Goal: Task Accomplishment & Management: Use online tool/utility

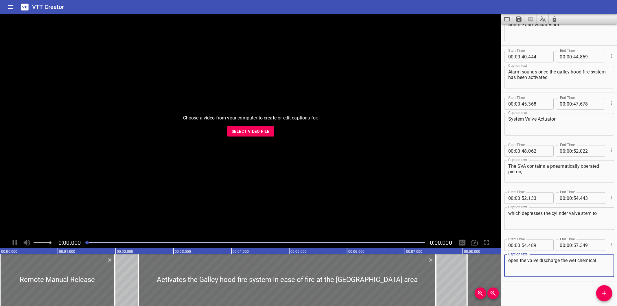
scroll to position [499, 0]
click at [261, 126] on button "Select Video File" at bounding box center [250, 131] width 47 height 11
click at [248, 133] on span "Select Video File" at bounding box center [251, 131] width 38 height 7
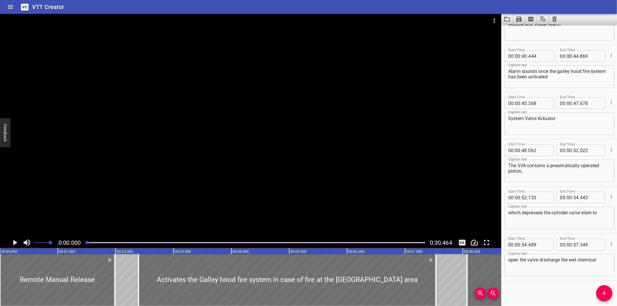
click at [342, 134] on div at bounding box center [250, 125] width 501 height 223
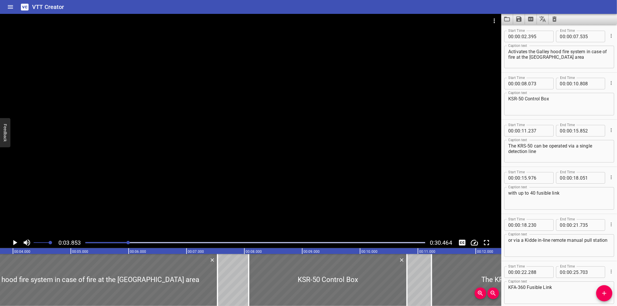
scroll to position [0, 223]
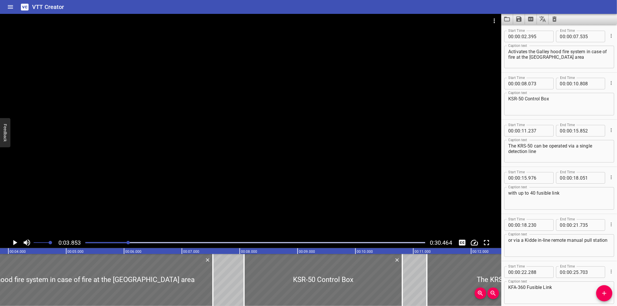
click at [88, 245] on div at bounding box center [255, 243] width 347 height 8
click at [87, 244] on div at bounding box center [87, 242] width 3 height 3
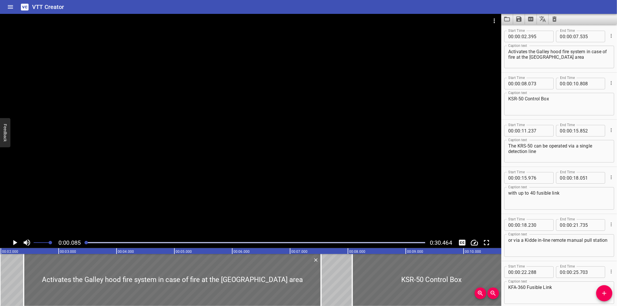
click at [85, 245] on div at bounding box center [255, 243] width 347 height 8
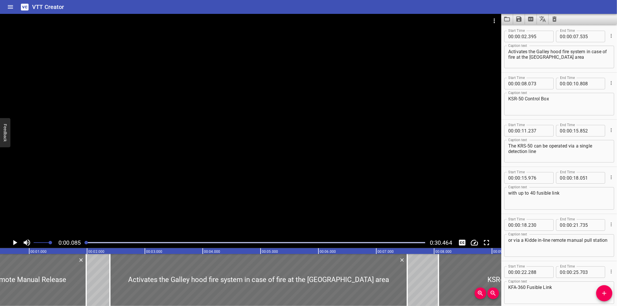
click at [85, 245] on div at bounding box center [255, 243] width 347 height 8
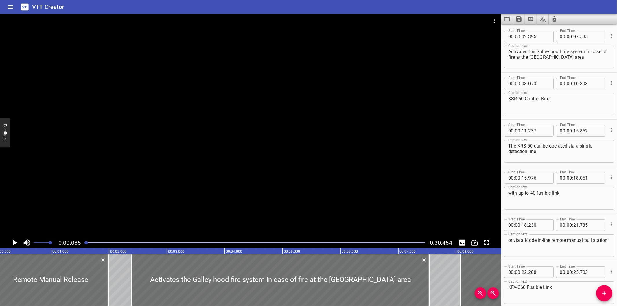
scroll to position [0, 0]
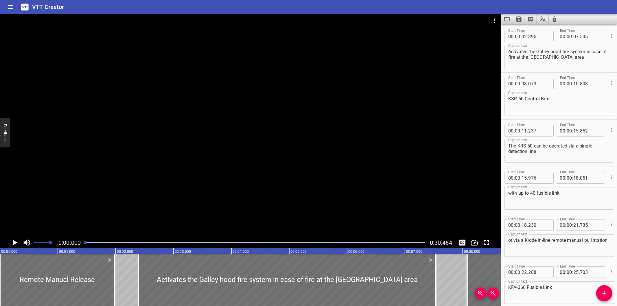
click at [85, 245] on div at bounding box center [255, 243] width 347 height 8
click at [84, 245] on div at bounding box center [255, 243] width 347 height 8
click at [555, 19] on icon "Clear captions" at bounding box center [554, 19] width 7 height 7
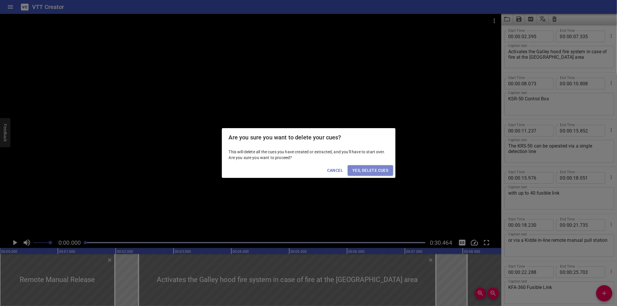
drag, startPoint x: 383, startPoint y: 167, endPoint x: 390, endPoint y: 167, distance: 7.2
click at [383, 167] on span "Yes, Delete Cues" at bounding box center [370, 170] width 36 height 7
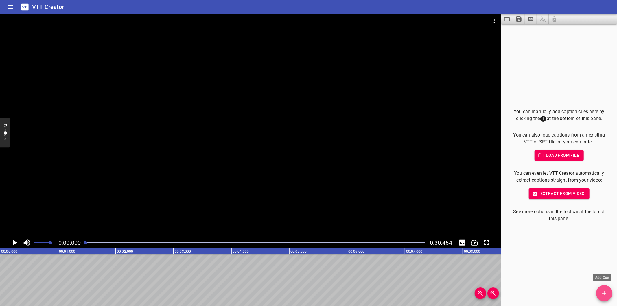
click at [602, 292] on icon "Add Cue" at bounding box center [604, 293] width 7 height 7
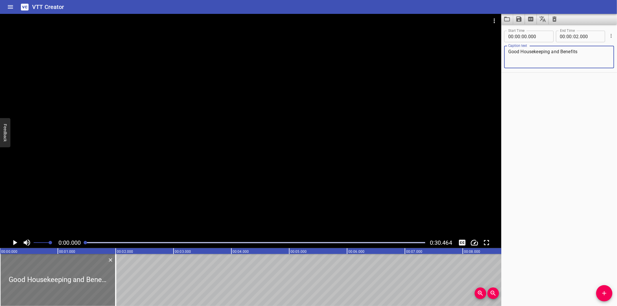
type textarea "Good Housekeeping and Benefits"
click at [76, 277] on div at bounding box center [58, 280] width 116 height 52
drag, startPoint x: 75, startPoint y: 277, endPoint x: 70, endPoint y: 277, distance: 5.5
click at [72, 277] on div at bounding box center [58, 280] width 116 height 52
drag, startPoint x: 70, startPoint y: 277, endPoint x: 64, endPoint y: 277, distance: 5.8
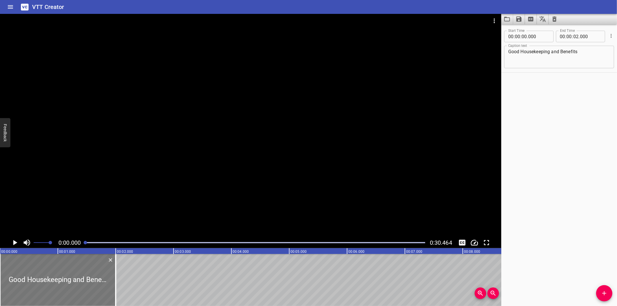
click at [64, 277] on div at bounding box center [58, 280] width 116 height 52
drag, startPoint x: 113, startPoint y: 281, endPoint x: 125, endPoint y: 290, distance: 14.5
click at [125, 290] on div at bounding box center [127, 280] width 6 height 52
type input "200"
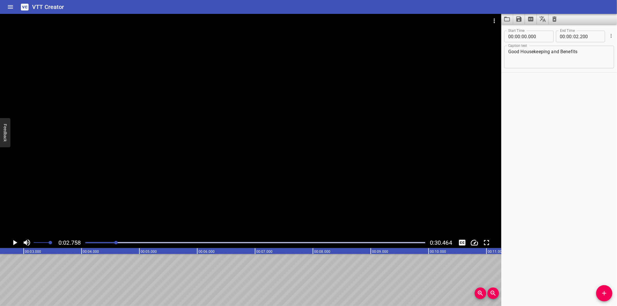
scroll to position [0, 159]
click at [606, 290] on icon "Add Cue" at bounding box center [604, 293] width 7 height 7
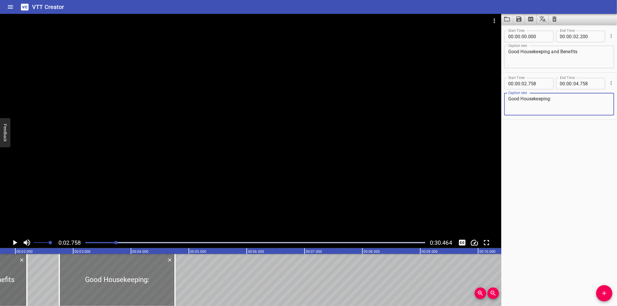
scroll to position [0, 95]
type textarea "Good Housekeeping:"
click at [151, 279] on div at bounding box center [123, 280] width 116 height 52
type input "768"
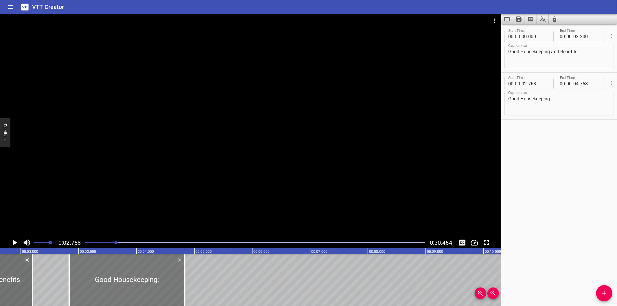
drag, startPoint x: 151, startPoint y: 279, endPoint x: 155, endPoint y: 280, distance: 3.9
click at [155, 280] on div at bounding box center [127, 280] width 116 height 52
type input "833"
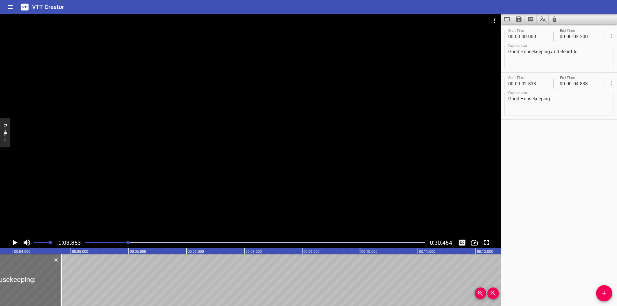
scroll to position [0, 223]
click at [147, 186] on div at bounding box center [250, 125] width 501 height 223
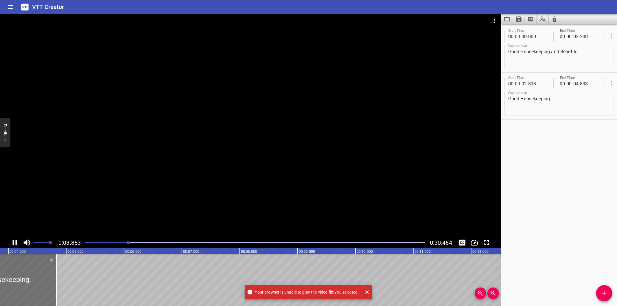
click at [226, 198] on div at bounding box center [250, 125] width 501 height 223
click at [368, 292] on icon "Close" at bounding box center [367, 291] width 3 height 3
click at [368, 291] on icon "Close" at bounding box center [367, 292] width 6 height 6
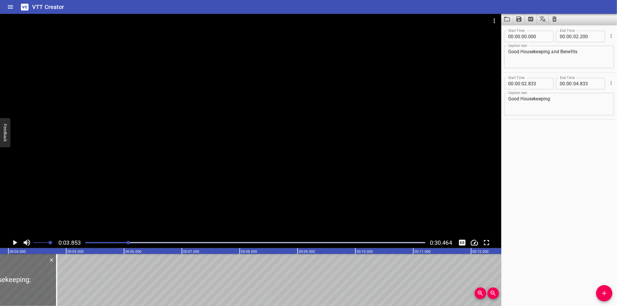
click at [126, 243] on div at bounding box center [127, 242] width 3 height 3
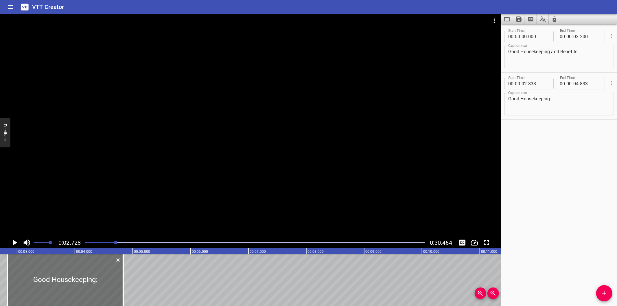
scroll to position [0, 158]
click at [94, 272] on div at bounding box center [62, 280] width 116 height 52
type input "798"
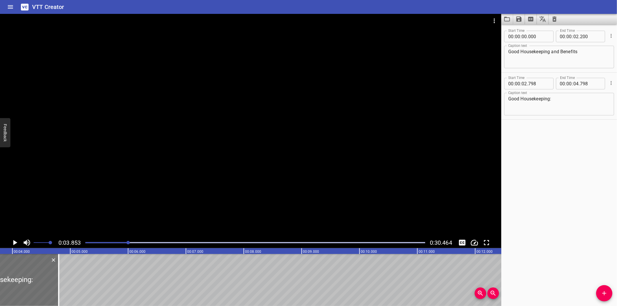
scroll to position [0, 223]
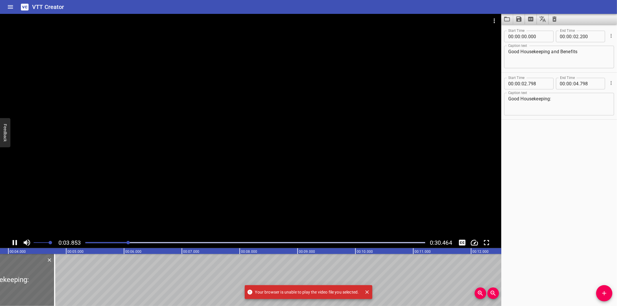
click at [144, 187] on div at bounding box center [250, 125] width 501 height 223
click at [139, 201] on div at bounding box center [250, 125] width 501 height 223
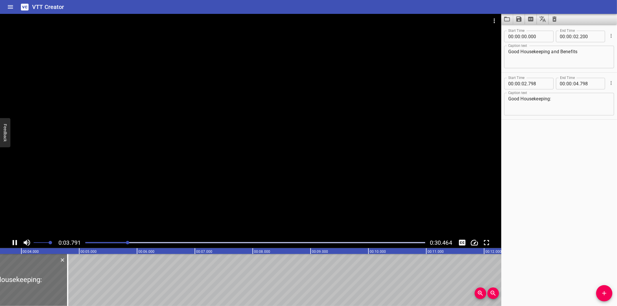
scroll to position [0, 219]
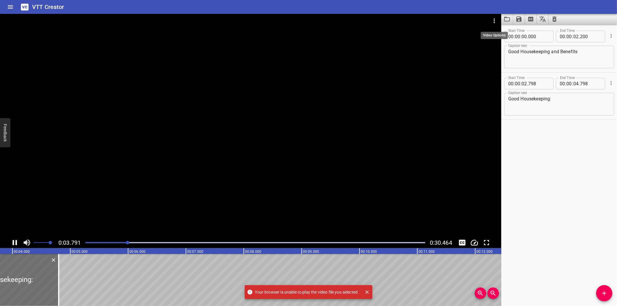
click at [493, 19] on icon "Video Options" at bounding box center [494, 20] width 7 height 7
click at [496, 22] on li "Select New Video File..." at bounding box center [516, 21] width 58 height 10
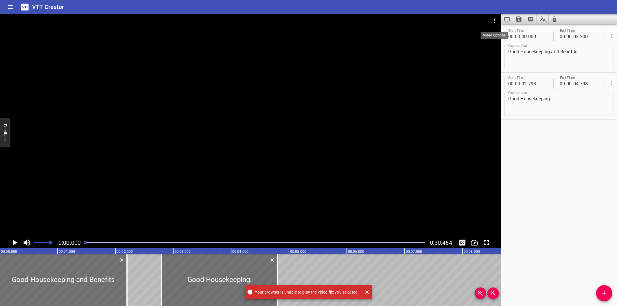
scroll to position [0, 0]
click at [187, 94] on div at bounding box center [250, 125] width 501 height 223
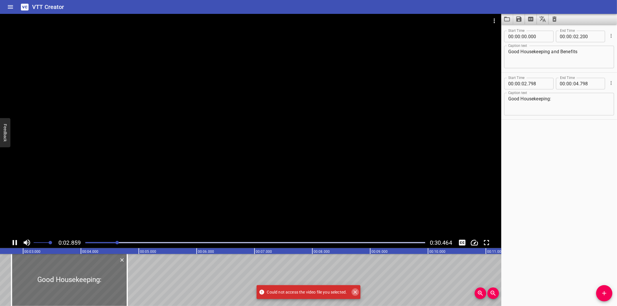
click at [356, 293] on icon "Close" at bounding box center [355, 291] width 3 height 3
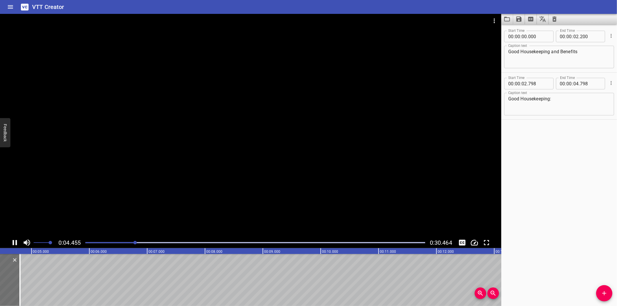
drag, startPoint x: 222, startPoint y: 185, endPoint x: 187, endPoint y: 206, distance: 40.3
click at [220, 186] on div at bounding box center [250, 125] width 501 height 223
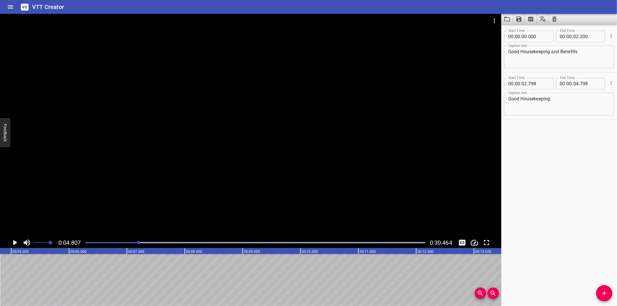
click at [118, 244] on div at bounding box center [255, 243] width 347 height 8
drag, startPoint x: 117, startPoint y: 244, endPoint x: 113, endPoint y: 245, distance: 4.1
click at [116, 244] on div at bounding box center [117, 242] width 3 height 3
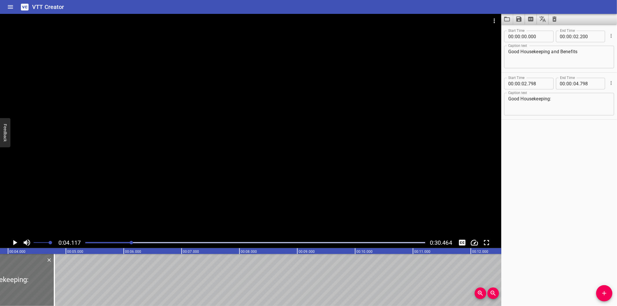
scroll to position [0, 238]
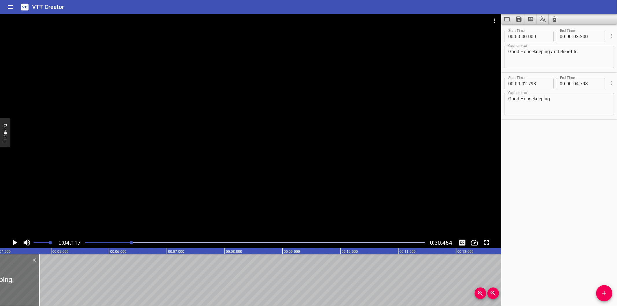
drag, startPoint x: 294, startPoint y: 183, endPoint x: 292, endPoint y: 186, distance: 3.6
click at [294, 183] on div at bounding box center [250, 125] width 501 height 223
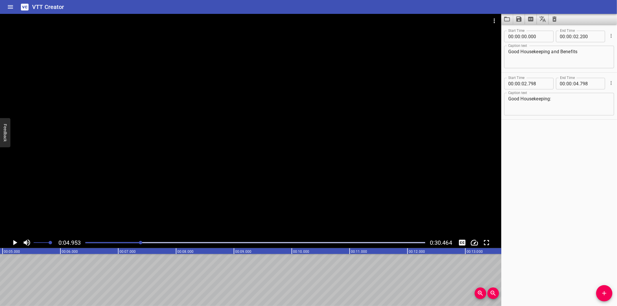
click at [111, 244] on div at bounding box center [255, 243] width 347 height 8
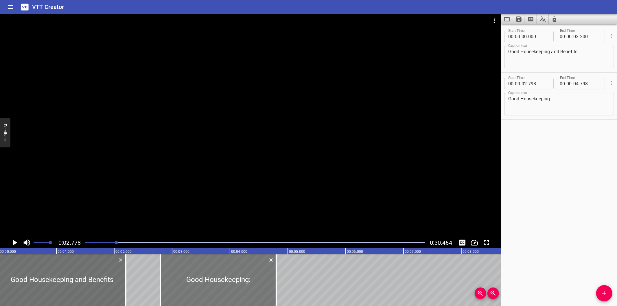
scroll to position [0, 0]
drag, startPoint x: 89, startPoint y: 282, endPoint x: 71, endPoint y: 282, distance: 18.2
click at [75, 282] on div at bounding box center [63, 280] width 127 height 52
click at [194, 149] on div at bounding box center [250, 125] width 501 height 223
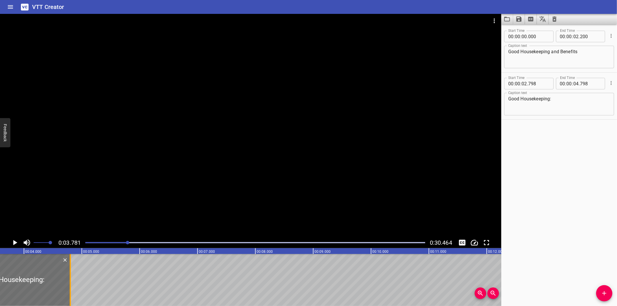
scroll to position [0, 197]
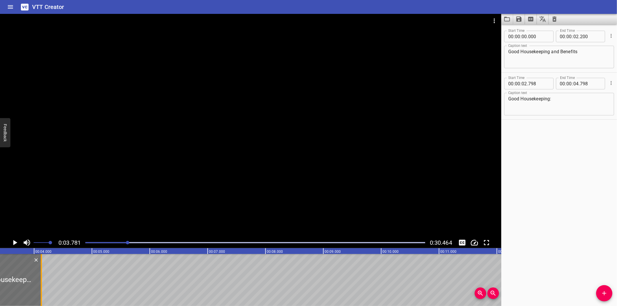
drag, startPoint x: 80, startPoint y: 274, endPoint x: 41, endPoint y: 288, distance: 41.4
click at [41, 288] on div at bounding box center [41, 280] width 1 height 52
type input "123"
click at [598, 292] on span "Add Cue" at bounding box center [604, 293] width 16 height 7
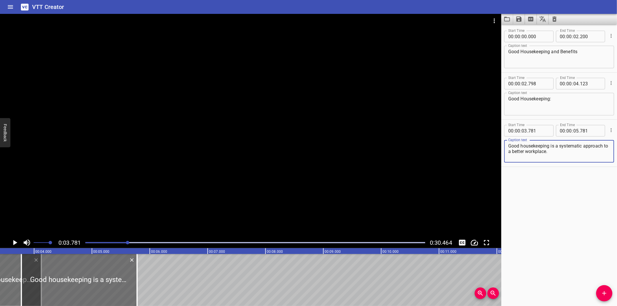
type textarea "Good housekeeping is a systematic approach to a better workplace."
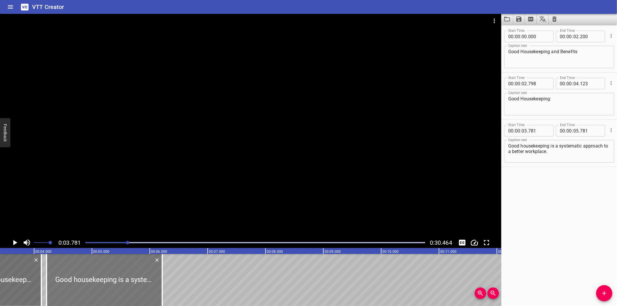
drag, startPoint x: 100, startPoint y: 277, endPoint x: 125, endPoint y: 281, distance: 25.5
click at [125, 281] on div at bounding box center [105, 280] width 116 height 52
type input "04"
type input "216"
type input "06"
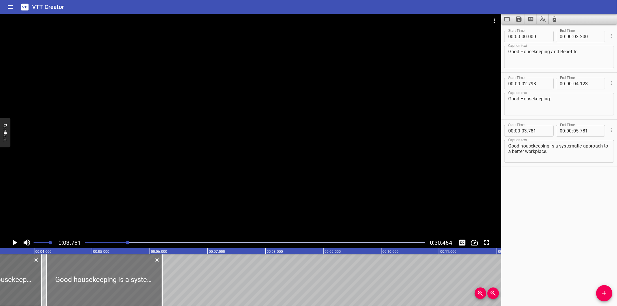
type input "216"
click at [154, 200] on div at bounding box center [250, 125] width 501 height 223
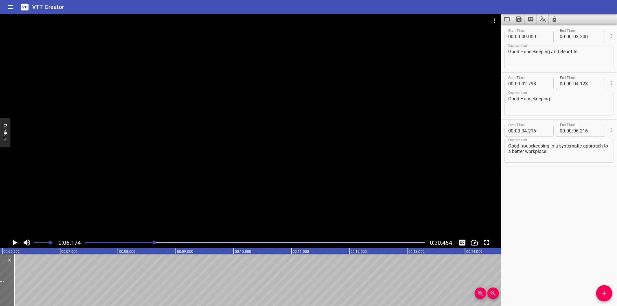
scroll to position [0, 357]
click at [244, 138] on div at bounding box center [250, 125] width 501 height 223
click at [245, 140] on div at bounding box center [250, 125] width 501 height 223
click at [119, 239] on div at bounding box center [255, 243] width 347 height 8
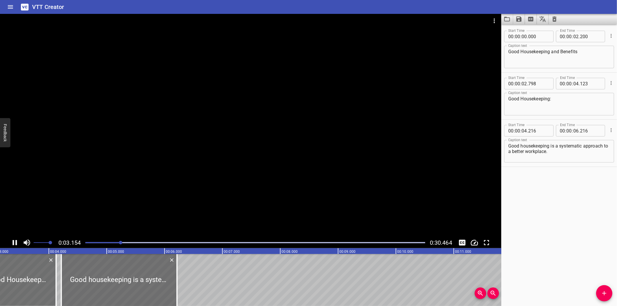
click at [116, 239] on div at bounding box center [255, 243] width 347 height 8
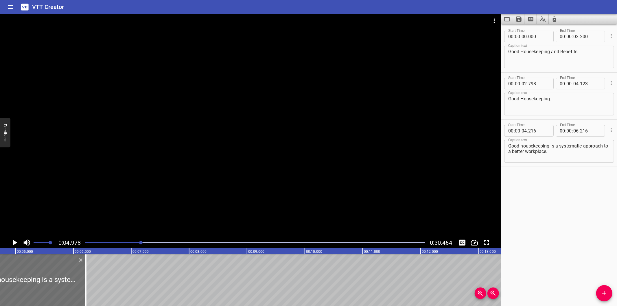
scroll to position [0, 288]
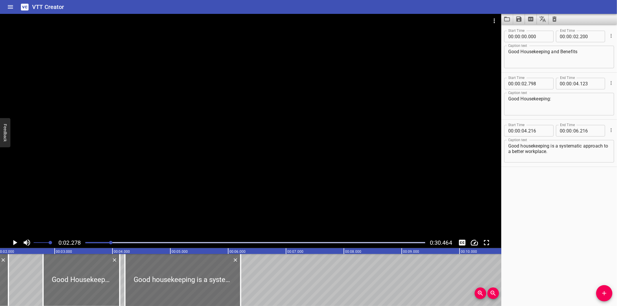
scroll to position [0, 132]
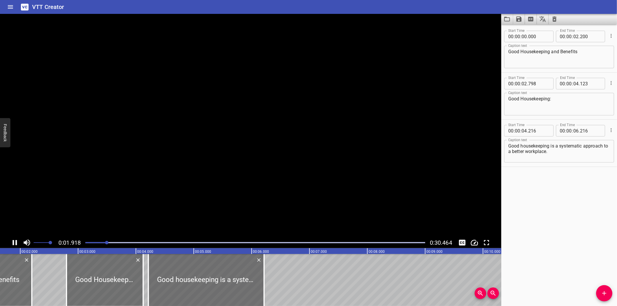
scroll to position [0, 114]
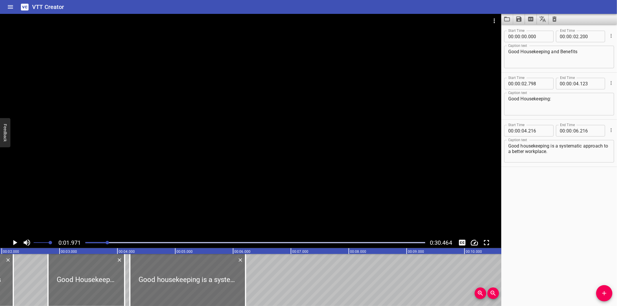
click at [90, 241] on div at bounding box center [255, 243] width 347 height 8
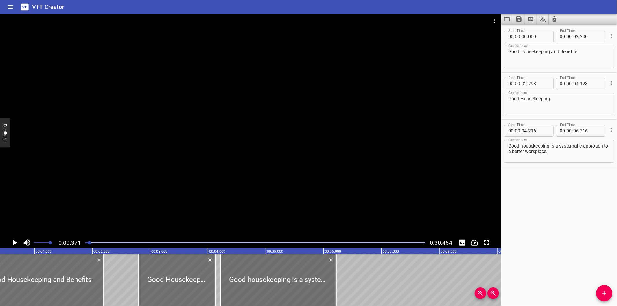
drag, startPoint x: 87, startPoint y: 241, endPoint x: 82, endPoint y: 241, distance: 5.2
click at [83, 242] on div at bounding box center [255, 243] width 347 height 8
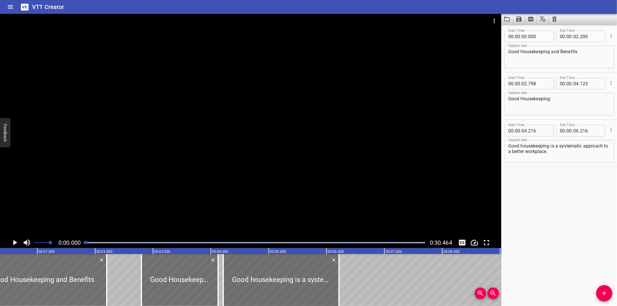
scroll to position [0, 0]
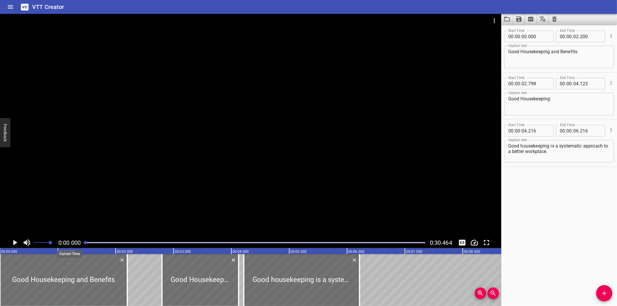
click at [80, 242] on div "0:00.000 0:30.464" at bounding box center [250, 242] width 501 height 11
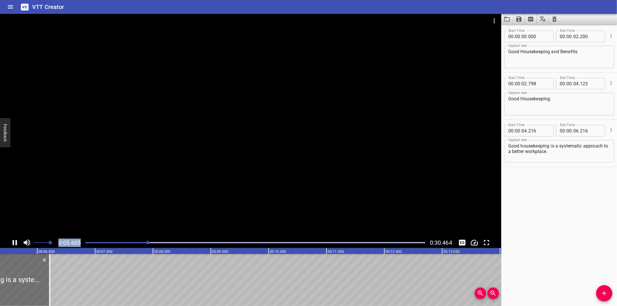
scroll to position [0, 330]
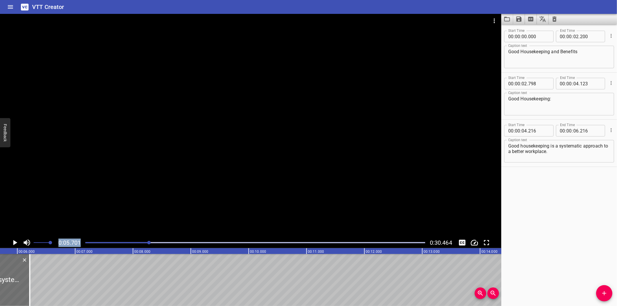
click at [120, 244] on div at bounding box center [255, 243] width 347 height 8
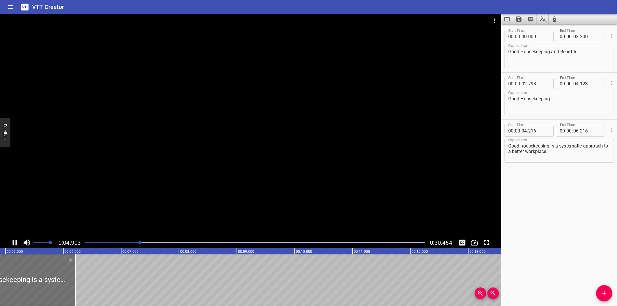
click at [113, 242] on div at bounding box center [255, 243] width 347 height 8
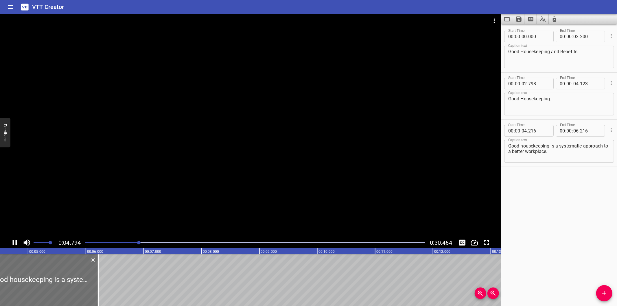
scroll to position [0, 282]
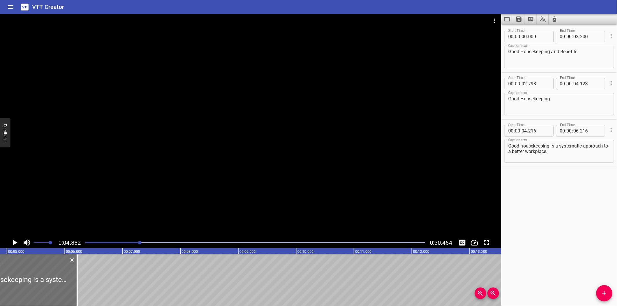
click at [106, 242] on div at bounding box center [255, 243] width 347 height 8
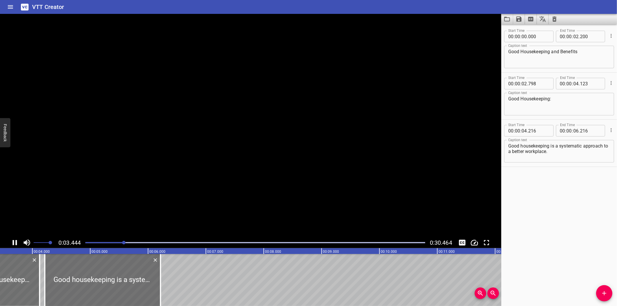
scroll to position [0, 209]
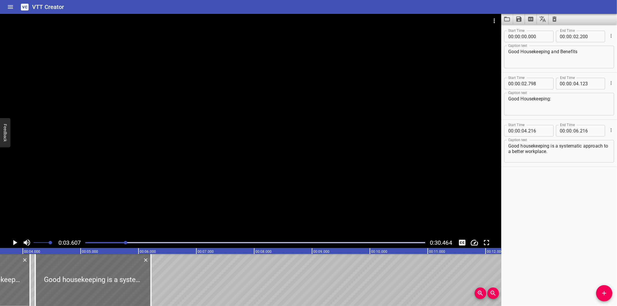
click at [274, 193] on div at bounding box center [250, 125] width 501 height 223
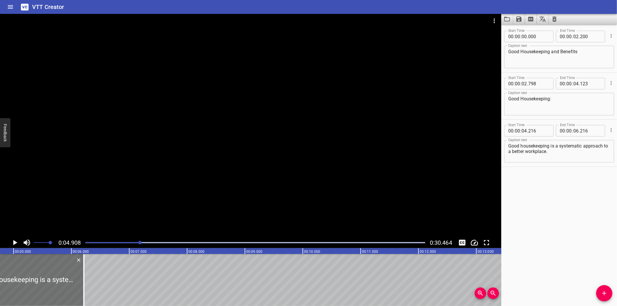
scroll to position [0, 284]
click at [118, 242] on div at bounding box center [255, 243] width 347 height 8
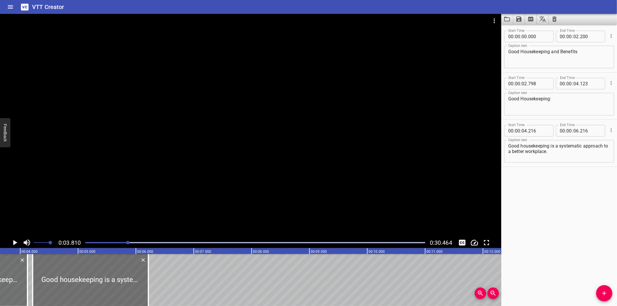
scroll to position [0, 220]
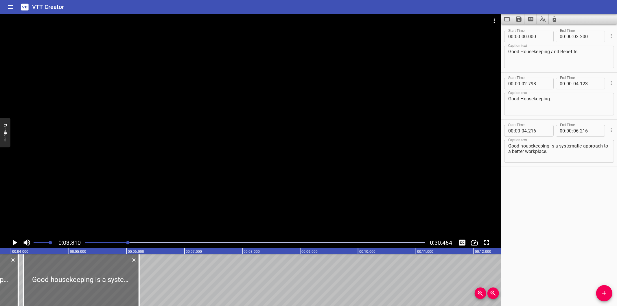
drag, startPoint x: 117, startPoint y: 242, endPoint x: 114, endPoint y: 242, distance: 3.5
click at [114, 242] on div at bounding box center [255, 243] width 347 height 8
click at [112, 243] on div at bounding box center [111, 242] width 3 height 3
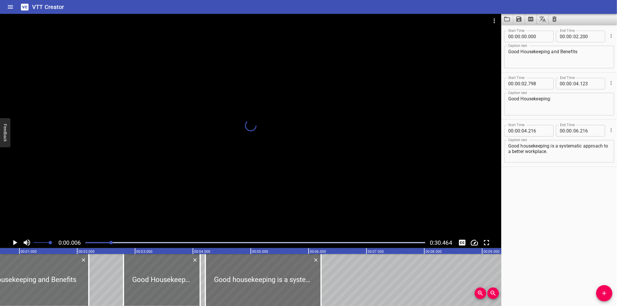
click at [104, 244] on div at bounding box center [255, 243] width 347 height 8
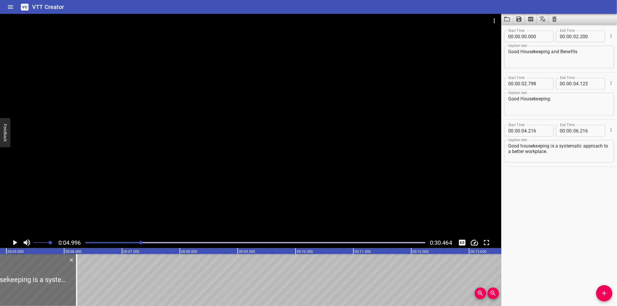
scroll to position [0, 289]
click at [551, 146] on textarea "Good housekeeping is a systematic approach to a better workplace." at bounding box center [559, 151] width 102 height 16
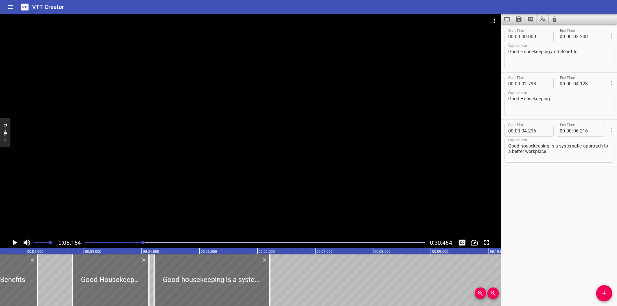
scroll to position [0, 85]
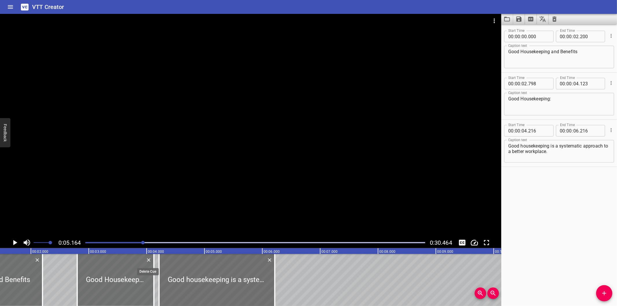
click at [148, 259] on icon "Delete" at bounding box center [148, 259] width 3 height 3
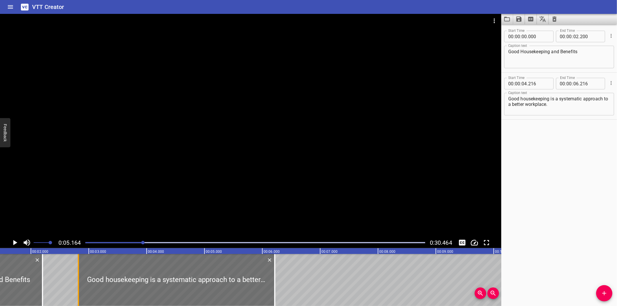
drag, startPoint x: 159, startPoint y: 280, endPoint x: 79, endPoint y: 281, distance: 80.7
click at [79, 281] on div at bounding box center [78, 280] width 1 height 52
type input "02"
type input "821"
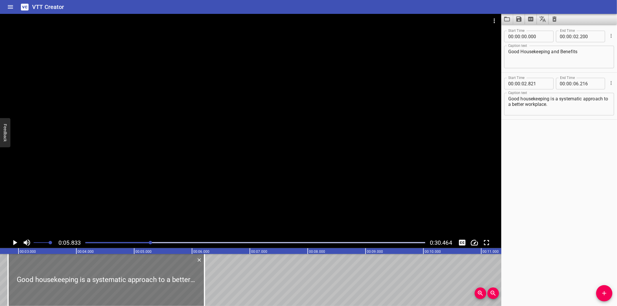
scroll to position [0, 145]
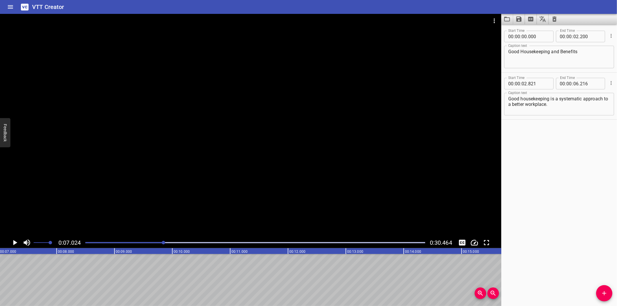
click at [147, 243] on div at bounding box center [146, 242] width 3 height 3
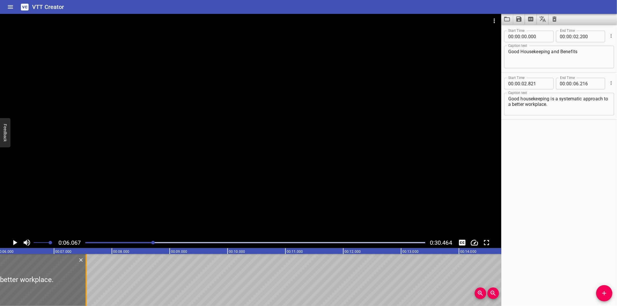
drag, startPoint x: 6, startPoint y: 291, endPoint x: 83, endPoint y: 294, distance: 77.6
click at [83, 294] on div at bounding box center [86, 280] width 6 height 52
type input "07"
type input "556"
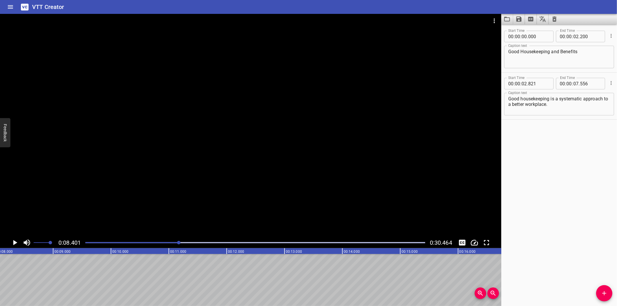
scroll to position [0, 486]
click at [257, 132] on div at bounding box center [250, 125] width 501 height 223
click at [603, 291] on icon "Add Cue" at bounding box center [604, 293] width 7 height 7
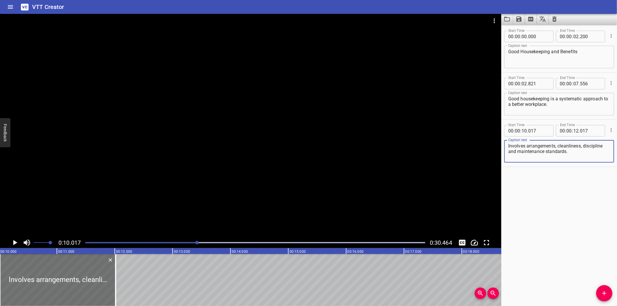
type textarea "Involves arrangements, cleanliness, discipline and maintenance standards."
click at [140, 243] on div at bounding box center [255, 243] width 347 height 8
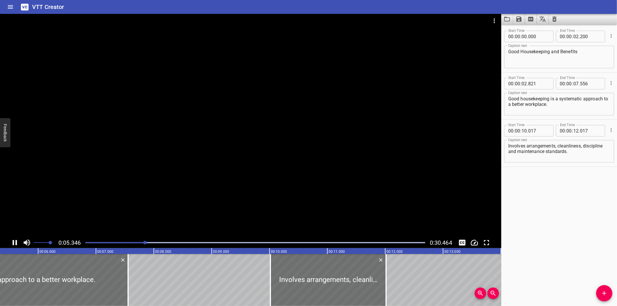
scroll to position [0, 322]
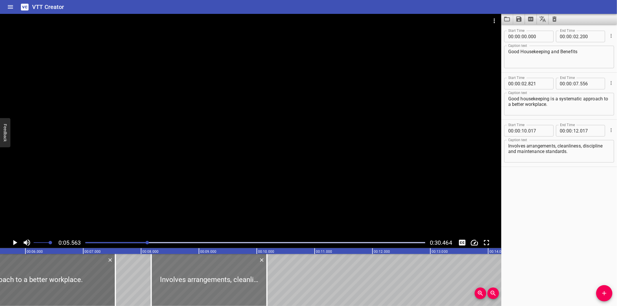
drag, startPoint x: 289, startPoint y: 281, endPoint x: 178, endPoint y: 286, distance: 111.4
click at [182, 286] on div at bounding box center [209, 280] width 116 height 52
type input "08"
type input "152"
type input "10"
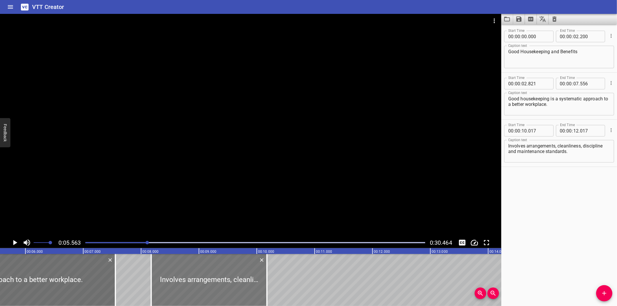
type input "152"
drag, startPoint x: 178, startPoint y: 286, endPoint x: 172, endPoint y: 285, distance: 6.5
click at [172, 285] on div at bounding box center [198, 280] width 116 height 52
type input "07"
type input "987"
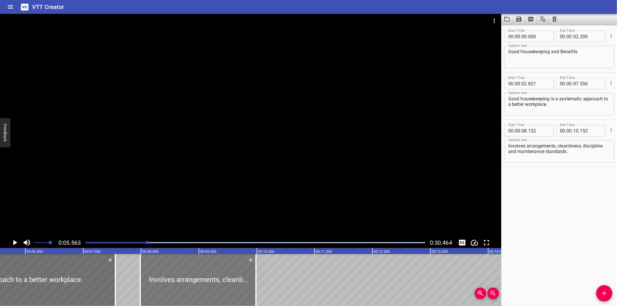
type input "09"
type input "987"
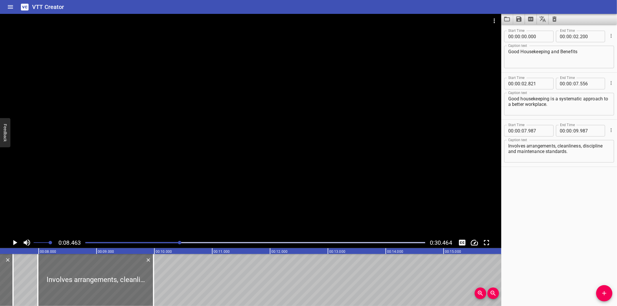
scroll to position [0, 403]
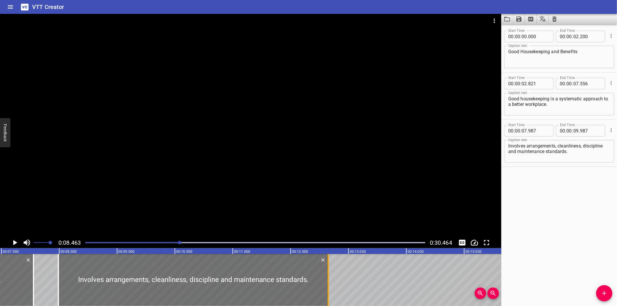
drag, startPoint x: 174, startPoint y: 289, endPoint x: 329, endPoint y: 300, distance: 154.5
click at [329, 300] on div at bounding box center [328, 280] width 6 height 52
type input "12"
type input "652"
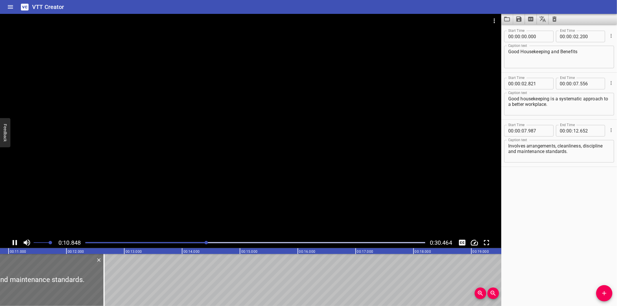
scroll to position [0, 643]
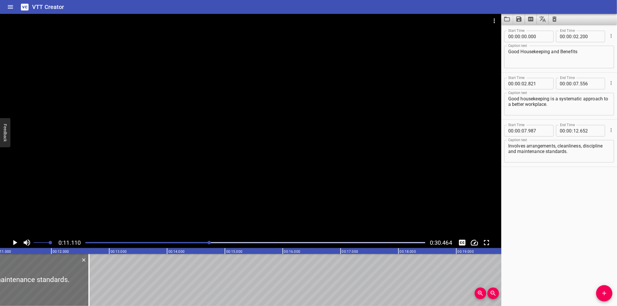
click at [603, 147] on textarea "Involves arrangements, cleanliness, discipline and maintenance standards." at bounding box center [559, 151] width 102 height 16
type textarea "Involves arrangements, cleanliness, discipline, and maintenance standards."
click at [89, 281] on div at bounding box center [88, 280] width 1 height 52
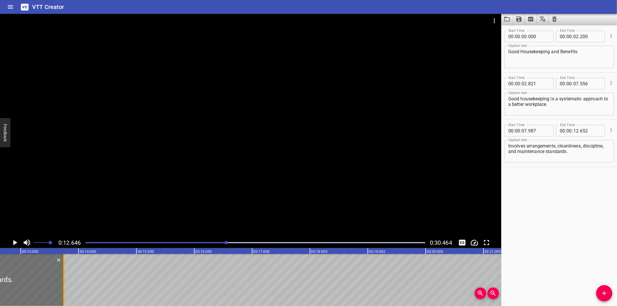
click at [64, 281] on div at bounding box center [63, 280] width 1 height 52
type input "14"
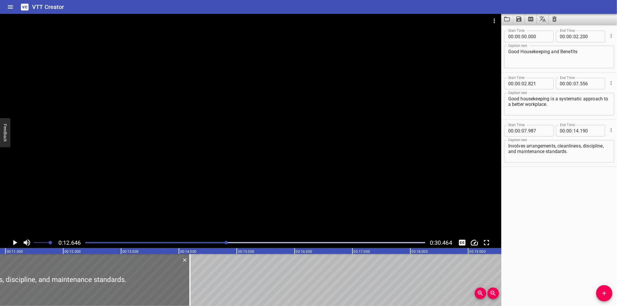
scroll to position [0, 624]
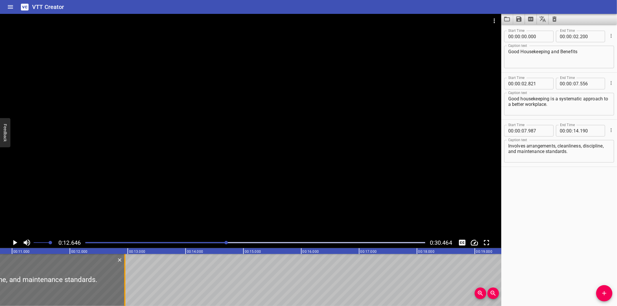
click at [126, 279] on div at bounding box center [124, 280] width 1 height 52
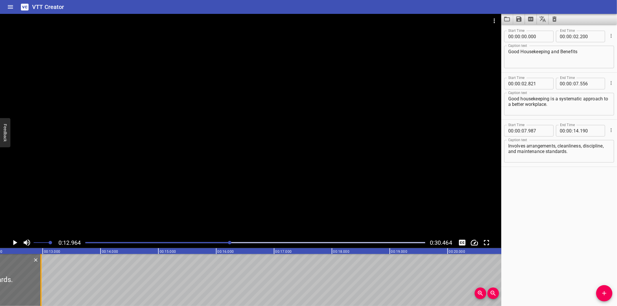
scroll to position [0, 686]
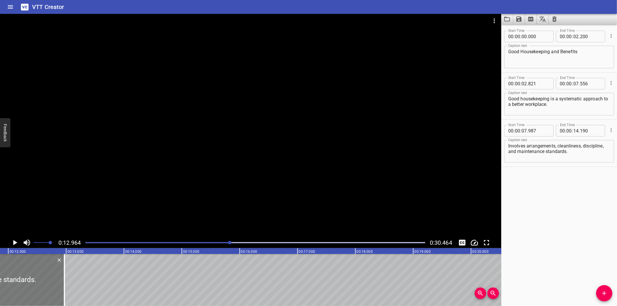
click at [64, 291] on div at bounding box center [64, 280] width 1 height 52
type input "195"
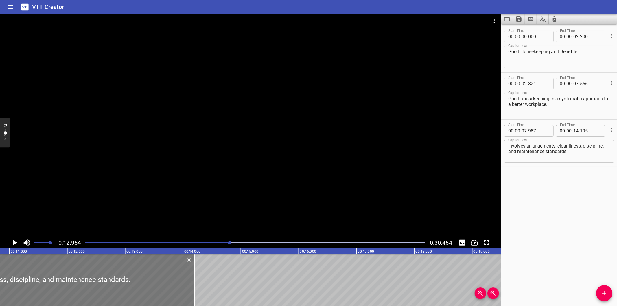
scroll to position [0, 621]
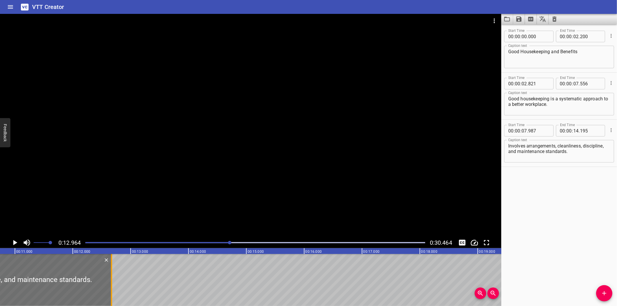
drag, startPoint x: 200, startPoint y: 290, endPoint x: 112, endPoint y: 287, distance: 88.2
click at [112, 287] on div at bounding box center [111, 280] width 1 height 52
type input "12"
type input "670"
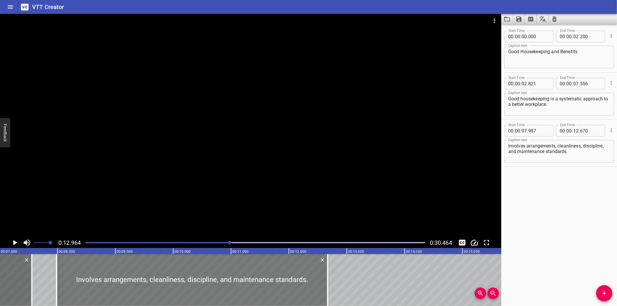
scroll to position [0, 385]
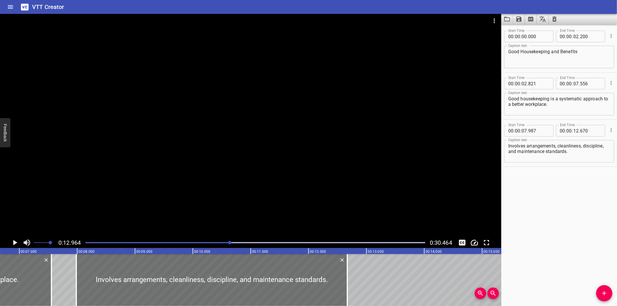
click at [228, 201] on div at bounding box center [250, 125] width 501 height 223
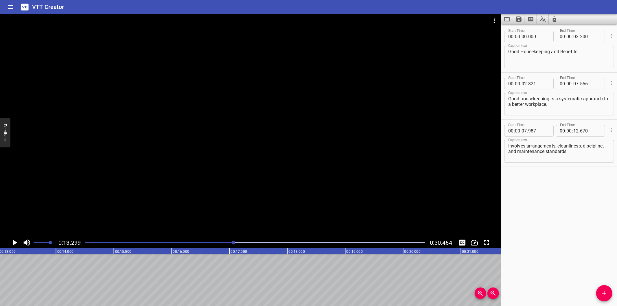
scroll to position [0, 769]
click at [217, 238] on div "0:13.299 0:30.464" at bounding box center [250, 242] width 501 height 11
click at [217, 241] on div at bounding box center [255, 243] width 347 height 8
click at [606, 291] on icon "Add Cue" at bounding box center [604, 293] width 7 height 7
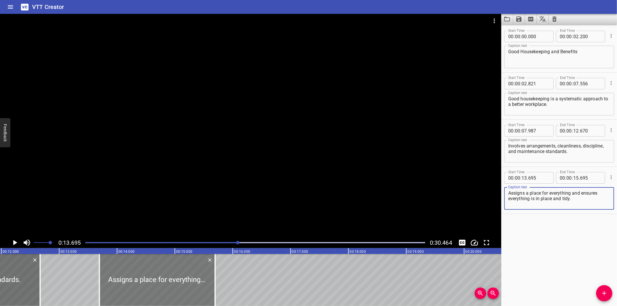
scroll to position [0, 685]
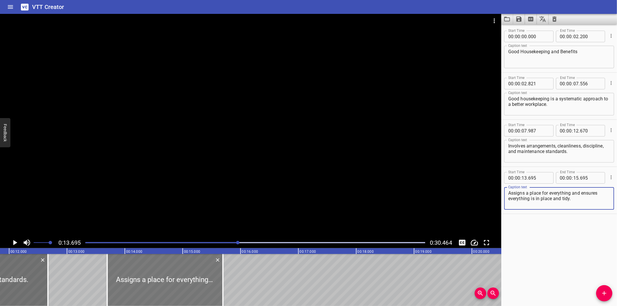
type textarea "Assigns a place for everything and ensures everything is in place and tidy."
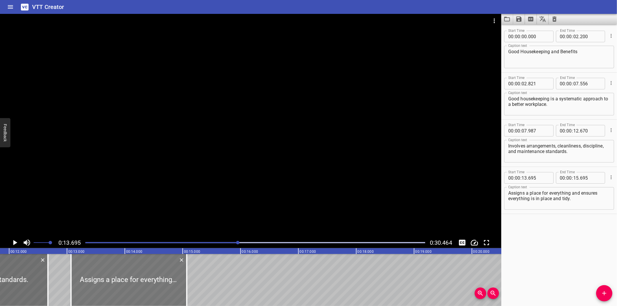
drag, startPoint x: 169, startPoint y: 281, endPoint x: 133, endPoint y: 288, distance: 36.7
click at [133, 288] on div at bounding box center [129, 280] width 116 height 52
type input "070"
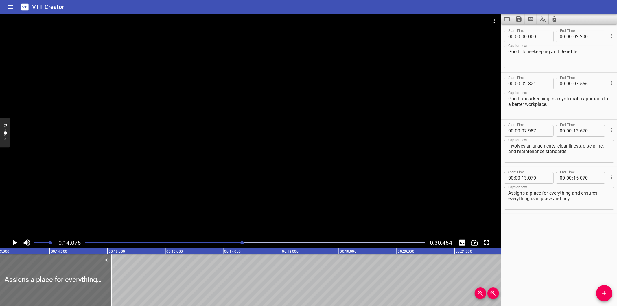
scroll to position [0, 750]
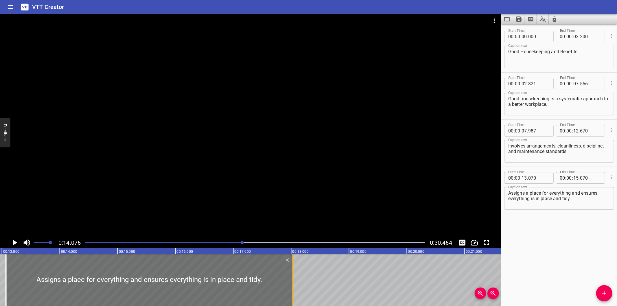
drag, startPoint x: 122, startPoint y: 288, endPoint x: 293, endPoint y: 290, distance: 170.9
click at [293, 290] on div at bounding box center [292, 280] width 1 height 52
type input "18"
type input "025"
click at [256, 291] on div at bounding box center [148, 280] width 287 height 52
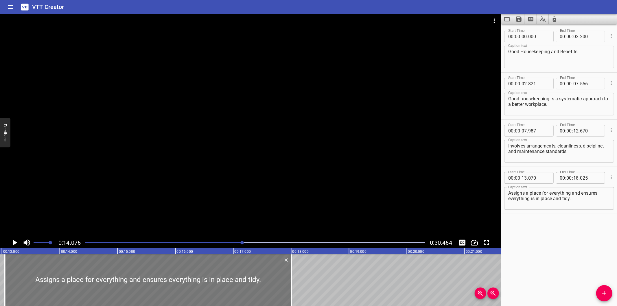
type input "050"
type input "005"
click at [265, 189] on div at bounding box center [250, 125] width 501 height 223
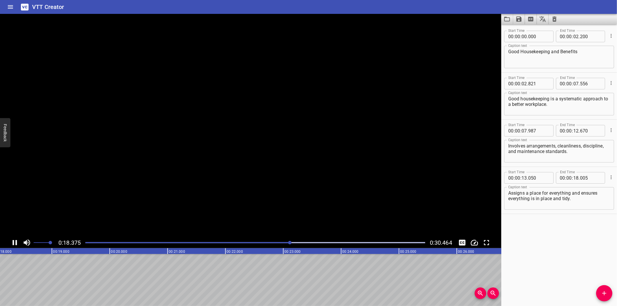
scroll to position [0, 1071]
drag, startPoint x: 600, startPoint y: 293, endPoint x: 571, endPoint y: 294, distance: 28.7
click at [600, 293] on span "Add Cue" at bounding box center [604, 293] width 16 height 7
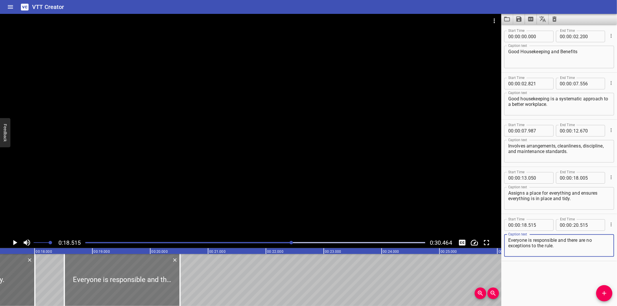
type textarea "Everyone is responsible and there are no exceptions to the rule."
click at [117, 275] on div at bounding box center [122, 280] width 116 height 52
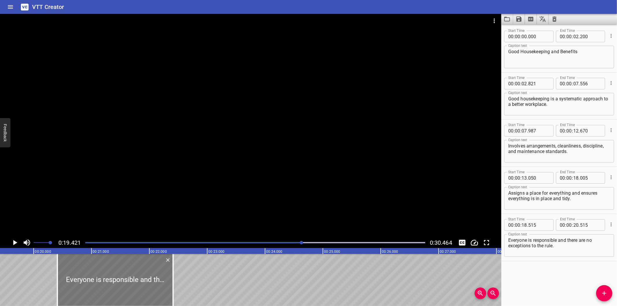
click at [115, 276] on div at bounding box center [115, 280] width 116 height 52
type input "20"
type input "497"
type input "22"
type input "497"
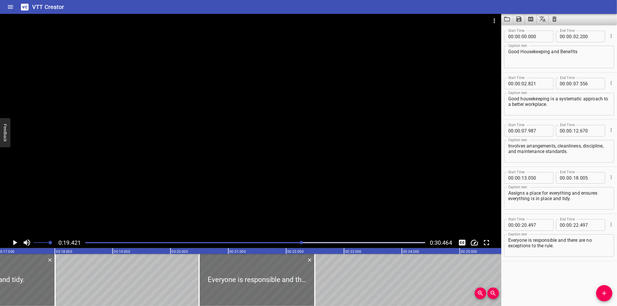
scroll to position [0, 973]
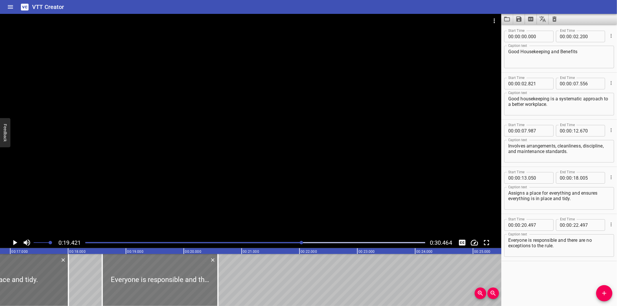
click at [152, 289] on div at bounding box center [160, 280] width 116 height 52
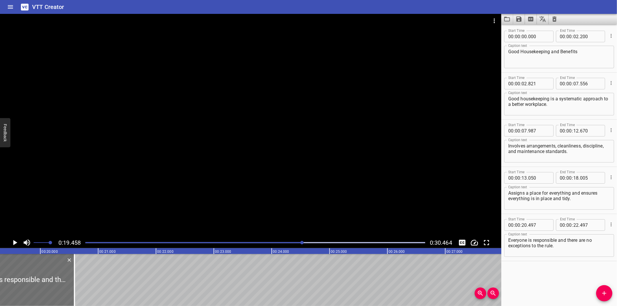
scroll to position [0, 1125]
click at [297, 244] on div at bounding box center [255, 243] width 347 height 8
click at [297, 244] on div at bounding box center [296, 242] width 3 height 3
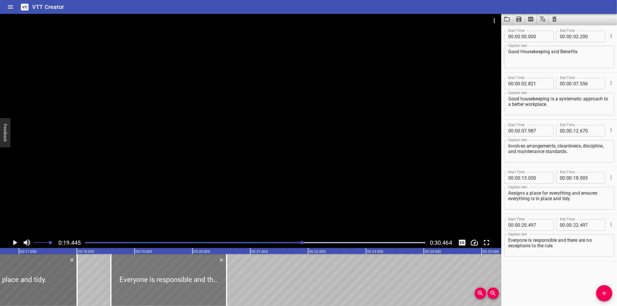
scroll to position [0, 953]
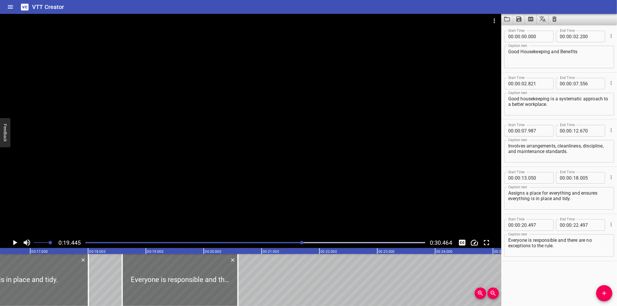
drag, startPoint x: 179, startPoint y: 291, endPoint x: 174, endPoint y: 292, distance: 5.5
click at [174, 292] on div at bounding box center [180, 280] width 116 height 52
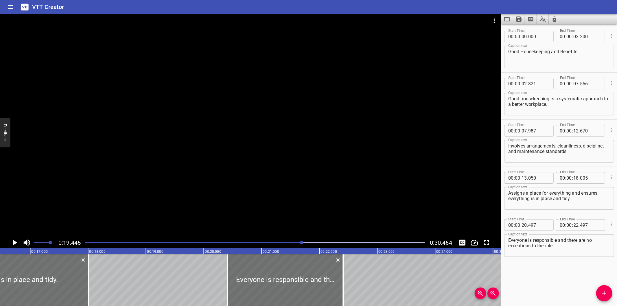
type input "412"
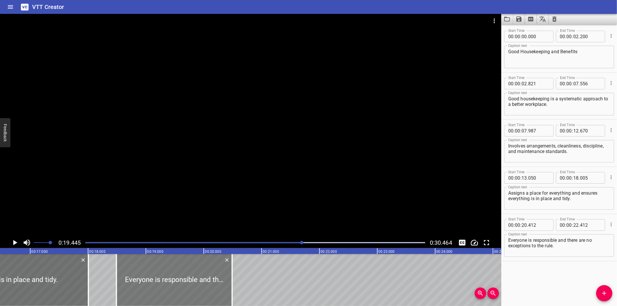
drag, startPoint x: 301, startPoint y: 288, endPoint x: 190, endPoint y: 288, distance: 111.0
click at [190, 288] on div at bounding box center [174, 280] width 116 height 52
type input "18"
type input "492"
type input "20"
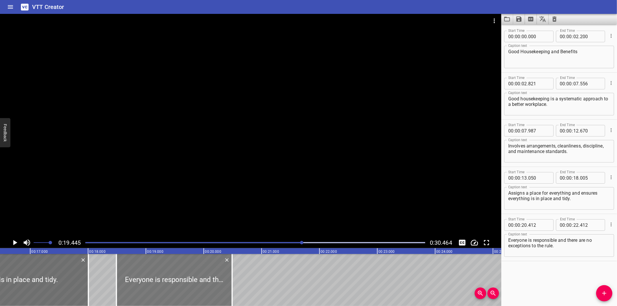
type input "492"
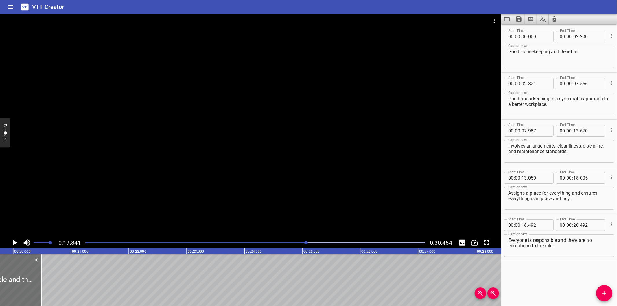
scroll to position [0, 1147]
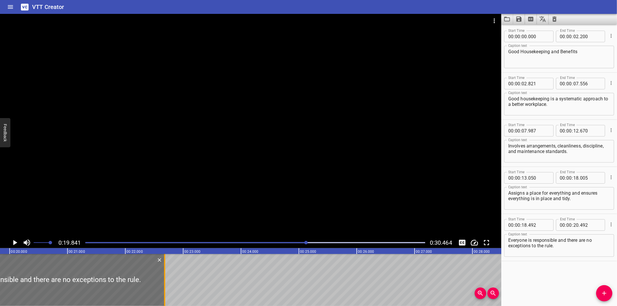
drag, startPoint x: 36, startPoint y: 282, endPoint x: 163, endPoint y: 294, distance: 127.2
click at [163, 294] on div at bounding box center [165, 280] width 6 height 52
type input "22"
type input "682"
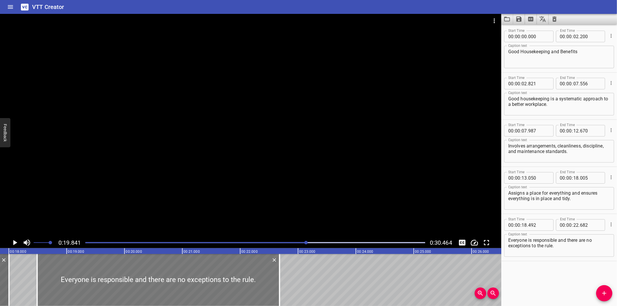
scroll to position [0, 1019]
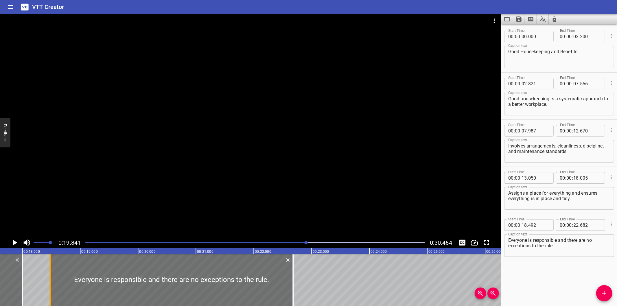
click at [49, 285] on div at bounding box center [49, 280] width 1 height 52
type input "482"
click at [171, 180] on div at bounding box center [250, 125] width 501 height 223
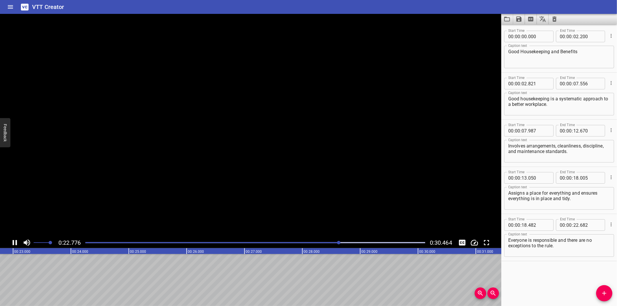
scroll to position [0, 1329]
drag, startPoint x: 610, startPoint y: 295, endPoint x: 600, endPoint y: 294, distance: 9.9
click at [609, 295] on span "Add Cue" at bounding box center [604, 293] width 16 height 7
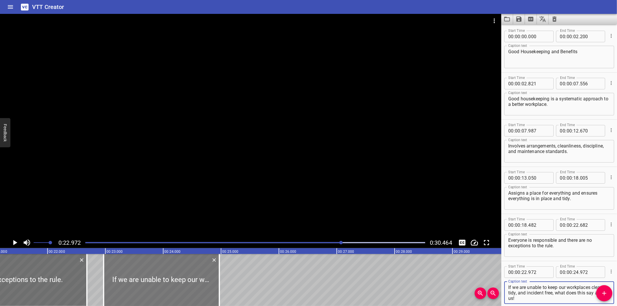
scroll to position [0, 1222]
type textarea "If we are unable to keep our workplaces clean, tidy, and incident free, what do…"
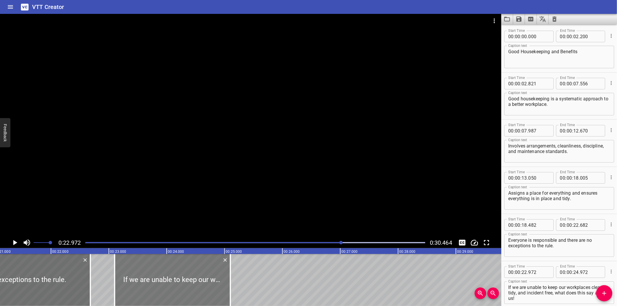
drag, startPoint x: 202, startPoint y: 283, endPoint x: 207, endPoint y: 290, distance: 8.6
click at [207, 290] on div at bounding box center [173, 280] width 116 height 52
type input "23"
type input "082"
type input "25"
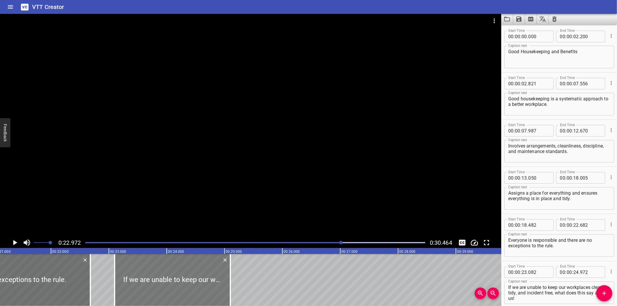
type input "082"
click at [207, 290] on div at bounding box center [173, 280] width 116 height 52
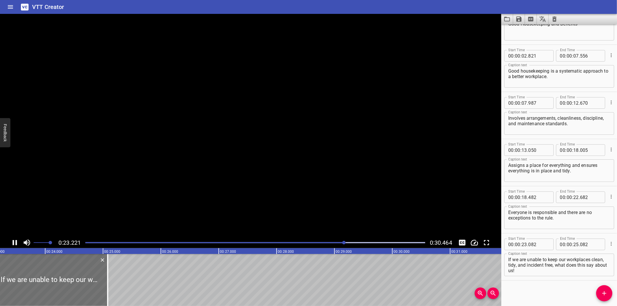
scroll to position [0, 1358]
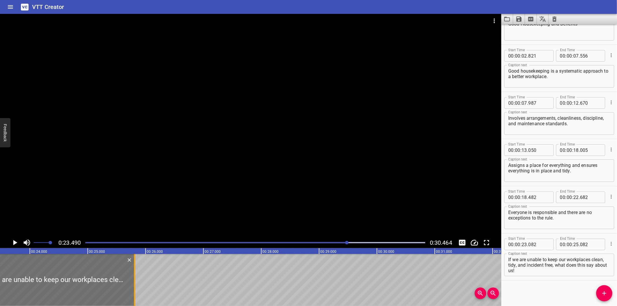
drag, startPoint x: 92, startPoint y: 283, endPoint x: 147, endPoint y: 287, distance: 55.4
click at [135, 287] on div at bounding box center [134, 280] width 1 height 52
type input "26"
type input "037"
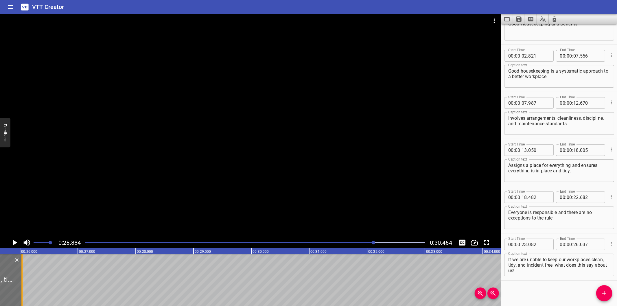
scroll to position [0, 1497]
click at [300, 145] on div at bounding box center [250, 125] width 501 height 223
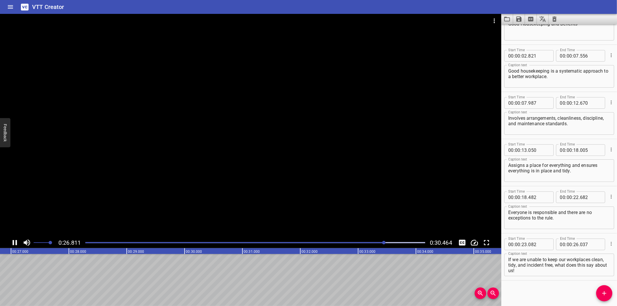
click at [365, 244] on div at bounding box center [255, 243] width 347 height 8
click at [348, 245] on div at bounding box center [255, 243] width 347 height 8
click at [347, 160] on div at bounding box center [250, 125] width 501 height 223
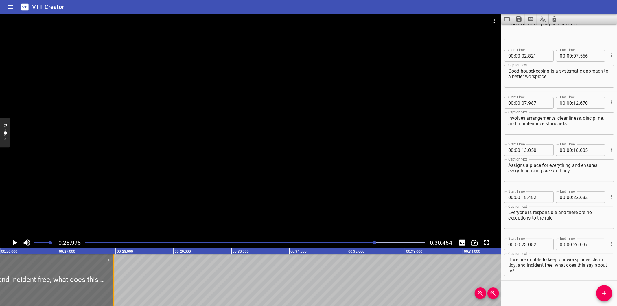
drag, startPoint x: 3, startPoint y: 287, endPoint x: 115, endPoint y: 278, distance: 112.0
click at [115, 278] on div at bounding box center [114, 280] width 6 height 52
type input "27"
type input "967"
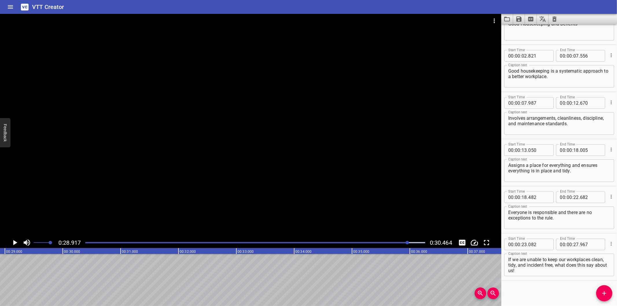
click at [388, 242] on div "Play progress" at bounding box center [238, 242] width 340 height 1
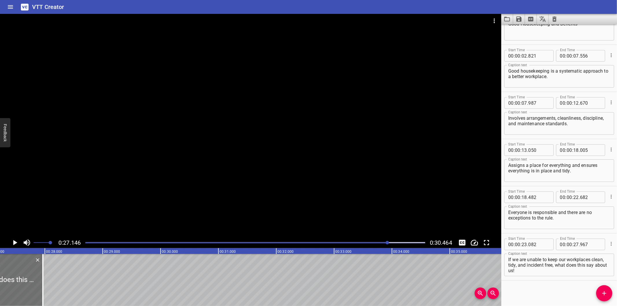
scroll to position [0, 1570]
click at [216, 151] on div at bounding box center [250, 125] width 501 height 223
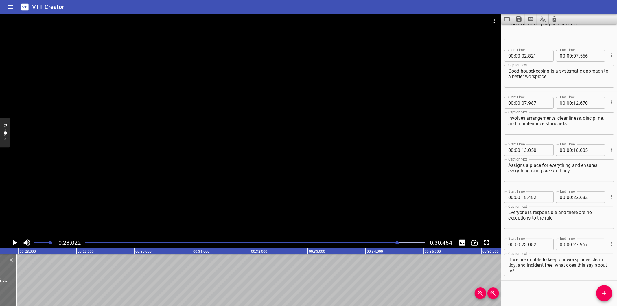
scroll to position [0, 1621]
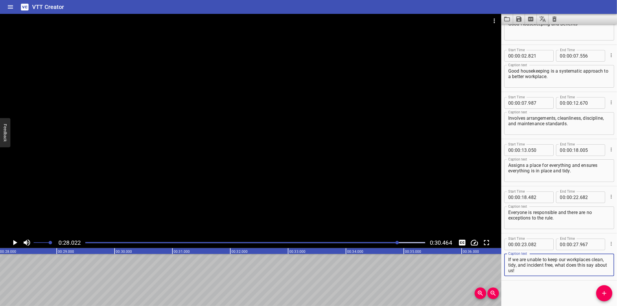
drag, startPoint x: 554, startPoint y: 269, endPoint x: 556, endPoint y: 265, distance: 4.0
click at [556, 265] on textarea "If we are unable to keep our workplaces clean, tidy, and incident free, what do…" at bounding box center [559, 265] width 102 height 16
type textarea "If we are unable to keep our workplaces clean, tidy, and incident free,"
click at [606, 295] on icon "Add Cue" at bounding box center [604, 293] width 7 height 7
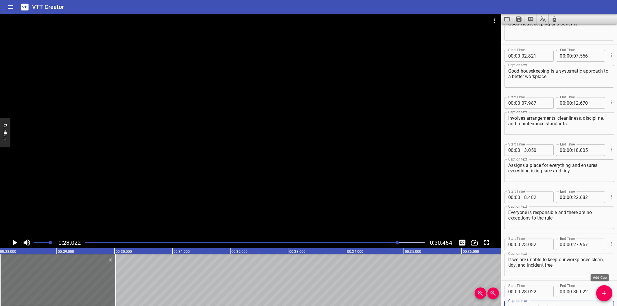
scroll to position [31, 0]
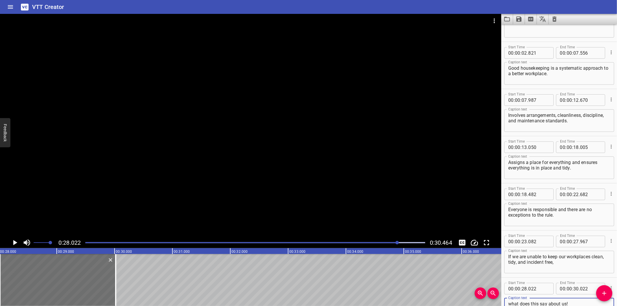
type textarea "what does this say about us!"
click at [371, 241] on div at bounding box center [255, 243] width 347 height 8
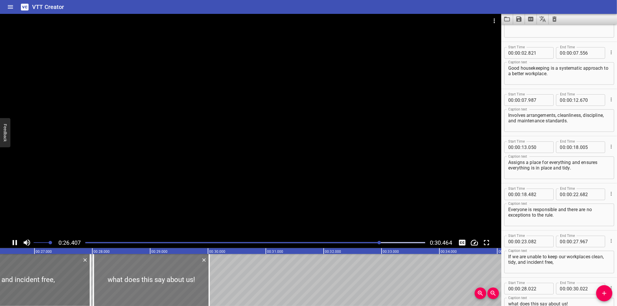
scroll to position [0, 1537]
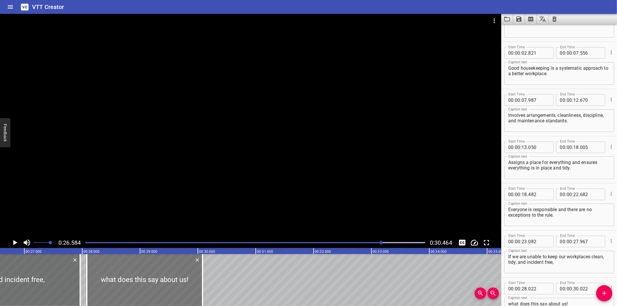
drag, startPoint x: 119, startPoint y: 279, endPoint x: 122, endPoint y: 283, distance: 5.8
click at [122, 283] on div at bounding box center [145, 280] width 116 height 52
type input "082"
click at [122, 284] on div at bounding box center [144, 280] width 116 height 52
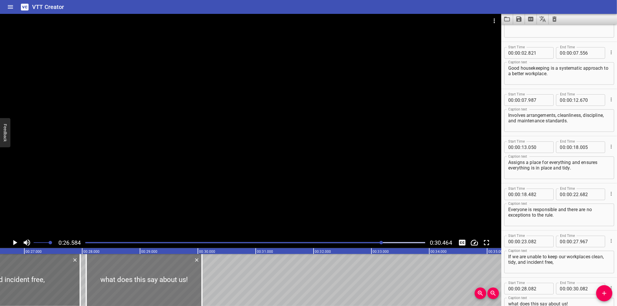
type input "072"
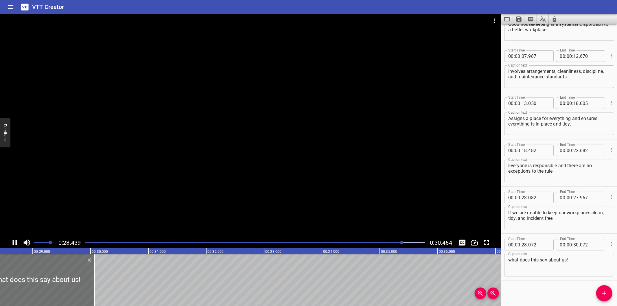
scroll to position [0, 1657]
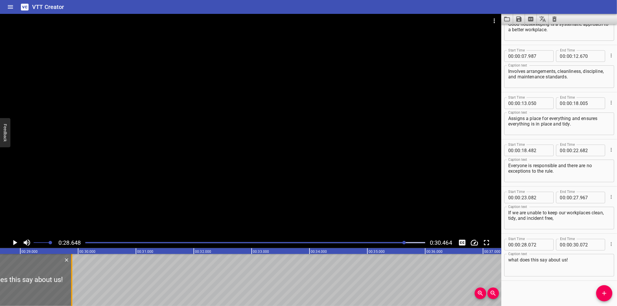
drag, startPoint x: 82, startPoint y: 277, endPoint x: 72, endPoint y: 286, distance: 13.7
click at [72, 286] on div at bounding box center [71, 280] width 1 height 52
type input "29"
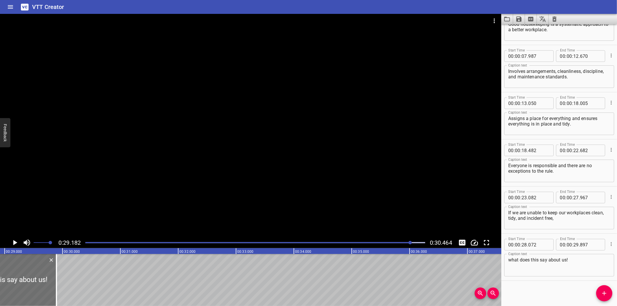
scroll to position [0, 1688]
click at [392, 245] on div at bounding box center [255, 243] width 347 height 8
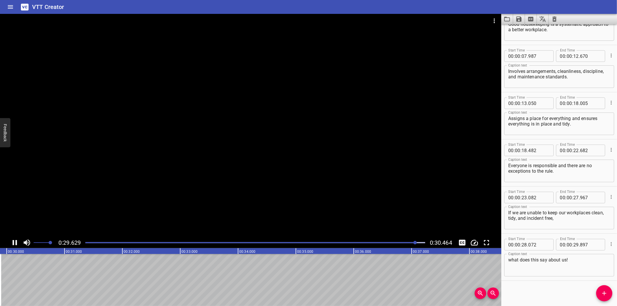
click at [394, 242] on div "Play progress" at bounding box center [246, 242] width 340 height 1
click at [413, 242] on div at bounding box center [414, 242] width 3 height 3
click at [393, 243] on div at bounding box center [392, 242] width 3 height 3
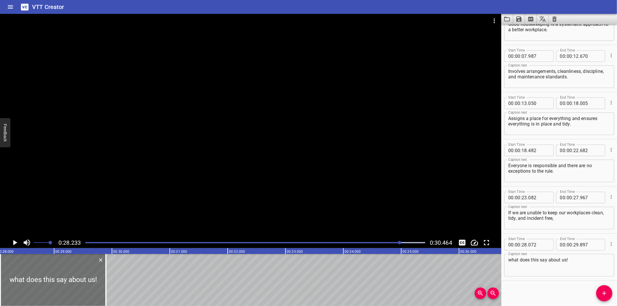
scroll to position [0, 1633]
click at [97, 285] on div at bounding box center [96, 280] width 6 height 52
type input "892"
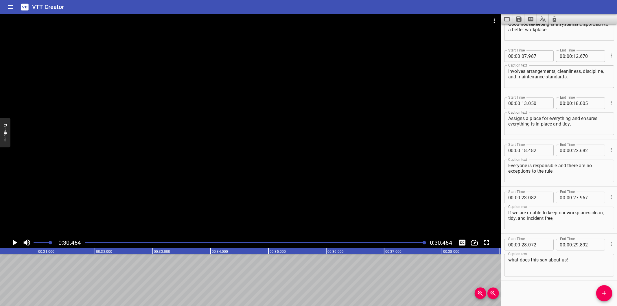
scroll to position [0, 1762]
click at [386, 244] on div at bounding box center [255, 243] width 347 height 8
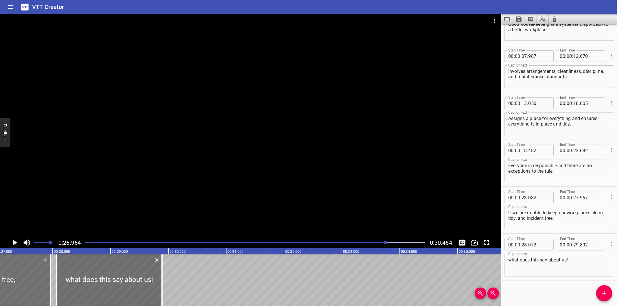
click at [381, 199] on div at bounding box center [250, 125] width 501 height 223
click at [380, 195] on div at bounding box center [250, 125] width 501 height 223
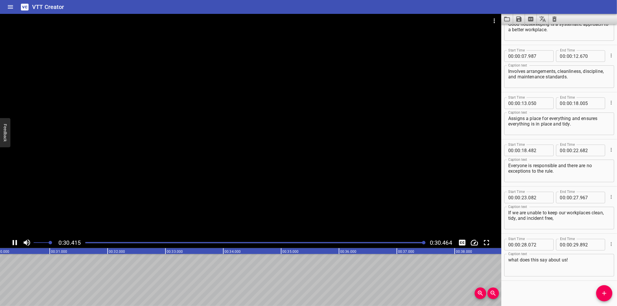
scroll to position [0, 1762]
click at [265, 180] on div at bounding box center [250, 125] width 501 height 223
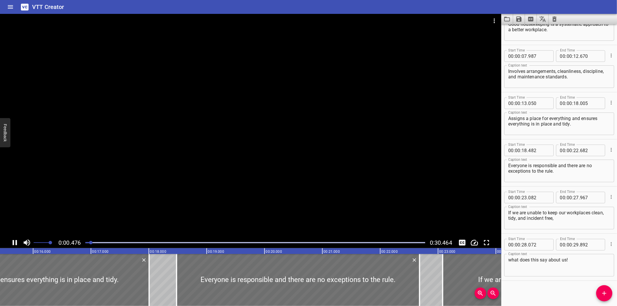
click at [274, 180] on div at bounding box center [250, 125] width 501 height 223
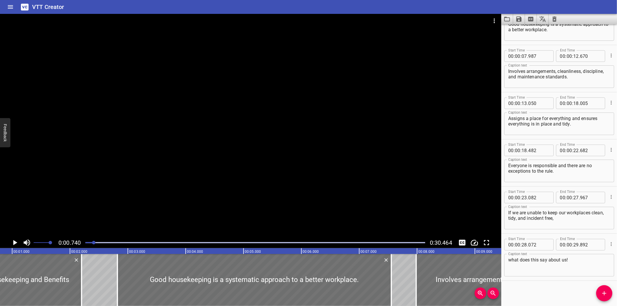
click at [290, 193] on div at bounding box center [250, 125] width 501 height 223
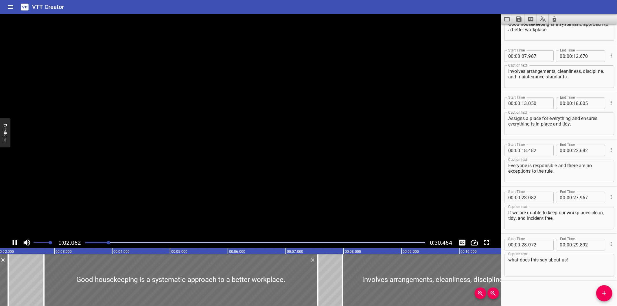
click at [290, 193] on video at bounding box center [250, 125] width 501 height 223
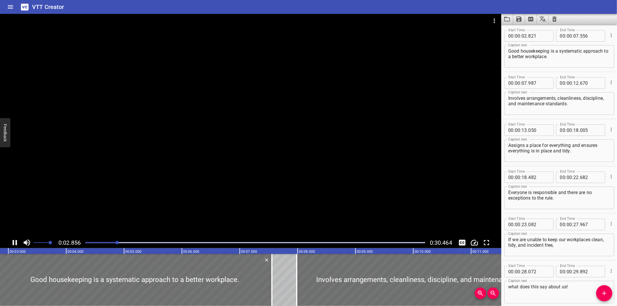
scroll to position [47, 0]
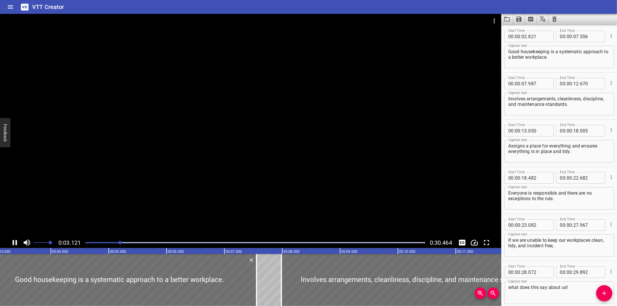
click at [102, 241] on div at bounding box center [255, 243] width 347 height 8
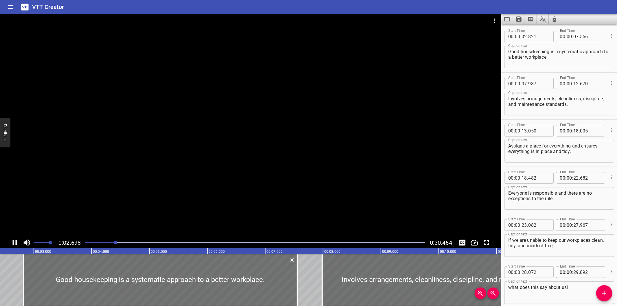
click at [89, 239] on div at bounding box center [255, 243] width 347 height 8
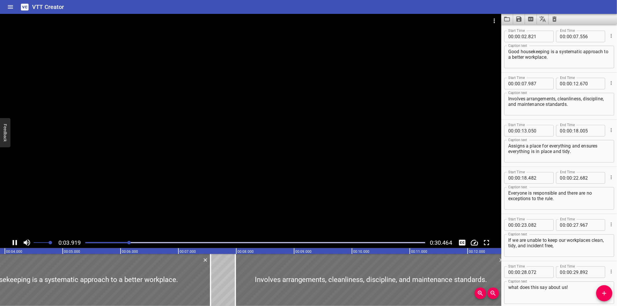
click at [184, 194] on div at bounding box center [250, 125] width 501 height 223
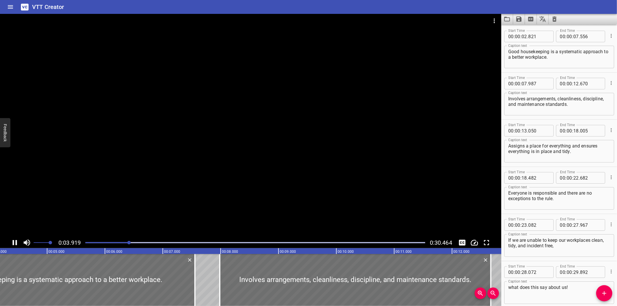
click at [184, 194] on div at bounding box center [250, 125] width 501 height 223
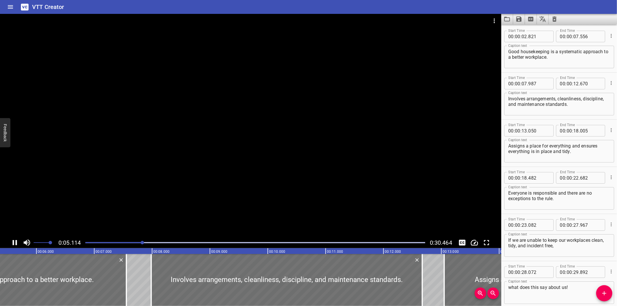
click at [218, 185] on div at bounding box center [250, 125] width 501 height 223
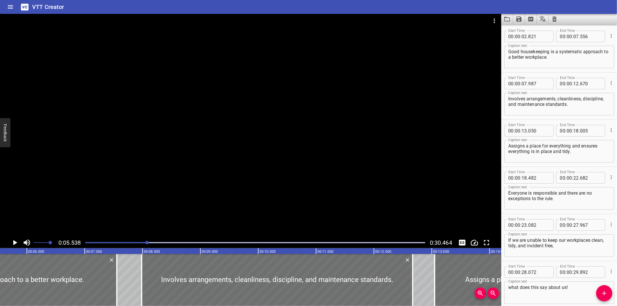
click at [212, 187] on div at bounding box center [250, 125] width 501 height 223
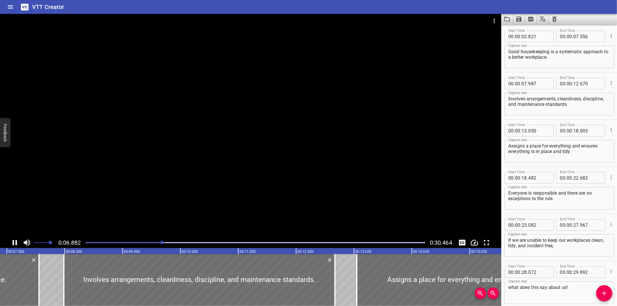
click at [233, 171] on div at bounding box center [250, 125] width 501 height 223
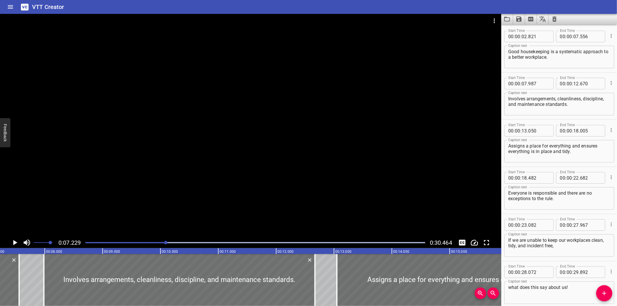
click at [516, 19] on icon "Save captions to file" at bounding box center [518, 19] width 7 height 7
click at [530, 29] on li "Save to VTT file" at bounding box center [534, 32] width 43 height 10
click at [214, 131] on div at bounding box center [250, 125] width 501 height 223
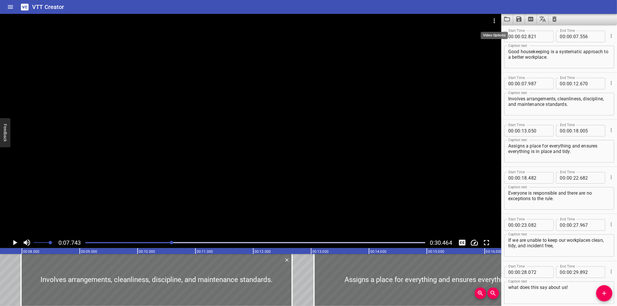
scroll to position [0, 448]
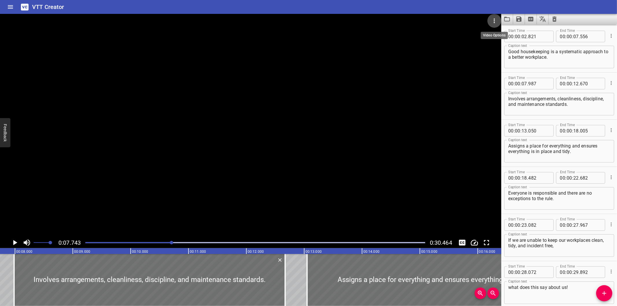
click at [495, 23] on icon "Video Options" at bounding box center [494, 20] width 7 height 7
click at [496, 23] on li "Select New Video File..." at bounding box center [516, 21] width 58 height 10
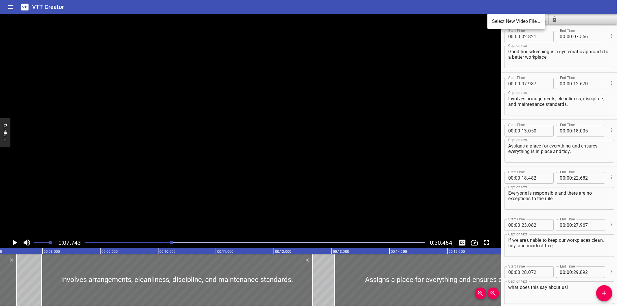
click at [136, 33] on div "Select New Video File..." at bounding box center [308, 153] width 617 height 306
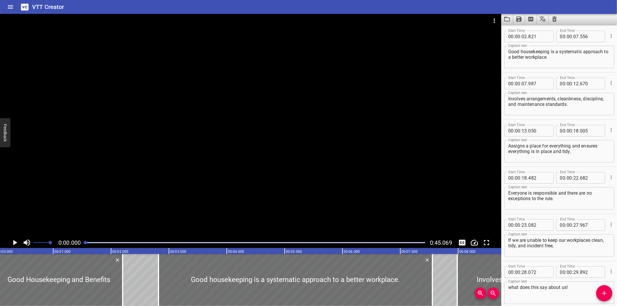
scroll to position [0, 0]
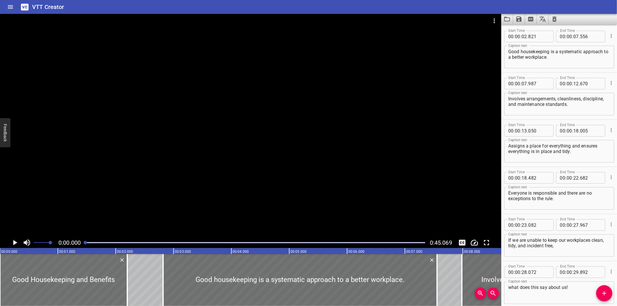
click at [269, 67] on div at bounding box center [250, 125] width 501 height 223
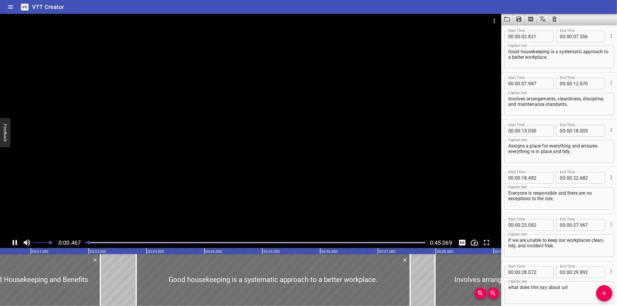
scroll to position [0, 40]
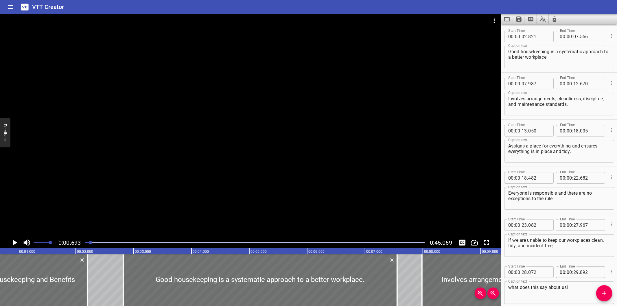
click at [255, 190] on div at bounding box center [250, 125] width 501 height 223
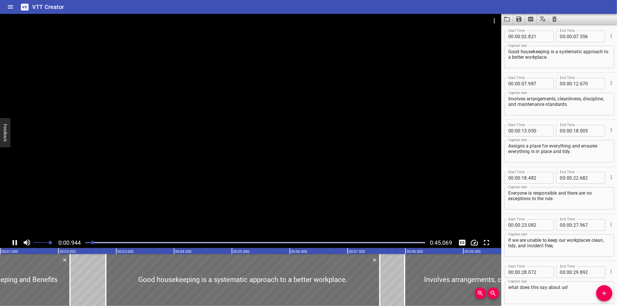
scroll to position [0, 59]
click at [556, 19] on icon "Clear captions" at bounding box center [554, 18] width 4 height 5
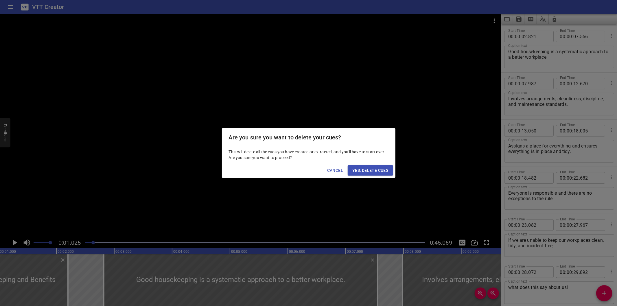
click at [381, 169] on span "Yes, Delete Cues" at bounding box center [370, 170] width 36 height 7
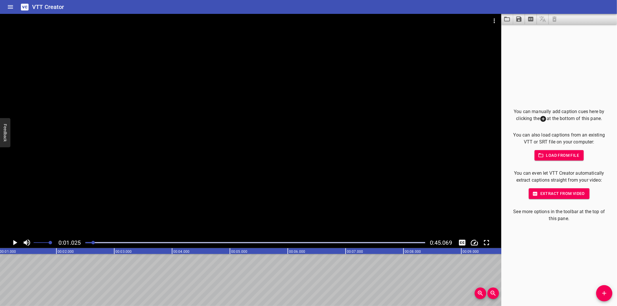
click at [86, 246] on div at bounding box center [255, 243] width 347 height 8
click at [86, 243] on div at bounding box center [85, 242] width 3 height 3
click at [85, 243] on div at bounding box center [85, 242] width 3 height 3
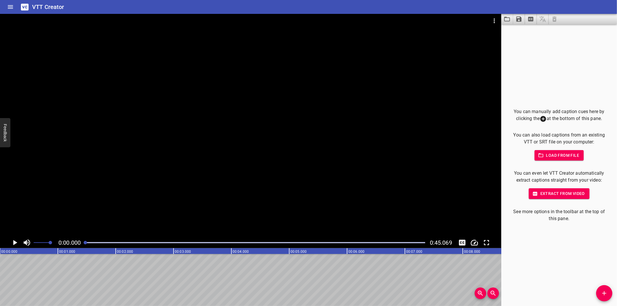
click at [84, 243] on div at bounding box center [255, 243] width 347 height 8
click at [83, 244] on div at bounding box center [255, 243] width 347 height 8
click at [601, 292] on icon "Add Cue" at bounding box center [604, 293] width 7 height 7
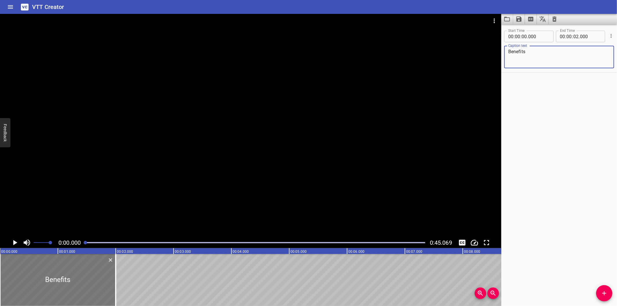
type textarea "Benefits"
drag, startPoint x: 100, startPoint y: 271, endPoint x: 79, endPoint y: 273, distance: 20.9
click at [76, 273] on div at bounding box center [58, 280] width 116 height 52
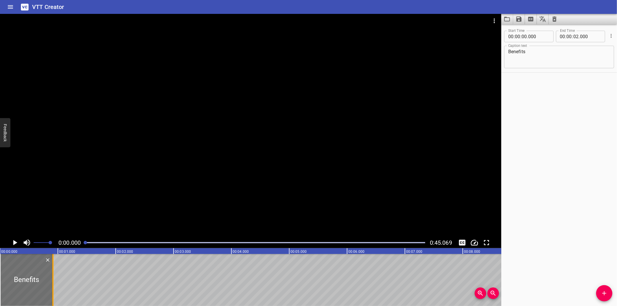
drag, startPoint x: 113, startPoint y: 281, endPoint x: 50, endPoint y: 289, distance: 63.3
click at [50, 289] on div at bounding box center [53, 280] width 6 height 52
type input "00"
type input "915"
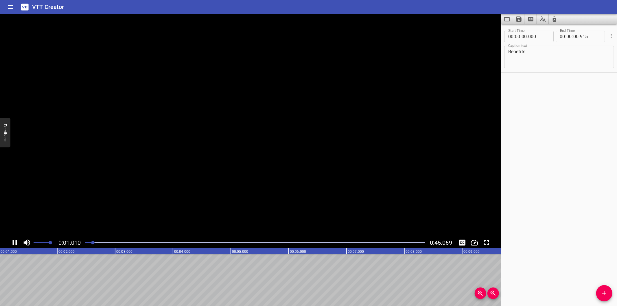
scroll to position [0, 73]
click at [563, 58] on textarea "Benefits" at bounding box center [559, 57] width 102 height 16
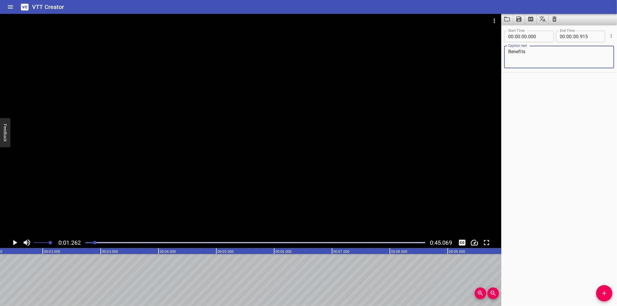
click at [357, 130] on div at bounding box center [250, 125] width 501 height 223
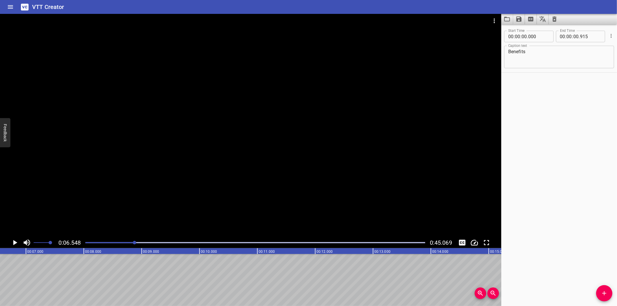
click at [252, 198] on div at bounding box center [250, 125] width 501 height 223
click at [119, 245] on div at bounding box center [255, 243] width 347 height 8
drag, startPoint x: 110, startPoint y: 243, endPoint x: 104, endPoint y: 244, distance: 6.8
click at [107, 244] on div at bounding box center [255, 243] width 347 height 8
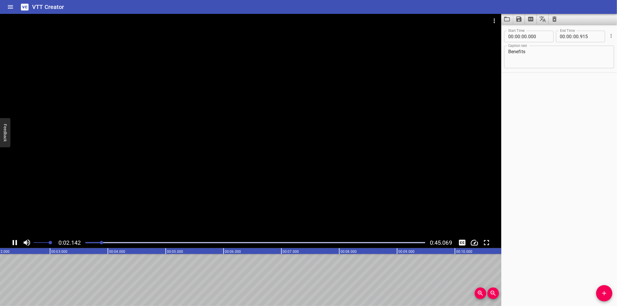
click at [92, 242] on div at bounding box center [255, 243] width 347 height 8
click at [599, 293] on span "Add Cue" at bounding box center [604, 293] width 16 height 7
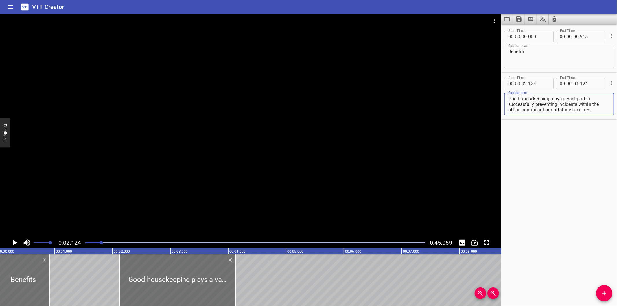
scroll to position [0, 0]
type textarea "Good housekeeping plays a vast part in successfully preventing incidents within…"
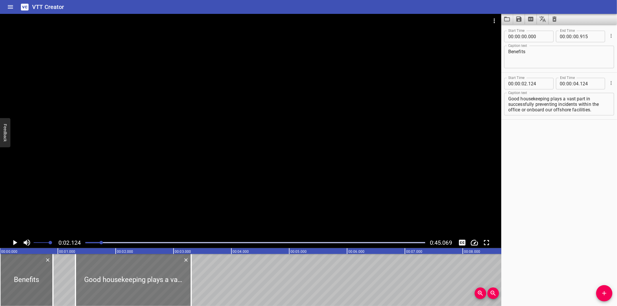
drag, startPoint x: 172, startPoint y: 285, endPoint x: 124, endPoint y: 285, distance: 47.4
click at [124, 285] on div at bounding box center [133, 280] width 116 height 52
type input "01"
type input "304"
type input "03"
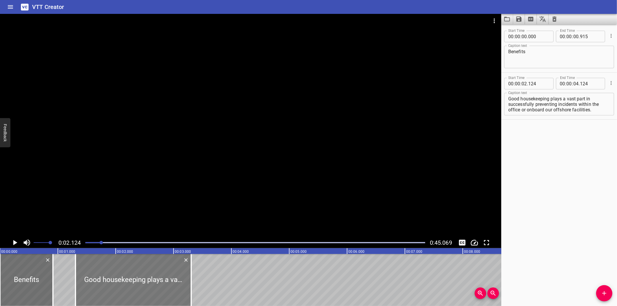
type input "304"
drag, startPoint x: 145, startPoint y: 281, endPoint x: 149, endPoint y: 277, distance: 5.7
click at [149, 277] on div at bounding box center [138, 280] width 116 height 52
type input "379"
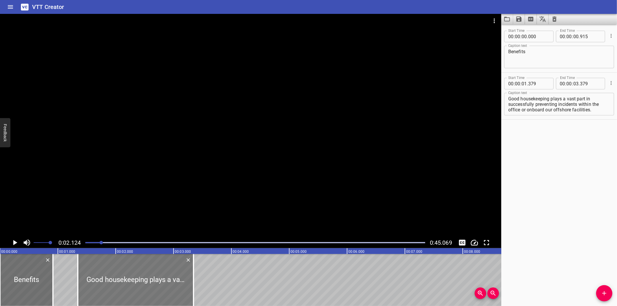
click at [146, 278] on div at bounding box center [136, 280] width 116 height 52
type input "344"
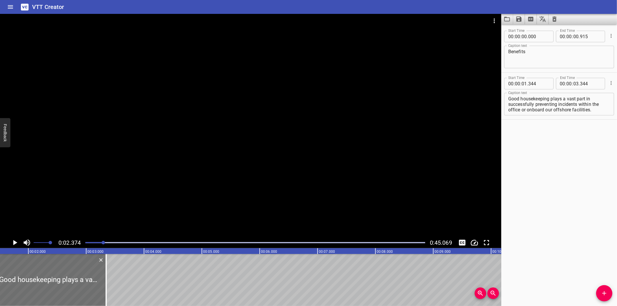
scroll to position [0, 137]
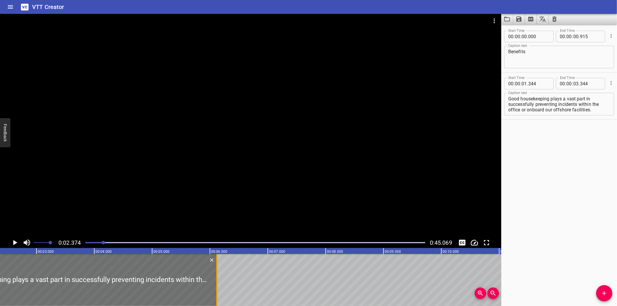
drag, startPoint x: 55, startPoint y: 285, endPoint x: 216, endPoint y: 265, distance: 161.7
click at [216, 265] on div at bounding box center [217, 280] width 6 height 52
type input "06"
type input "119"
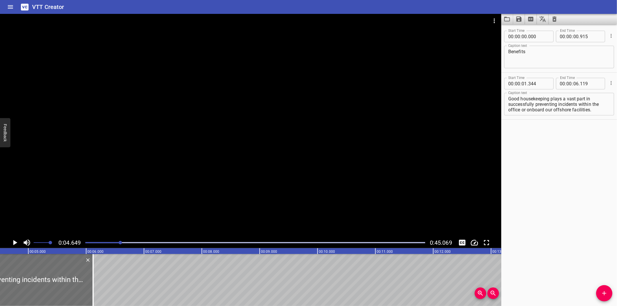
scroll to position [0, 269]
click at [191, 171] on div at bounding box center [250, 125] width 501 height 223
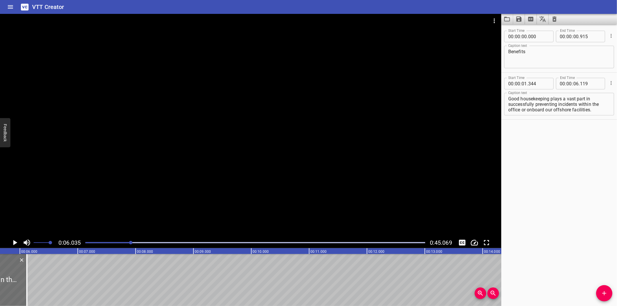
scroll to position [0, 306]
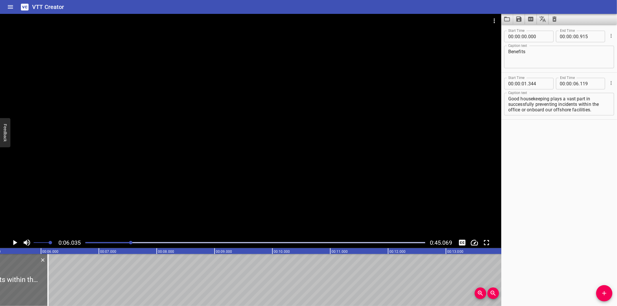
click at [206, 169] on div at bounding box center [250, 125] width 501 height 223
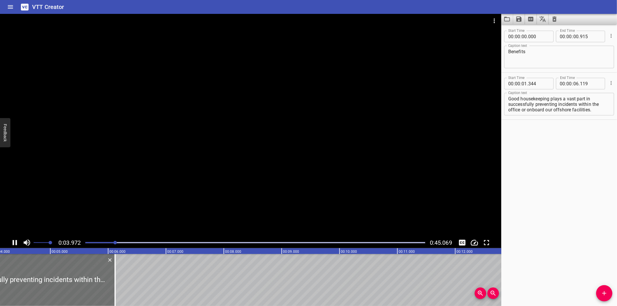
click at [106, 245] on div at bounding box center [255, 243] width 347 height 8
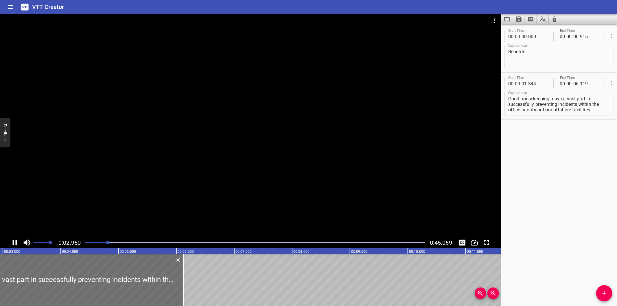
click at [104, 245] on div at bounding box center [255, 243] width 347 height 8
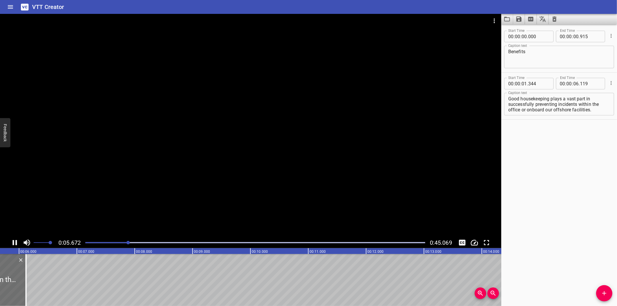
scroll to position [0, 341]
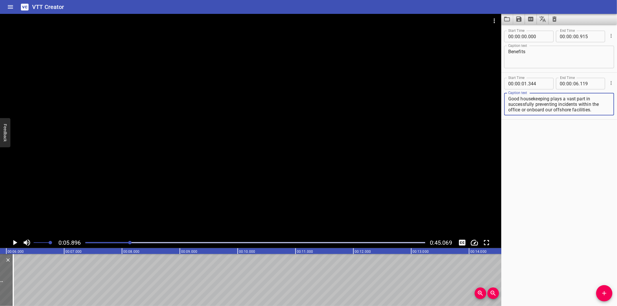
drag, startPoint x: 578, startPoint y: 103, endPoint x: 623, endPoint y: 143, distance: 59.6
click at [617, 143] on html "VTT Creator Caption Editor Batch Transcribe Login Sign Up Privacy Contact 0:05.…" at bounding box center [308, 153] width 617 height 306
click at [575, 112] on div "Good housekeeping plays a vast part in successfully preventing incidents within…" at bounding box center [559, 104] width 110 height 23
click at [571, 103] on textarea "Good housekeeping plays a vast part in successfully preventing incidents within…" at bounding box center [559, 104] width 102 height 16
drag, startPoint x: 580, startPoint y: 103, endPoint x: 608, endPoint y: 132, distance: 40.5
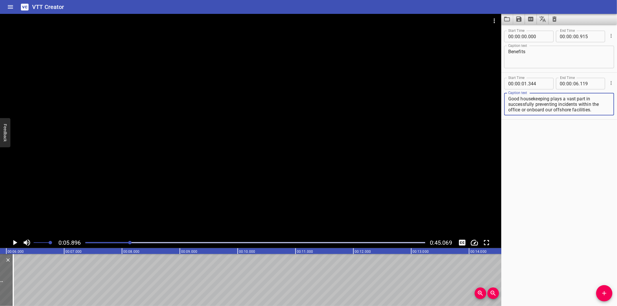
click at [608, 132] on div "Start Time 00 : 00 : 00 . 000 Start Time End Time 00 : 00 : 00 . 915 End Time C…" at bounding box center [559, 165] width 116 height 282
type textarea "Good housekeeping plays a vast part in successfully preventing incidents"
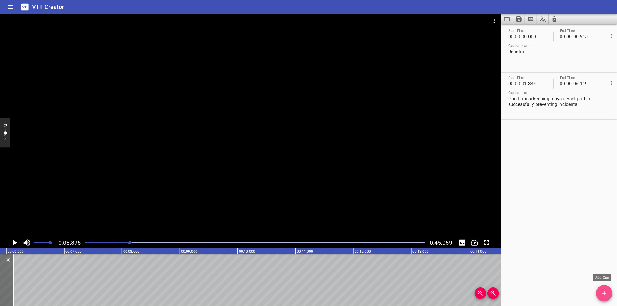
click at [605, 290] on icon "Add Cue" at bounding box center [604, 293] width 7 height 7
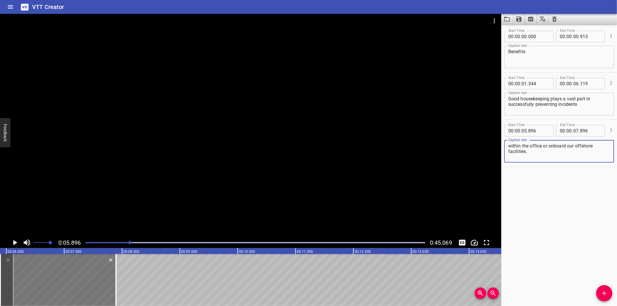
type textarea "within the office or onboard our offshore facilities."
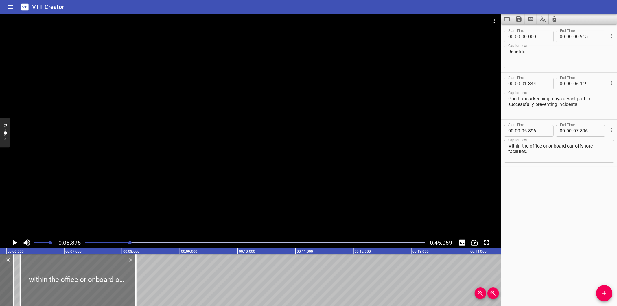
drag, startPoint x: 48, startPoint y: 286, endPoint x: 68, endPoint y: 289, distance: 20.2
click at [68, 289] on div at bounding box center [78, 280] width 116 height 52
type input "06"
type input "241"
type input "08"
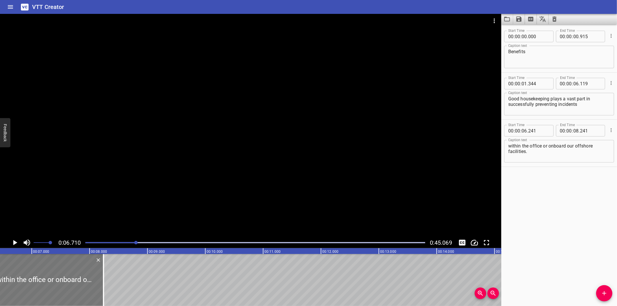
scroll to position [0, 388]
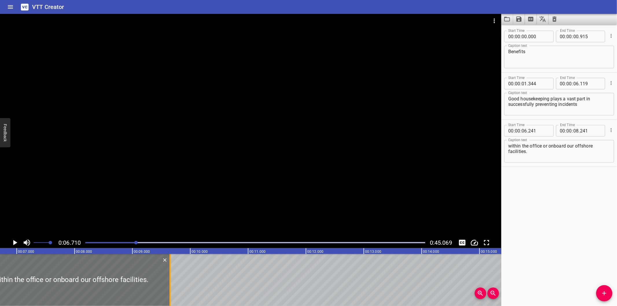
click at [169, 288] on div at bounding box center [169, 280] width 1 height 52
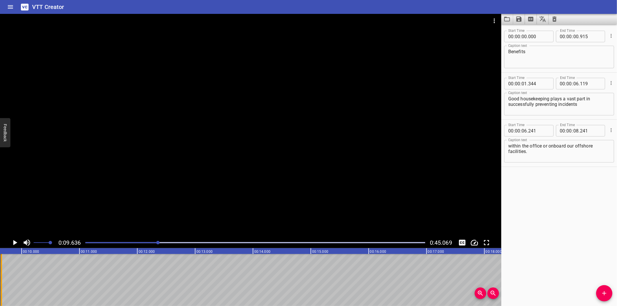
scroll to position [0, 557]
drag, startPoint x: 169, startPoint y: 288, endPoint x: 149, endPoint y: 243, distance: 49.6
click at [145, 244] on div at bounding box center [255, 243] width 347 height 8
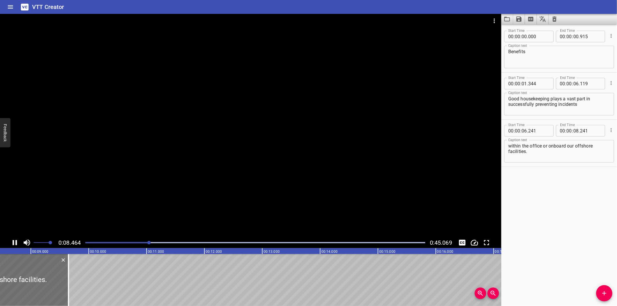
scroll to position [0, 500]
drag, startPoint x: 59, startPoint y: 283, endPoint x: 62, endPoint y: 283, distance: 3.5
click at [60, 283] on div at bounding box center [58, 280] width 6 height 52
type input "261"
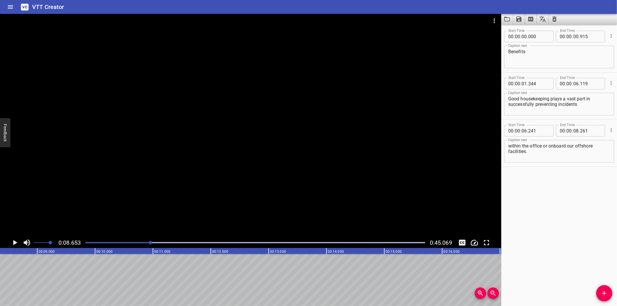
scroll to position [0, 393]
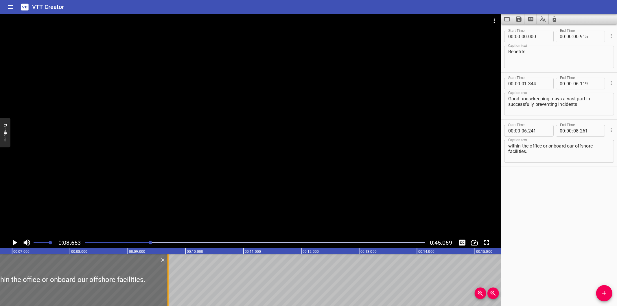
drag, startPoint x: 85, startPoint y: 288, endPoint x: 166, endPoint y: 293, distance: 81.1
click at [166, 293] on div at bounding box center [168, 280] width 6 height 52
type input "09"
type input "696"
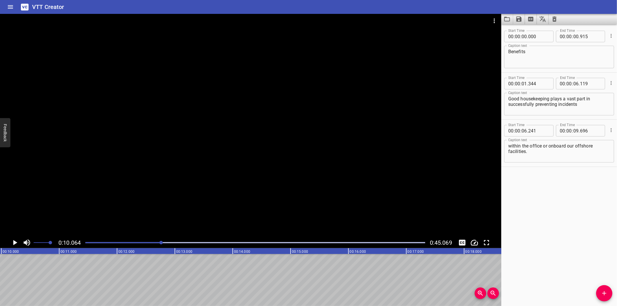
scroll to position [0, 582]
click at [606, 297] on icon "Add Cue" at bounding box center [604, 293] width 7 height 7
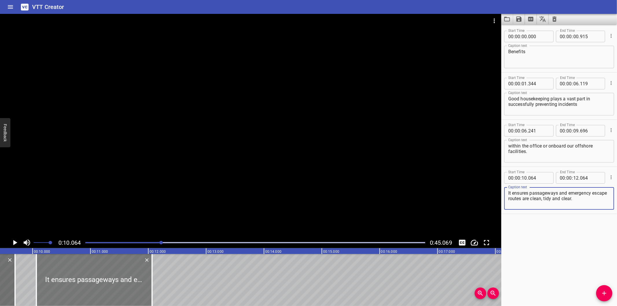
scroll to position [0, 539]
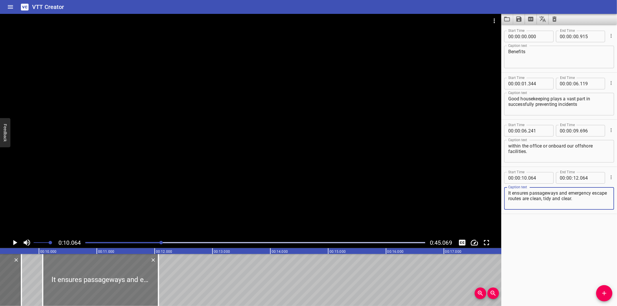
type textarea "It ensures passageways and emergency escape routes are clean, tidy and clear."
click at [90, 278] on div at bounding box center [99, 280] width 116 height 52
type input "039"
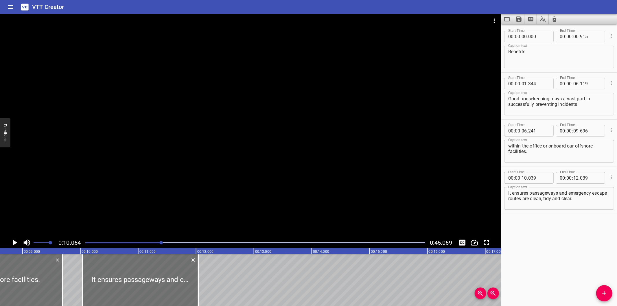
scroll to position [0, 497]
click at [63, 284] on div at bounding box center [62, 280] width 1 height 52
type input "671"
click at [219, 148] on div at bounding box center [250, 125] width 501 height 223
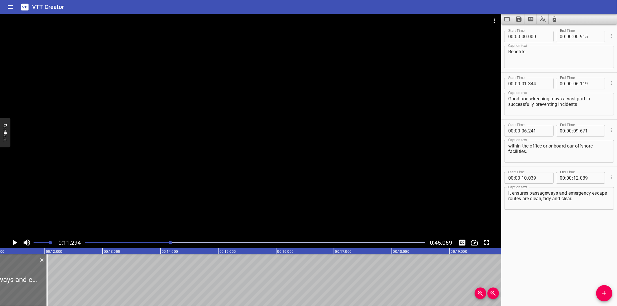
scroll to position [0, 653]
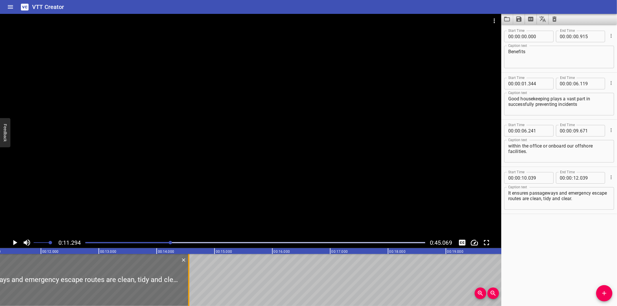
drag, startPoint x: 43, startPoint y: 285, endPoint x: 190, endPoint y: 282, distance: 147.8
click at [189, 282] on div at bounding box center [188, 280] width 1 height 52
type input "14"
type input "594"
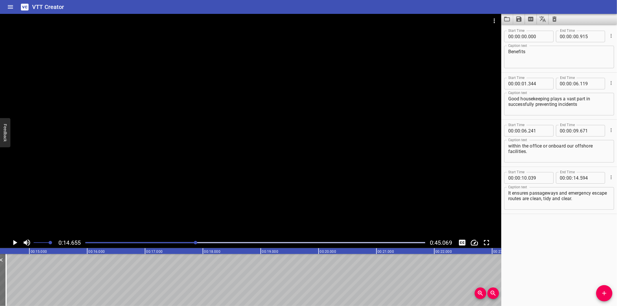
scroll to position [0, 848]
click at [567, 198] on textarea "It ensures passageways and emergency escape routes are clean, tidy and clear." at bounding box center [559, 198] width 102 height 16
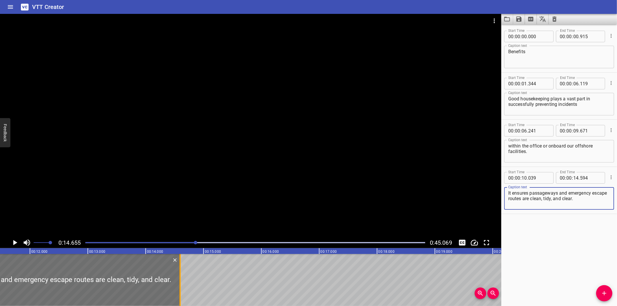
scroll to position [0, 655]
type textarea "It ensures passageways and emergency escape routes are clean, tidy, and clear."
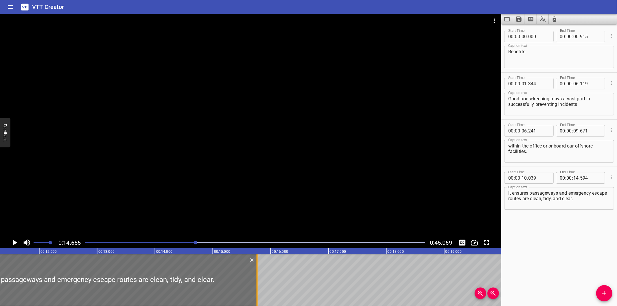
drag, startPoint x: 189, startPoint y: 285, endPoint x: 257, endPoint y: 284, distance: 67.7
click at [257, 284] on div at bounding box center [257, 280] width 1 height 52
type input "15"
type input "764"
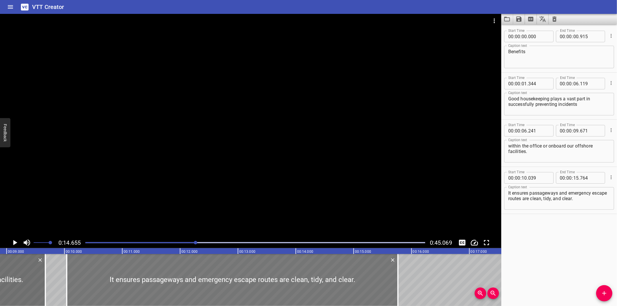
scroll to position [0, 440]
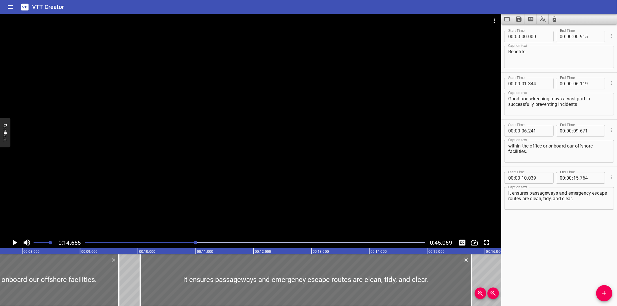
click at [248, 146] on div at bounding box center [250, 125] width 501 height 223
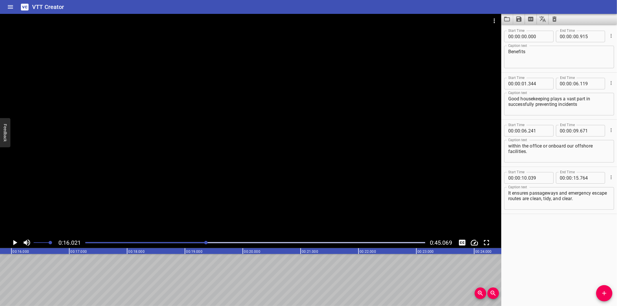
scroll to position [0, 927]
click at [601, 295] on icon "Add Cue" at bounding box center [604, 293] width 7 height 7
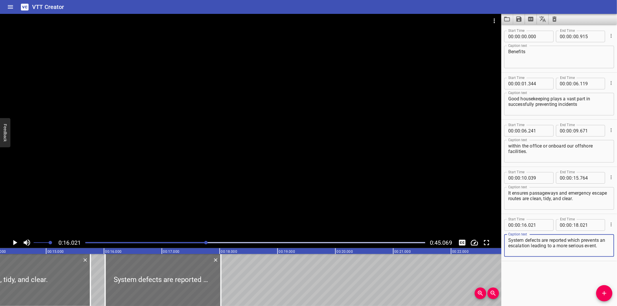
scroll to position [0, 820]
type textarea "System defects are reported which prevents an escalation leading to a more seri…"
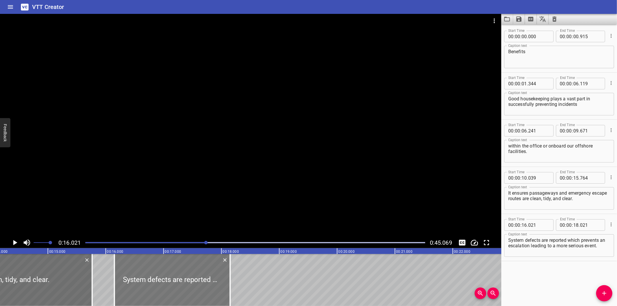
drag, startPoint x: 194, startPoint y: 287, endPoint x: 202, endPoint y: 297, distance: 11.9
click at [202, 297] on div at bounding box center [173, 280] width 116 height 52
type input "151"
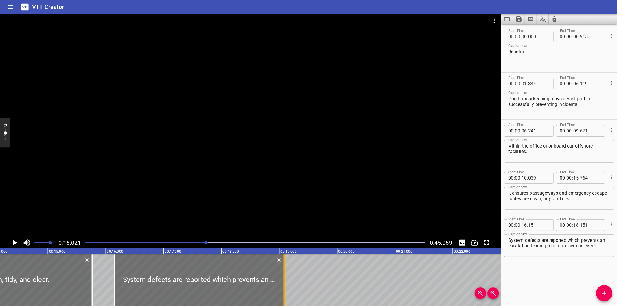
drag, startPoint x: 230, startPoint y: 296, endPoint x: 336, endPoint y: 290, distance: 106.6
click at [285, 291] on div at bounding box center [284, 280] width 1 height 52
type input "19"
type input "986"
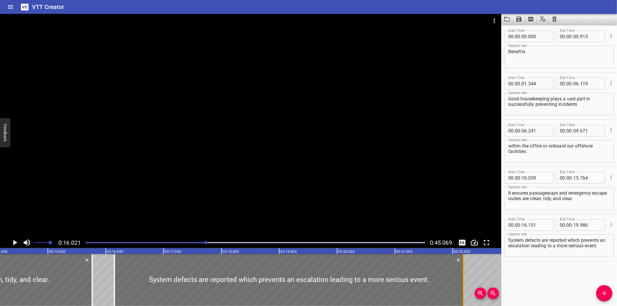
drag, startPoint x: 336, startPoint y: 284, endPoint x: 464, endPoint y: 277, distance: 127.4
click at [464, 277] on div at bounding box center [463, 280] width 1 height 52
type input "22"
type input "186"
click at [171, 291] on div at bounding box center [291, 280] width 349 height 52
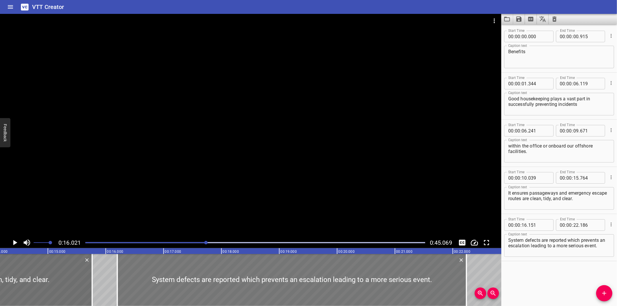
type input "201"
type input "236"
click at [172, 290] on div at bounding box center [292, 280] width 349 height 52
type input "216"
type input "251"
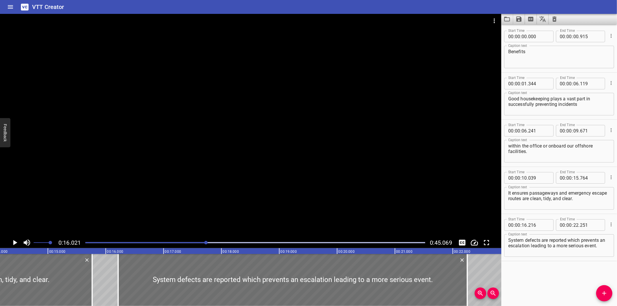
click at [216, 200] on div at bounding box center [250, 125] width 501 height 223
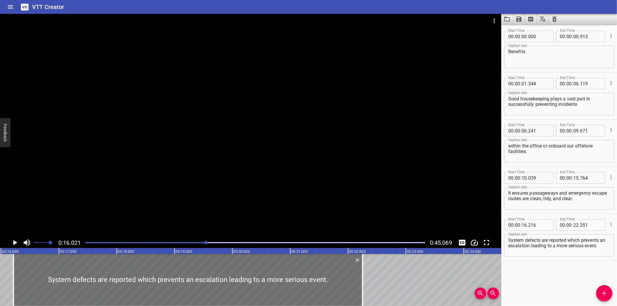
scroll to position [0, 927]
click at [183, 247] on div at bounding box center [255, 243] width 347 height 8
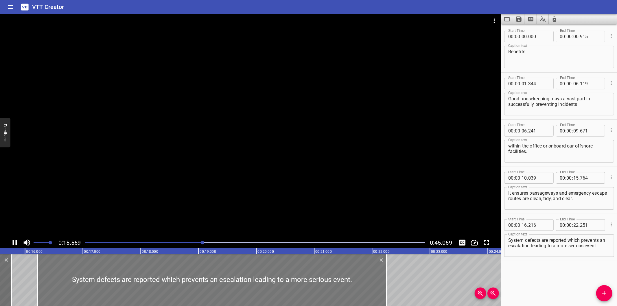
scroll to position [0, 910]
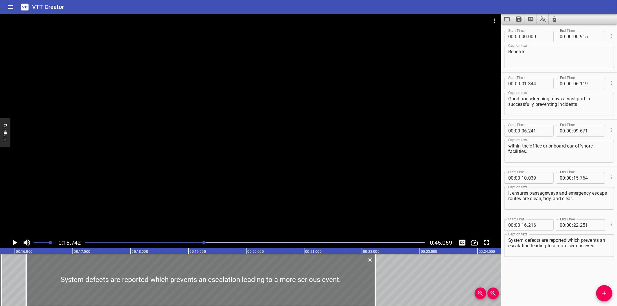
click at [206, 272] on div at bounding box center [200, 280] width 349 height 52
type input "196"
type input "231"
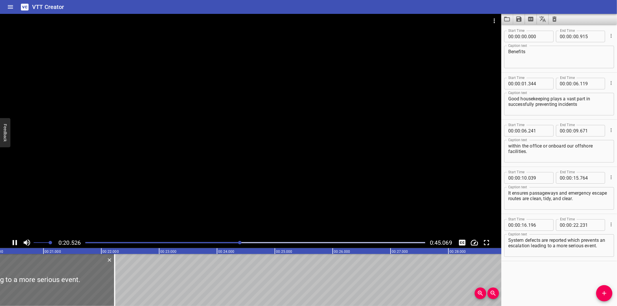
click at [218, 245] on div at bounding box center [255, 243] width 347 height 8
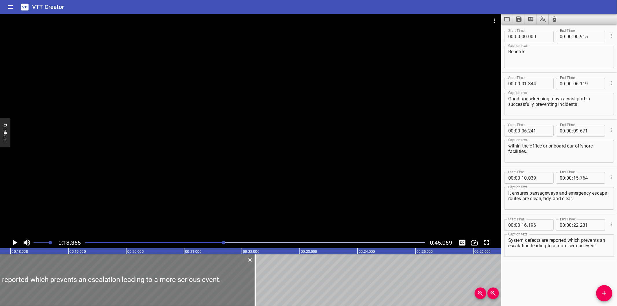
scroll to position [0, 1019]
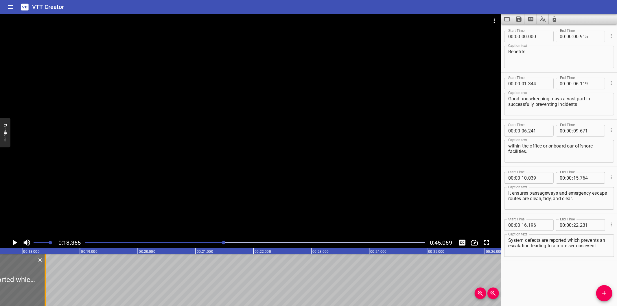
drag, startPoint x: 267, startPoint y: 291, endPoint x: 46, endPoint y: 291, distance: 221.5
click at [46, 291] on div at bounding box center [45, 280] width 6 height 52
type input "18"
type input "401"
drag, startPoint x: 570, startPoint y: 241, endPoint x: 627, endPoint y: 267, distance: 62.6
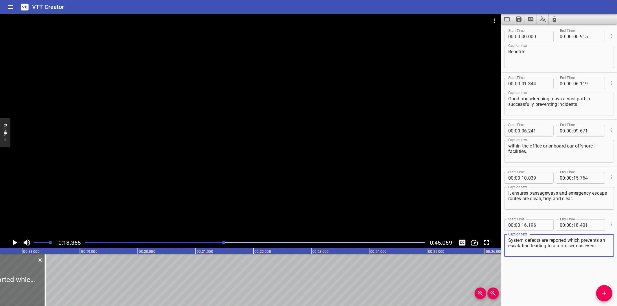
click at [617, 267] on html "VTT Creator Caption Editor Batch Transcribe Login Sign Up Privacy Contact 0:18.…" at bounding box center [308, 153] width 617 height 306
type textarea "System defects are reported"
click at [606, 290] on icon "Add Cue" at bounding box center [604, 293] width 7 height 7
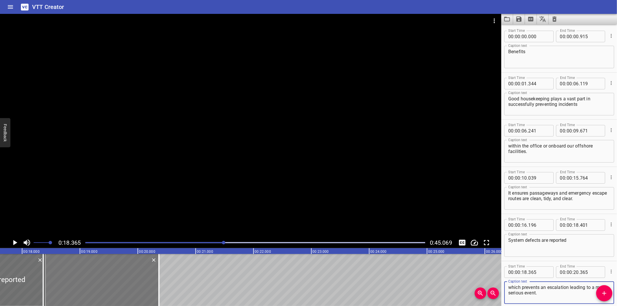
type textarea "which prevents an escalation leading to a more serious event."
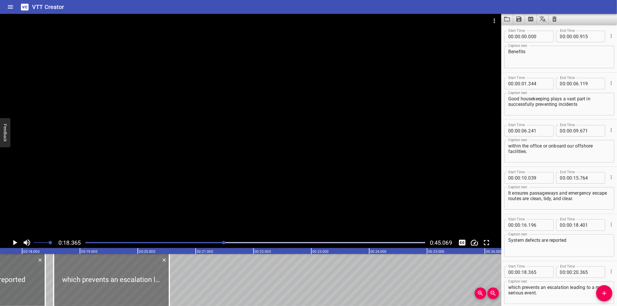
drag, startPoint x: 103, startPoint y: 283, endPoint x: 113, endPoint y: 285, distance: 10.6
click at [113, 285] on div at bounding box center [111, 280] width 116 height 52
type input "545"
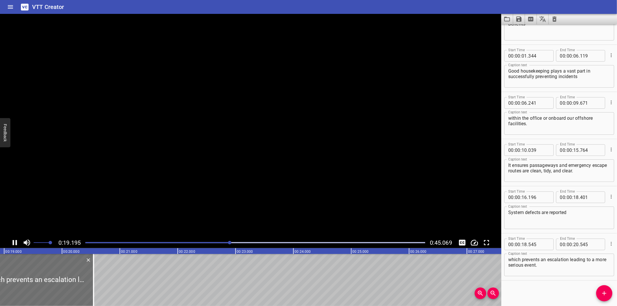
scroll to position [0, 1117]
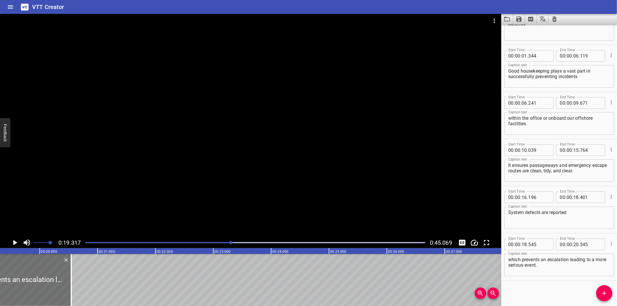
click at [224, 244] on div at bounding box center [255, 243] width 347 height 8
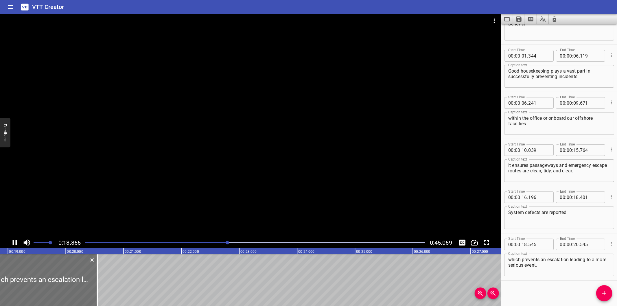
click at [220, 245] on div at bounding box center [255, 243] width 347 height 8
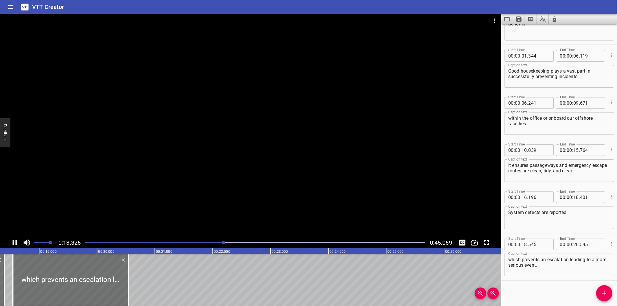
click at [220, 245] on div at bounding box center [255, 243] width 347 height 8
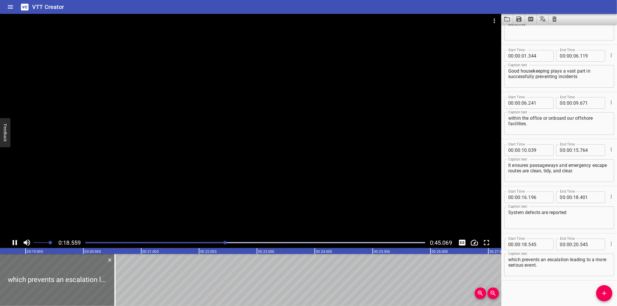
click at [219, 245] on div at bounding box center [255, 243] width 347 height 8
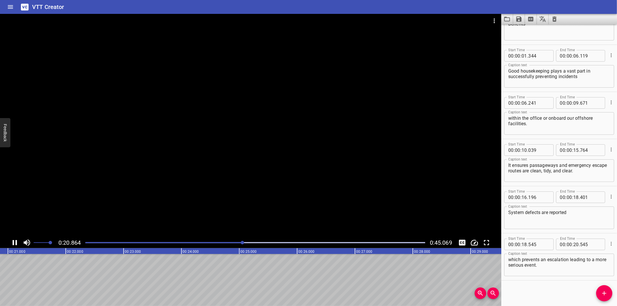
click at [268, 197] on div at bounding box center [250, 125] width 501 height 223
click at [228, 242] on div at bounding box center [255, 243] width 347 height 8
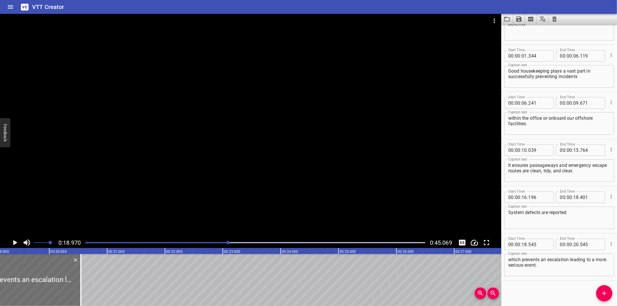
click at [269, 191] on div at bounding box center [250, 125] width 501 height 223
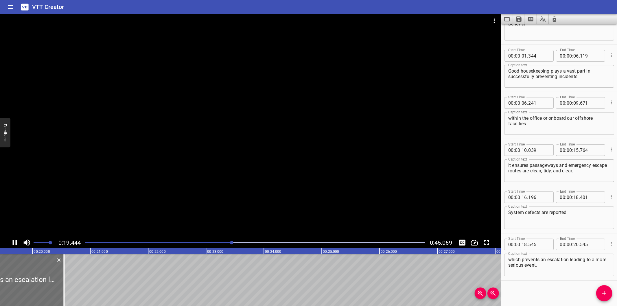
drag, startPoint x: 213, startPoint y: 148, endPoint x: 195, endPoint y: 172, distance: 30.0
click at [213, 148] on div at bounding box center [250, 125] width 501 height 223
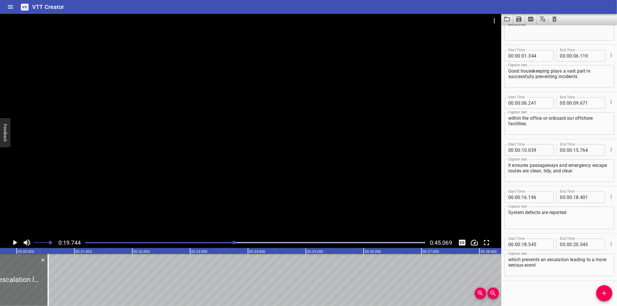
scroll to position [0, 1142]
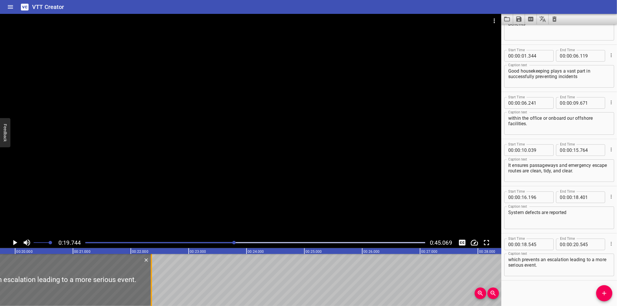
drag, startPoint x: 45, startPoint y: 282, endPoint x: 150, endPoint y: 284, distance: 104.7
click at [150, 284] on div at bounding box center [151, 280] width 6 height 52
type input "22"
type input "355"
click at [176, 191] on div at bounding box center [250, 125] width 501 height 223
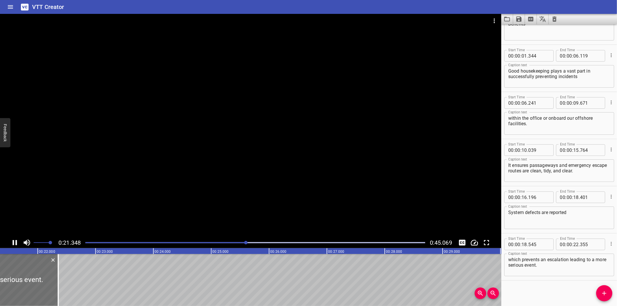
click at [185, 200] on div at bounding box center [250, 125] width 501 height 223
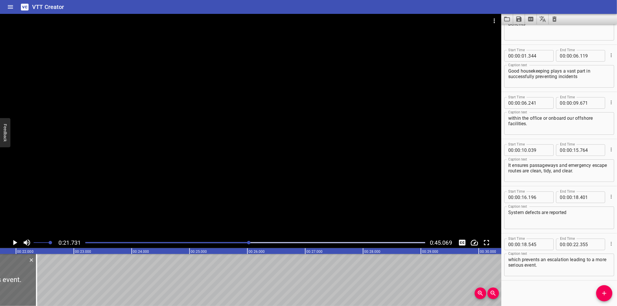
click at [185, 200] on div at bounding box center [250, 125] width 501 height 223
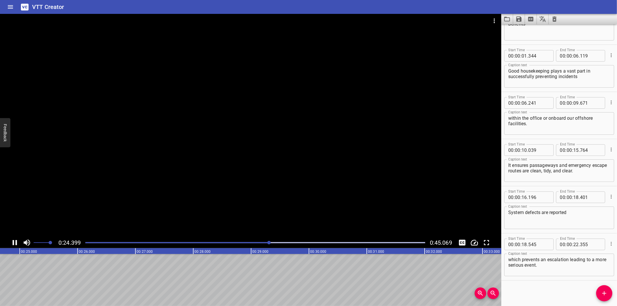
click at [242, 241] on div at bounding box center [255, 243] width 347 height 8
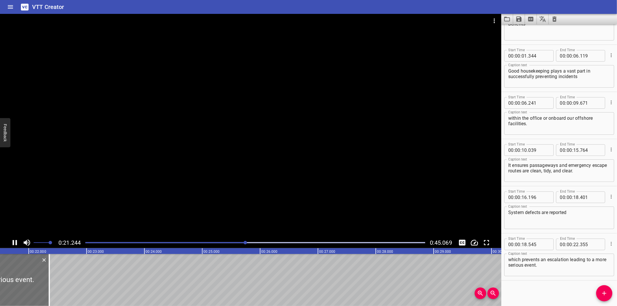
click at [241, 205] on div at bounding box center [250, 125] width 501 height 223
drag, startPoint x: 239, startPoint y: 206, endPoint x: 239, endPoint y: 209, distance: 3.2
click at [239, 209] on div at bounding box center [250, 125] width 501 height 223
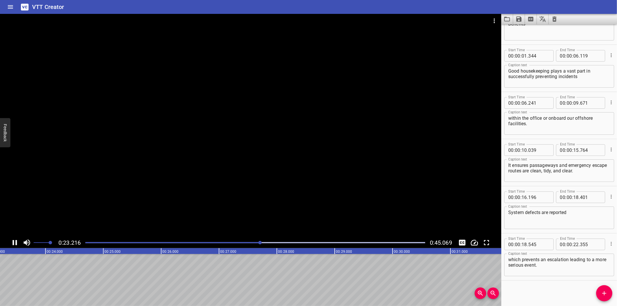
click at [253, 198] on div at bounding box center [250, 125] width 501 height 223
click at [274, 183] on div at bounding box center [250, 125] width 501 height 223
click at [258, 222] on div at bounding box center [250, 125] width 501 height 223
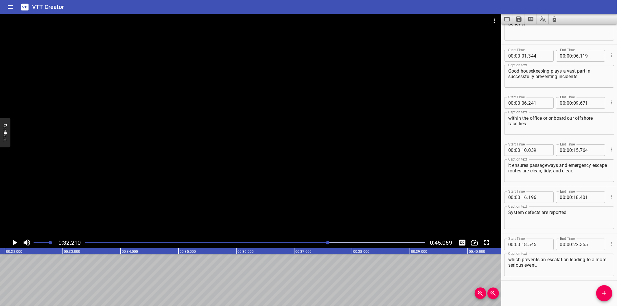
scroll to position [0, 1863]
drag, startPoint x: 273, startPoint y: 217, endPoint x: 222, endPoint y: 233, distance: 53.5
click at [222, 233] on div at bounding box center [250, 125] width 501 height 223
click at [211, 242] on div at bounding box center [255, 243] width 347 height 8
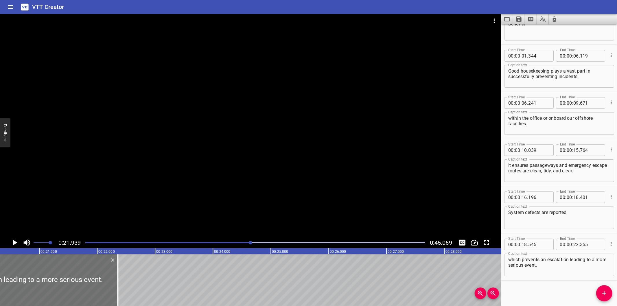
scroll to position [0, 1140]
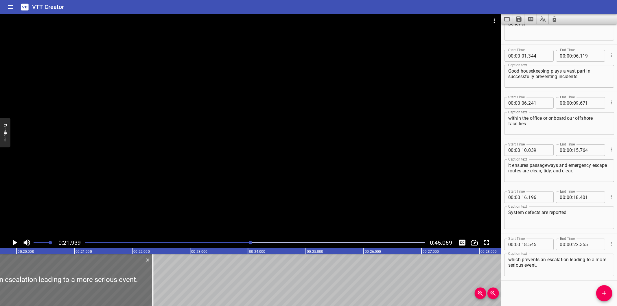
click at [311, 225] on div at bounding box center [250, 125] width 501 height 223
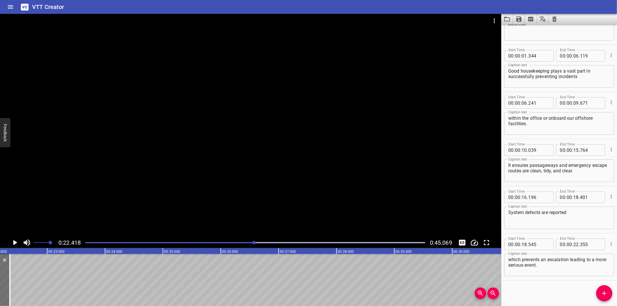
scroll to position [0, 1296]
drag, startPoint x: 242, startPoint y: 238, endPoint x: 232, endPoint y: 241, distance: 10.2
click at [238, 239] on div "0:22.418 0:45.069" at bounding box center [250, 242] width 501 height 11
click at [227, 242] on div at bounding box center [255, 243] width 347 height 8
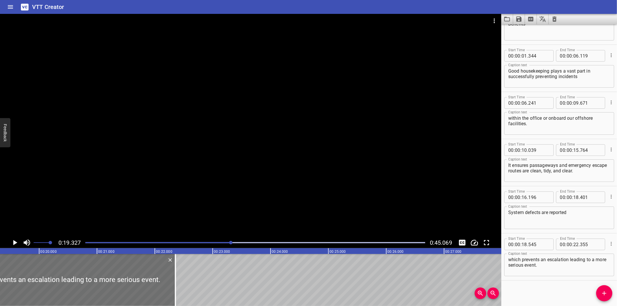
click at [226, 242] on div "Play progress" at bounding box center [61, 242] width 340 height 1
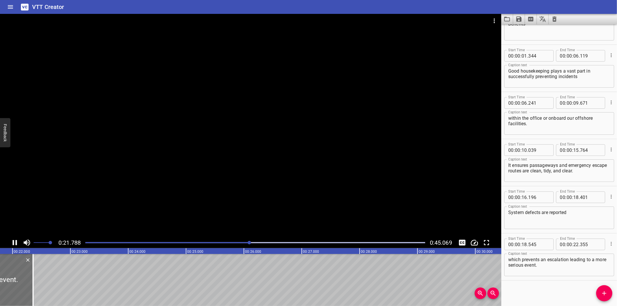
scroll to position [0, 1270]
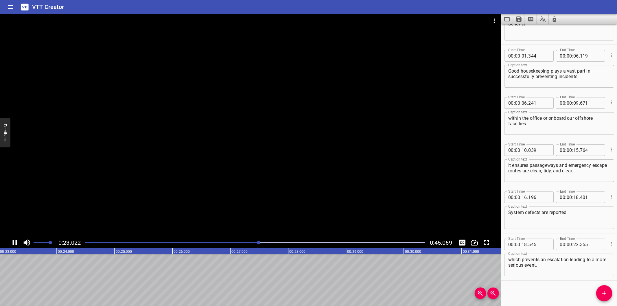
click at [206, 237] on div at bounding box center [250, 125] width 501 height 223
click at [204, 239] on div at bounding box center [255, 243] width 347 height 8
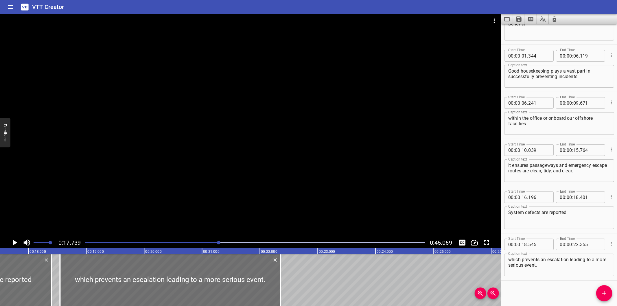
scroll to position [0, 1026]
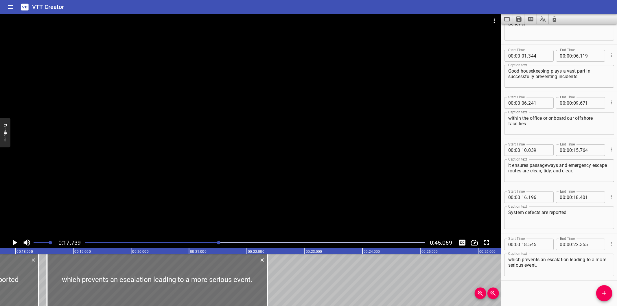
click at [240, 216] on div at bounding box center [250, 125] width 501 height 223
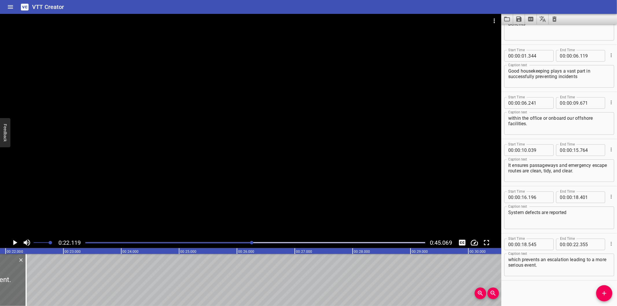
scroll to position [0, 1279]
drag, startPoint x: 346, startPoint y: 144, endPoint x: 347, endPoint y: 133, distance: 10.6
drag, startPoint x: 347, startPoint y: 133, endPoint x: 200, endPoint y: 96, distance: 151.8
click at [200, 96] on div at bounding box center [250, 125] width 501 height 223
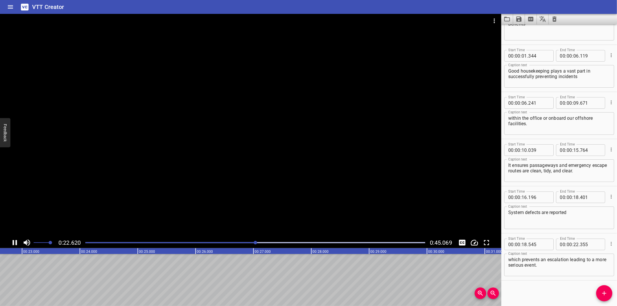
click at [250, 103] on div at bounding box center [250, 125] width 501 height 223
drag, startPoint x: 219, startPoint y: 232, endPoint x: 216, endPoint y: 233, distance: 3.2
click at [216, 232] on div at bounding box center [250, 125] width 501 height 223
click at [211, 237] on div at bounding box center [250, 125] width 501 height 223
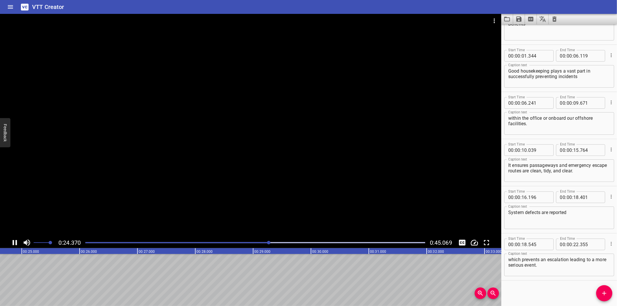
click at [211, 240] on div at bounding box center [255, 243] width 347 height 8
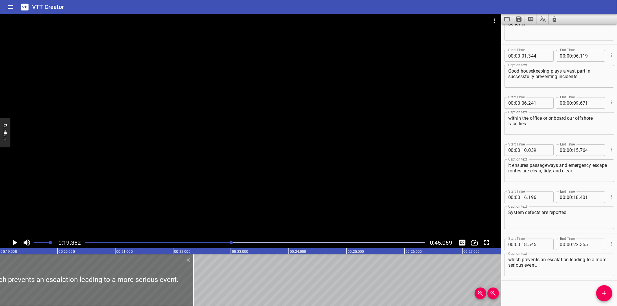
scroll to position [0, 1121]
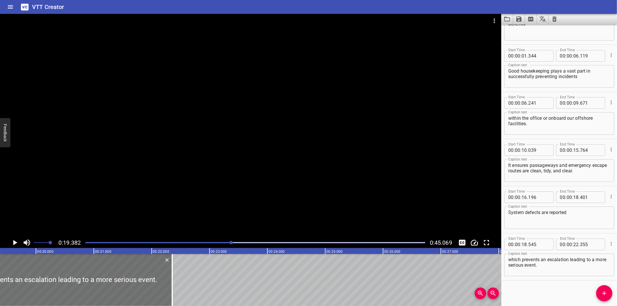
drag, startPoint x: 211, startPoint y: 240, endPoint x: 217, endPoint y: 237, distance: 7.1
drag, startPoint x: 217, startPoint y: 237, endPoint x: 199, endPoint y: 176, distance: 64.6
click at [199, 176] on div at bounding box center [250, 125] width 501 height 223
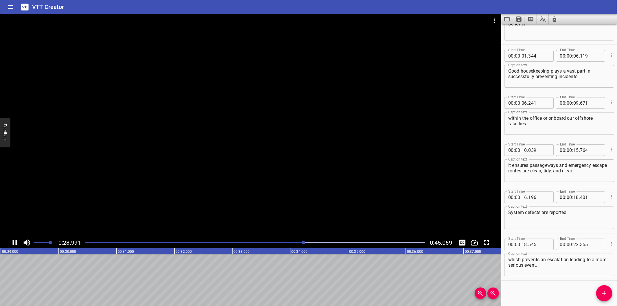
scroll to position [0, 1692]
click at [306, 99] on div at bounding box center [250, 125] width 501 height 223
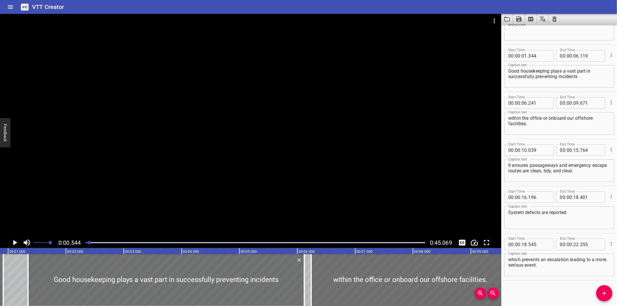
scroll to position [0, 31]
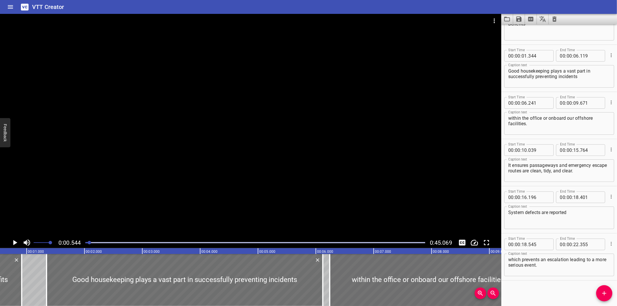
click at [224, 238] on div "0:00.544 0:45.069" at bounding box center [250, 242] width 501 height 11
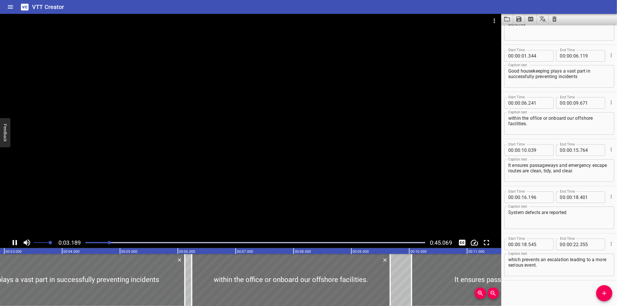
drag, startPoint x: 227, startPoint y: 230, endPoint x: 226, endPoint y: 220, distance: 9.9
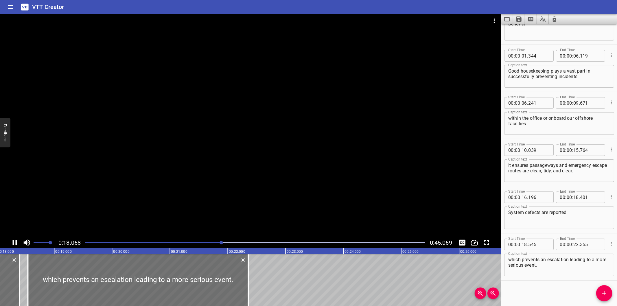
drag, startPoint x: 226, startPoint y: 220, endPoint x: 221, endPoint y: 212, distance: 9.8
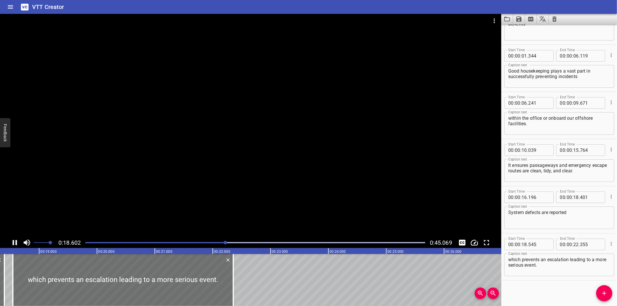
scroll to position [0, 1076]
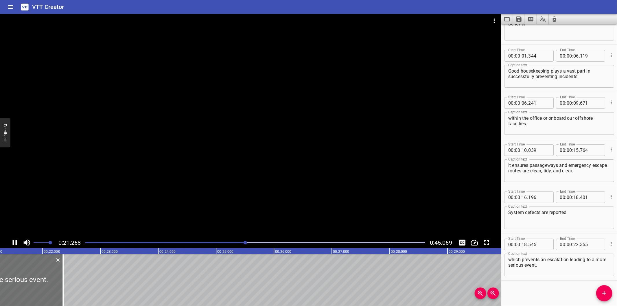
click at [221, 123] on div at bounding box center [250, 125] width 501 height 223
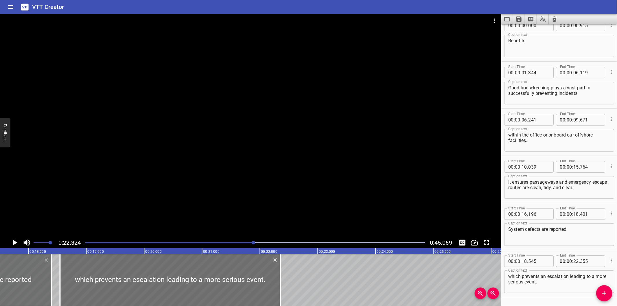
scroll to position [6, 0]
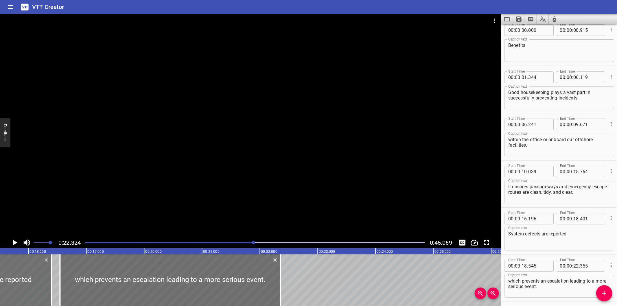
click at [302, 216] on div at bounding box center [250, 125] width 501 height 223
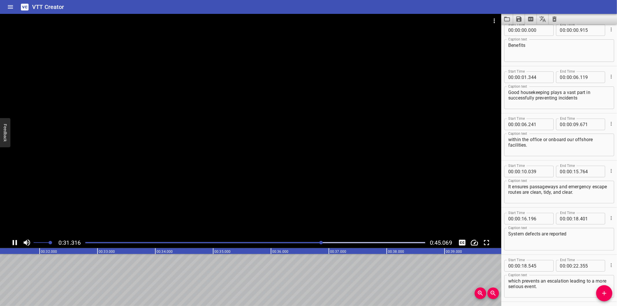
click at [300, 200] on div at bounding box center [250, 125] width 501 height 223
drag, startPoint x: 307, startPoint y: 236, endPoint x: 296, endPoint y: 239, distance: 11.1
click at [299, 239] on div "0:31.665 0:45.069" at bounding box center [250, 131] width 501 height 234
click at [284, 239] on div at bounding box center [255, 243] width 347 height 8
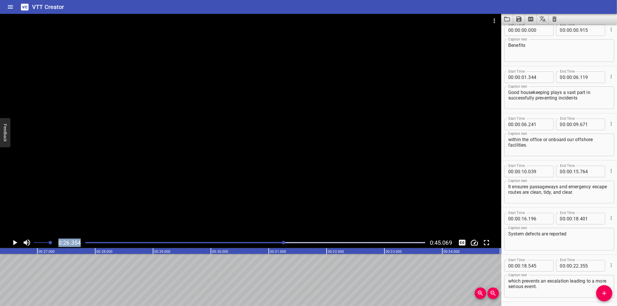
drag, startPoint x: 248, startPoint y: 241, endPoint x: 243, endPoint y: 241, distance: 4.6
click at [248, 241] on div at bounding box center [255, 243] width 347 height 8
click at [227, 240] on div at bounding box center [255, 243] width 347 height 8
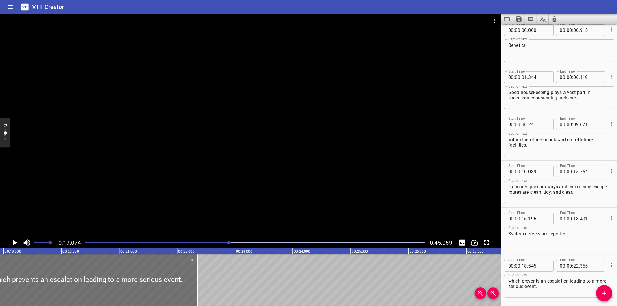
scroll to position [0, 1103]
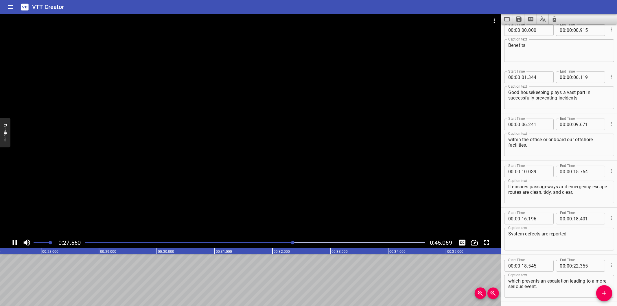
click at [264, 218] on div at bounding box center [250, 125] width 501 height 223
click at [265, 241] on div at bounding box center [255, 243] width 347 height 8
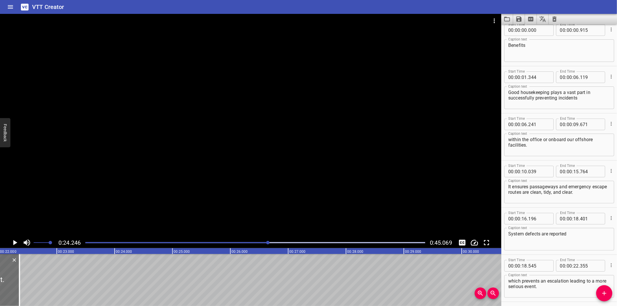
click at [214, 182] on div at bounding box center [250, 125] width 501 height 223
click at [259, 246] on div at bounding box center [255, 243] width 347 height 8
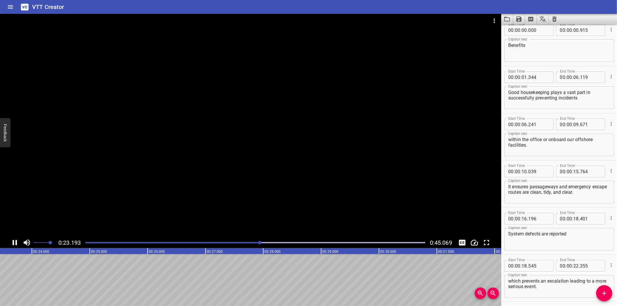
click at [252, 245] on div at bounding box center [255, 243] width 347 height 8
click at [246, 244] on div at bounding box center [255, 243] width 347 height 8
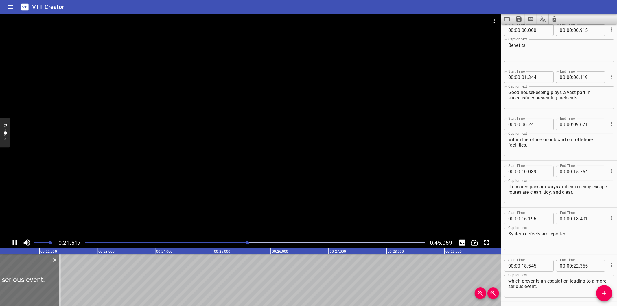
scroll to position [0, 1249]
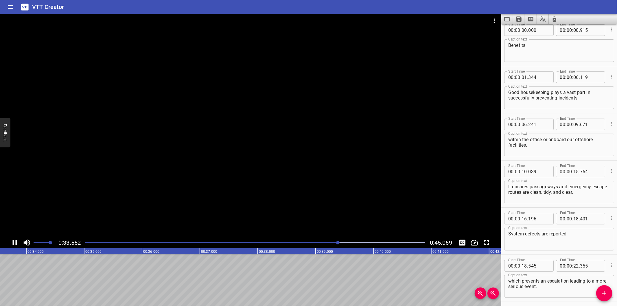
click at [194, 160] on div at bounding box center [250, 125] width 501 height 223
click at [417, 181] on div at bounding box center [250, 125] width 501 height 223
click at [337, 238] on div "0:34.413 0:45.069" at bounding box center [250, 131] width 501 height 234
click at [326, 240] on div at bounding box center [255, 243] width 347 height 8
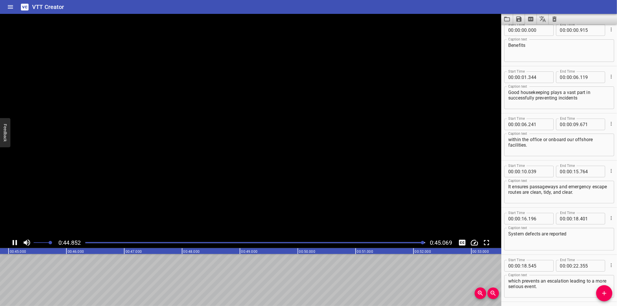
scroll to position [0, 2606]
drag, startPoint x: 336, startPoint y: 233, endPoint x: 402, endPoint y: 228, distance: 66.7
click at [607, 285] on div "which prevents an escalation leading to a more serious event. Caption text" at bounding box center [559, 286] width 110 height 23
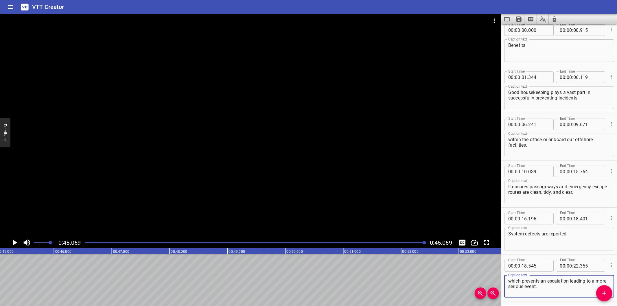
click at [608, 289] on button "Add Cue" at bounding box center [604, 293] width 16 height 16
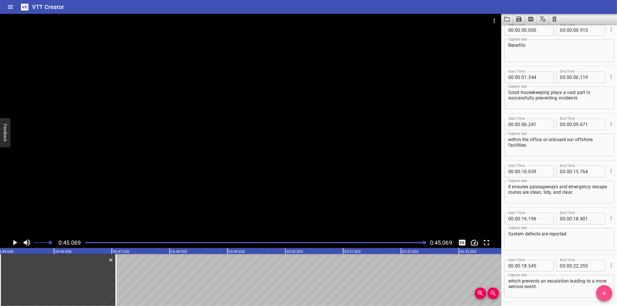
click at [608, 289] on button "Add Cue" at bounding box center [604, 293] width 16 height 16
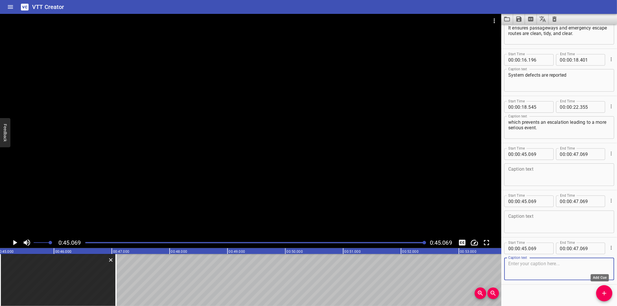
scroll to position [169, 0]
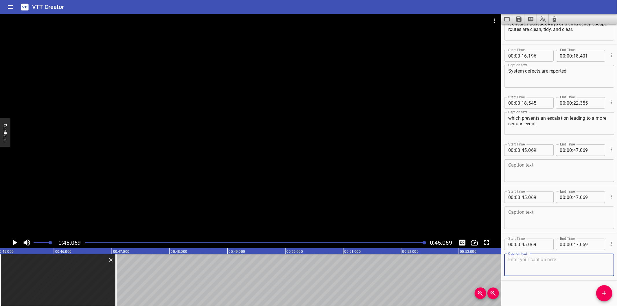
click at [109, 258] on icon "Delete" at bounding box center [111, 260] width 6 height 6
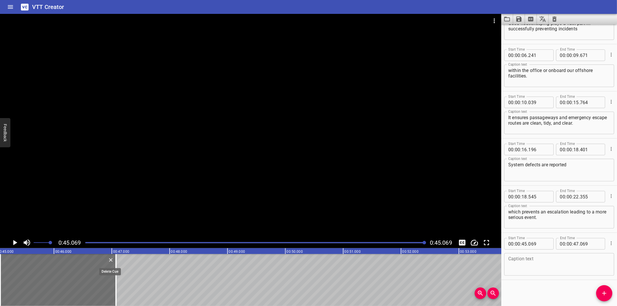
scroll to position [75, 0]
click at [109, 260] on icon "Delete" at bounding box center [111, 260] width 6 height 6
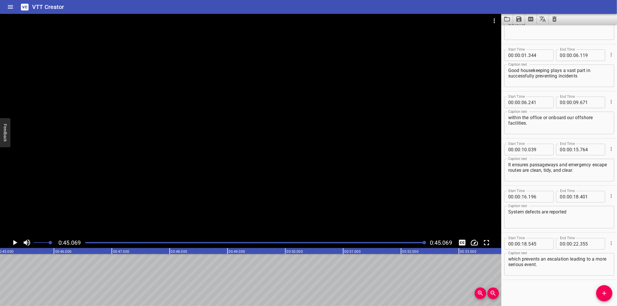
scroll to position [28, 0]
click at [228, 215] on div at bounding box center [250, 125] width 501 height 223
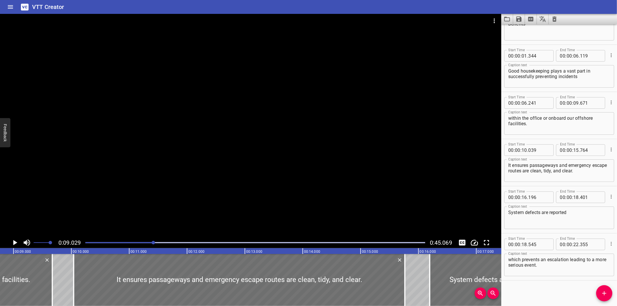
scroll to position [0, 522]
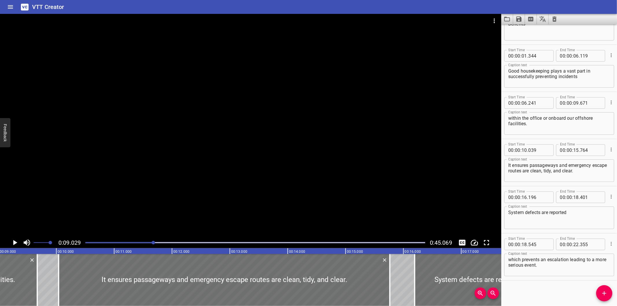
click at [200, 172] on div at bounding box center [250, 125] width 501 height 223
click at [200, 171] on div at bounding box center [250, 125] width 501 height 223
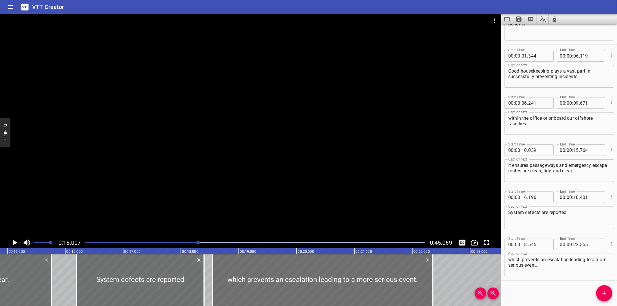
scroll to position [0, 868]
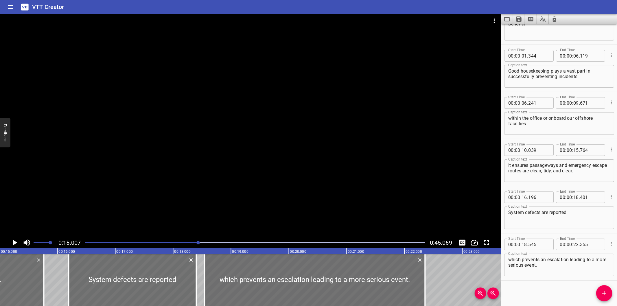
click at [287, 186] on div at bounding box center [250, 125] width 501 height 223
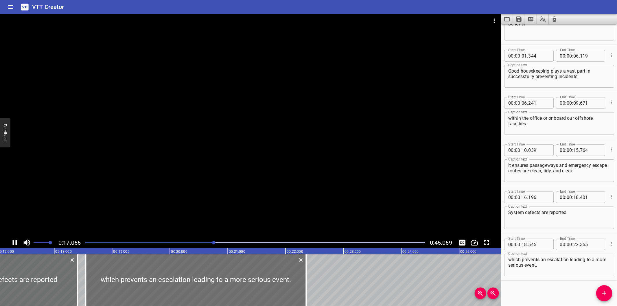
scroll to position [0, 999]
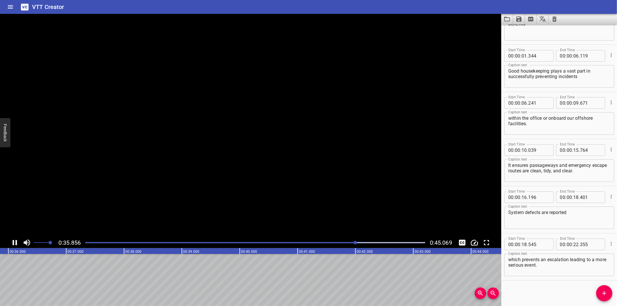
click at [180, 189] on div at bounding box center [250, 125] width 501 height 223
click at [327, 237] on div at bounding box center [250, 125] width 501 height 223
drag, startPoint x: 282, startPoint y: 293, endPoint x: 278, endPoint y: 289, distance: 5.1
drag, startPoint x: 278, startPoint y: 289, endPoint x: 218, endPoint y: 226, distance: 87.1
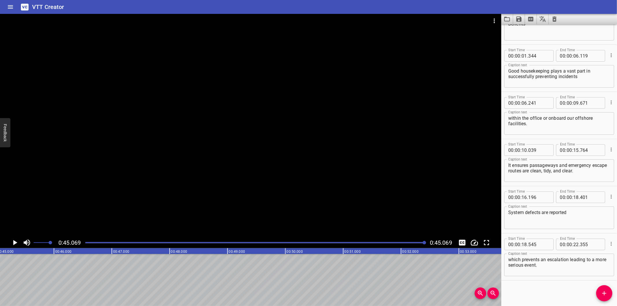
click at [218, 226] on div at bounding box center [250, 125] width 501 height 223
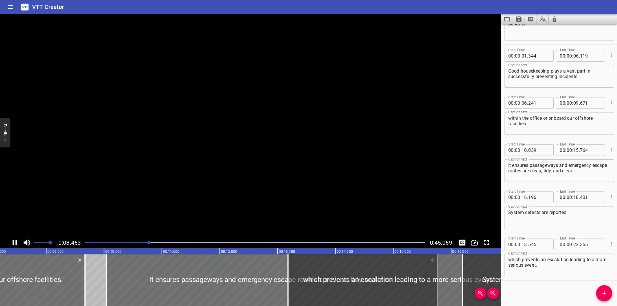
type input "13"
type input "179"
type input "16"
type input "989"
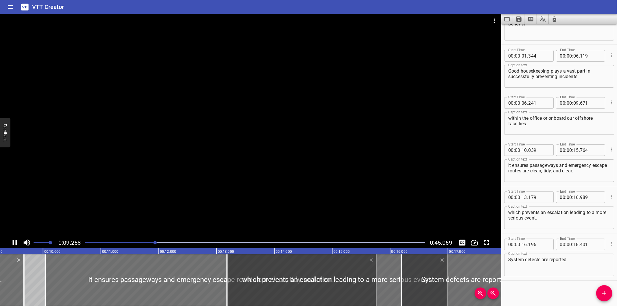
drag, startPoint x: 336, startPoint y: 261, endPoint x: 265, endPoint y: 221, distance: 81.7
click at [264, 220] on div at bounding box center [250, 125] width 501 height 223
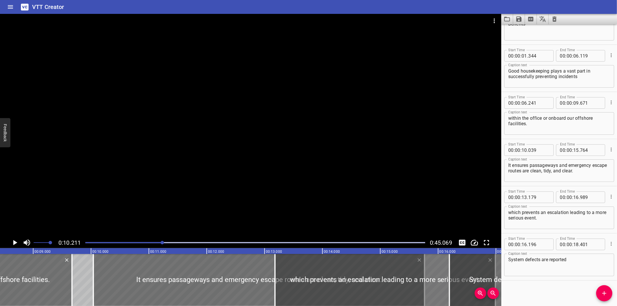
scroll to position [0, 483]
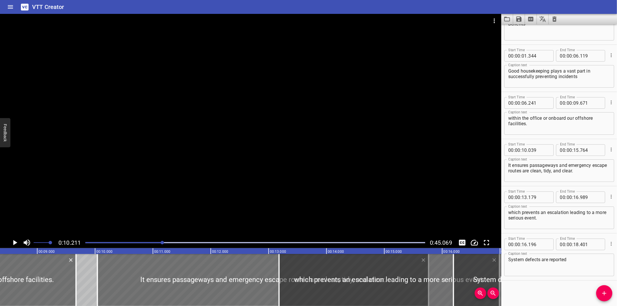
drag, startPoint x: 195, startPoint y: 291, endPoint x: 151, endPoint y: 204, distance: 97.3
click at [151, 204] on div at bounding box center [250, 125] width 501 height 223
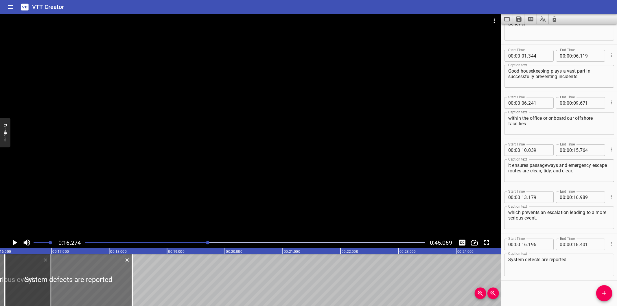
scroll to position [0, 941]
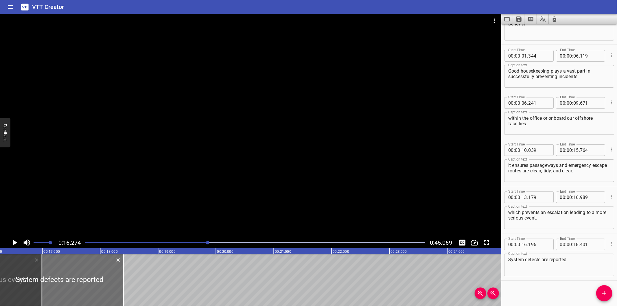
drag, startPoint x: 154, startPoint y: 204, endPoint x: 168, endPoint y: 209, distance: 14.7
drag, startPoint x: 168, startPoint y: 209, endPoint x: 270, endPoint y: 235, distance: 105.3
click at [270, 235] on div at bounding box center [250, 125] width 501 height 223
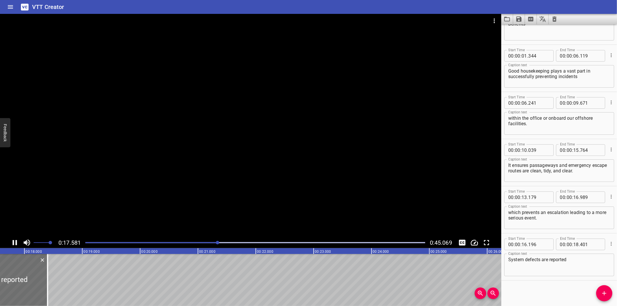
drag, startPoint x: 272, startPoint y: 235, endPoint x: 205, endPoint y: 215, distance: 70.5
click at [204, 215] on div at bounding box center [250, 125] width 501 height 223
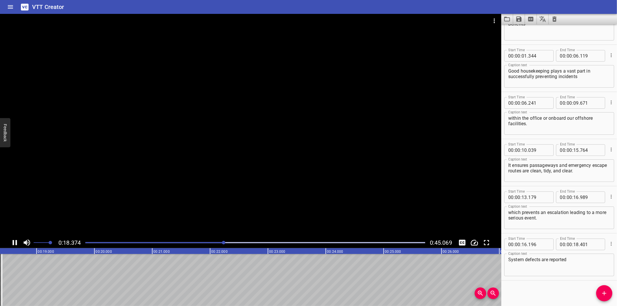
click at [202, 190] on div at bounding box center [250, 125] width 501 height 223
click at [207, 238] on div "0:18.630 0:45.069" at bounding box center [250, 242] width 501 height 11
click at [204, 241] on div at bounding box center [255, 243] width 347 height 8
drag, startPoint x: 204, startPoint y: 238, endPoint x: 230, endPoint y: 243, distance: 27.1
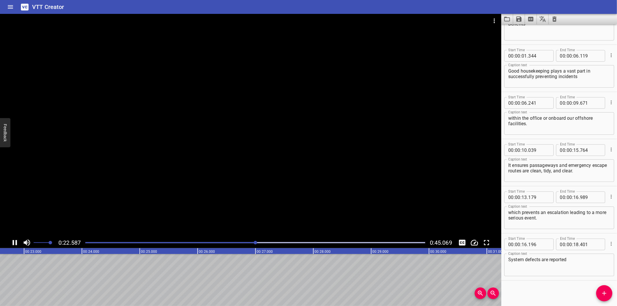
click at [232, 243] on div at bounding box center [255, 243] width 347 height 8
click at [225, 241] on div at bounding box center [255, 243] width 347 height 8
click at [218, 240] on div at bounding box center [255, 243] width 347 height 8
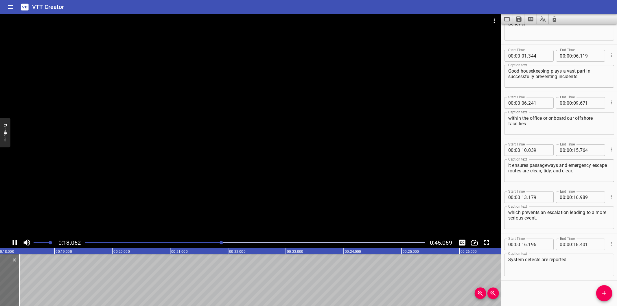
click at [215, 239] on div at bounding box center [255, 243] width 347 height 8
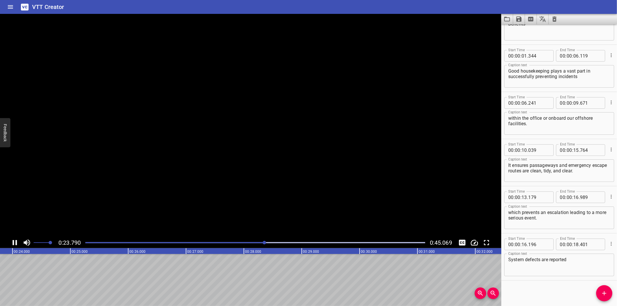
click at [192, 222] on div at bounding box center [250, 125] width 501 height 223
click at [233, 239] on div at bounding box center [255, 243] width 347 height 8
drag, startPoint x: 233, startPoint y: 239, endPoint x: 575, endPoint y: 294, distance: 346.5
drag, startPoint x: 575, startPoint y: 294, endPoint x: 252, endPoint y: 206, distance: 334.7
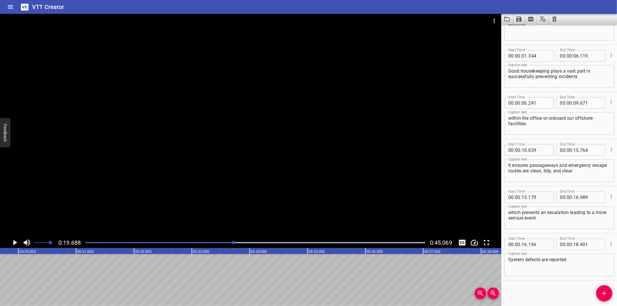
click at [252, 206] on div at bounding box center [250, 125] width 501 height 223
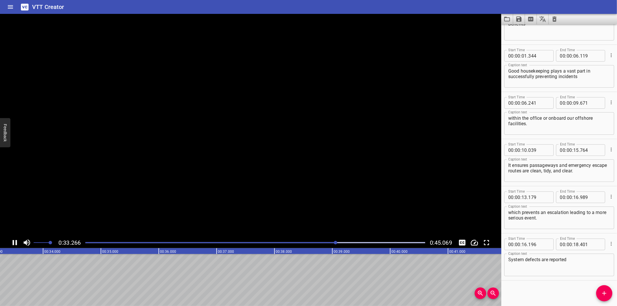
drag, startPoint x: 482, startPoint y: 258, endPoint x: 476, endPoint y: 254, distance: 7.0
drag, startPoint x: 476, startPoint y: 254, endPoint x: 209, endPoint y: 228, distance: 268.8
click at [209, 228] on div at bounding box center [250, 125] width 501 height 223
drag, startPoint x: 212, startPoint y: 228, endPoint x: 230, endPoint y: 228, distance: 17.9
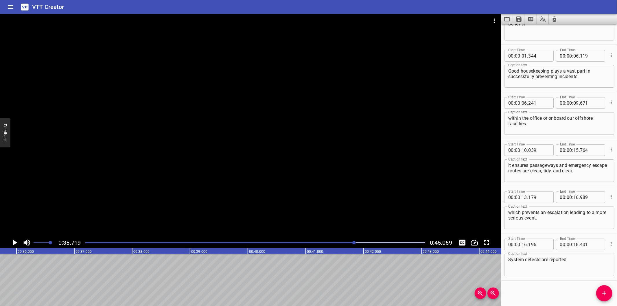
drag, startPoint x: 230, startPoint y: 228, endPoint x: 312, endPoint y: 244, distance: 83.2
click at [312, 244] on div at bounding box center [255, 243] width 347 height 8
click at [307, 241] on div at bounding box center [255, 243] width 347 height 8
click at [305, 241] on div at bounding box center [255, 243] width 347 height 8
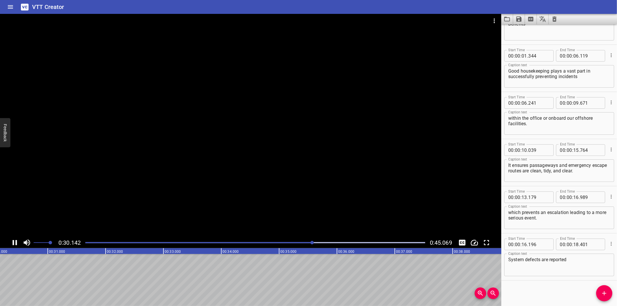
scroll to position [0, 1747]
click at [261, 245] on div at bounding box center [255, 243] width 347 height 8
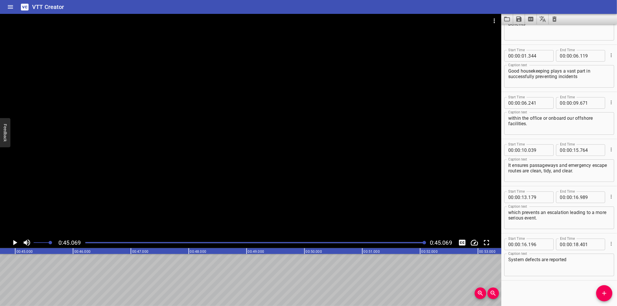
scroll to position [0, 2606]
click at [268, 210] on div at bounding box center [250, 125] width 501 height 223
click at [365, 245] on div at bounding box center [255, 243] width 347 height 8
drag, startPoint x: 365, startPoint y: 245, endPoint x: 374, endPoint y: 244, distance: 8.7
click at [374, 244] on div at bounding box center [255, 243] width 347 height 8
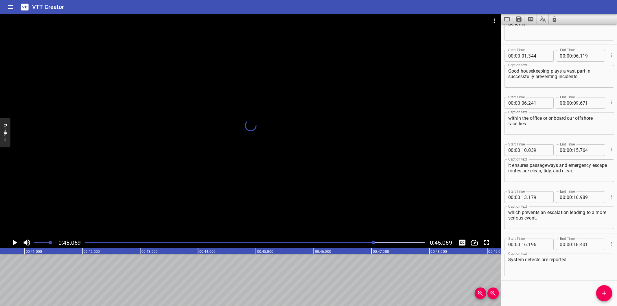
click at [374, 244] on div at bounding box center [373, 242] width 3 height 3
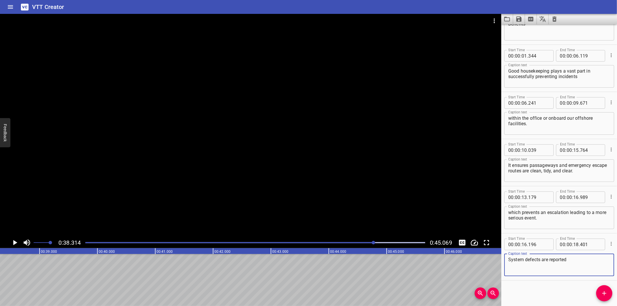
drag, startPoint x: 374, startPoint y: 244, endPoint x: 582, endPoint y: 267, distance: 208.9
drag, startPoint x: 582, startPoint y: 267, endPoint x: 328, endPoint y: 206, distance: 260.7
click at [328, 206] on div at bounding box center [250, 125] width 501 height 223
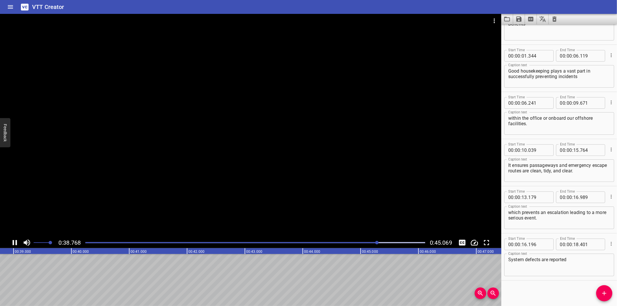
click at [355, 241] on div at bounding box center [255, 243] width 347 height 8
click at [348, 244] on div at bounding box center [255, 243] width 347 height 8
drag, startPoint x: 333, startPoint y: 240, endPoint x: 325, endPoint y: 241, distance: 8.2
click at [333, 240] on div at bounding box center [255, 243] width 347 height 8
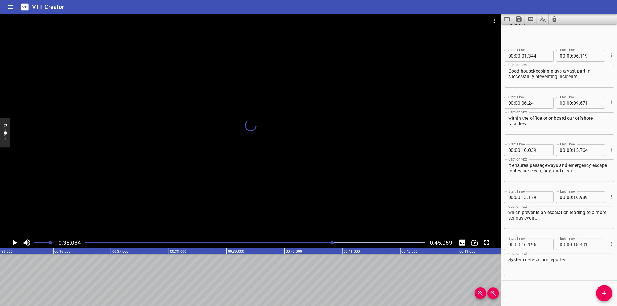
click at [317, 241] on div at bounding box center [255, 243] width 347 height 8
drag, startPoint x: 307, startPoint y: 241, endPoint x: 301, endPoint y: 241, distance: 5.8
click at [304, 241] on div at bounding box center [255, 243] width 347 height 8
click at [299, 241] on div at bounding box center [255, 243] width 347 height 8
drag, startPoint x: 290, startPoint y: 241, endPoint x: 282, endPoint y: 242, distance: 8.1
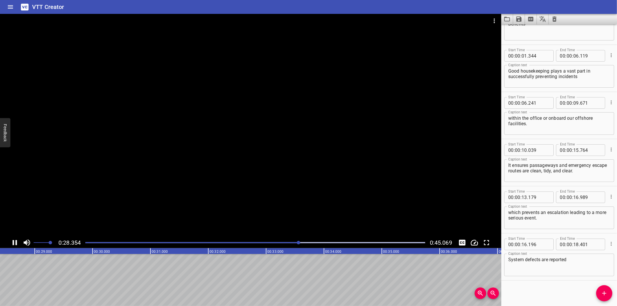
click at [290, 241] on div at bounding box center [255, 243] width 347 height 8
click at [297, 242] on div at bounding box center [298, 242] width 3 height 3
click at [282, 242] on div "Play progress" at bounding box center [121, 242] width 340 height 1
click at [276, 241] on div at bounding box center [255, 243] width 347 height 8
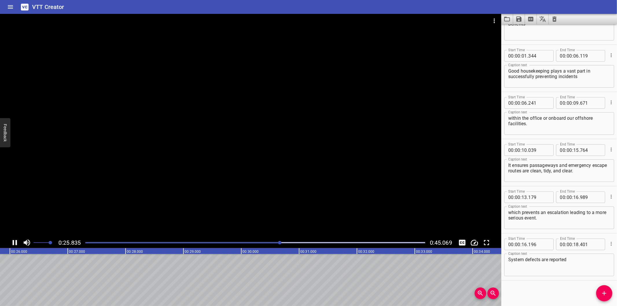
drag, startPoint x: 270, startPoint y: 241, endPoint x: 263, endPoint y: 239, distance: 7.2
click at [270, 241] on div at bounding box center [255, 243] width 347 height 8
click at [263, 239] on div at bounding box center [255, 243] width 347 height 8
drag, startPoint x: 255, startPoint y: 238, endPoint x: 252, endPoint y: 237, distance: 3.8
click at [254, 238] on div "0:24.243 0:45.069" at bounding box center [250, 242] width 501 height 11
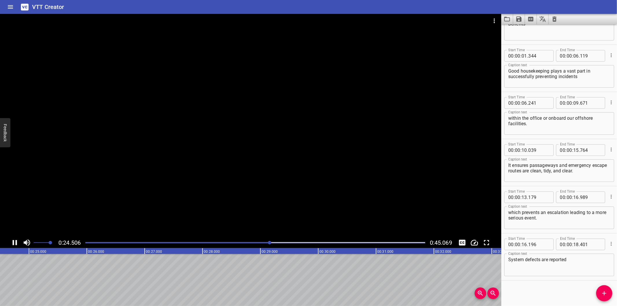
click at [252, 237] on div at bounding box center [250, 125] width 501 height 223
click at [244, 240] on div at bounding box center [255, 243] width 347 height 8
drag, startPoint x: 239, startPoint y: 240, endPoint x: 235, endPoint y: 240, distance: 4.0
click at [237, 240] on div at bounding box center [255, 243] width 347 height 8
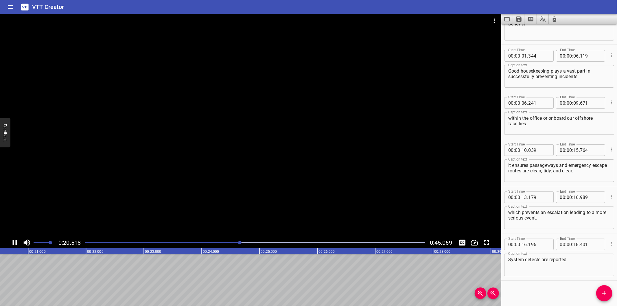
click at [219, 240] on div at bounding box center [255, 243] width 347 height 8
click at [201, 210] on div at bounding box center [250, 125] width 501 height 223
click at [210, 243] on div "Play progress" at bounding box center [61, 242] width 340 height 1
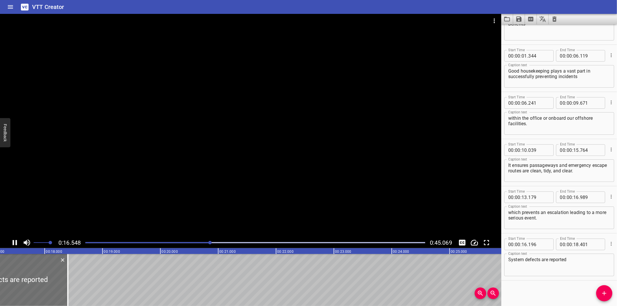
click at [209, 243] on div at bounding box center [209, 242] width 3 height 3
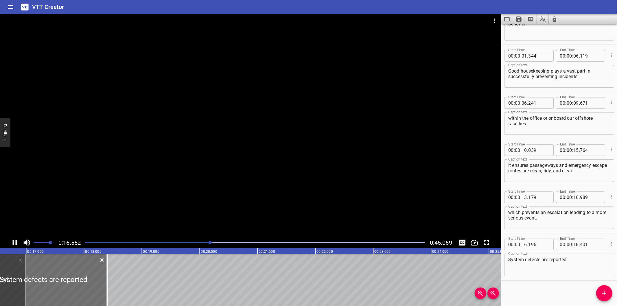
scroll to position [0, 970]
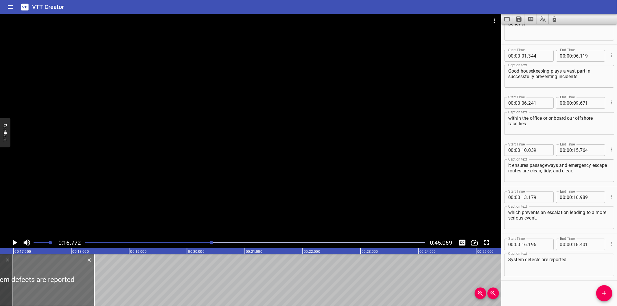
drag, startPoint x: 212, startPoint y: 171, endPoint x: 215, endPoint y: 174, distance: 3.7
click at [213, 171] on div at bounding box center [250, 125] width 501 height 223
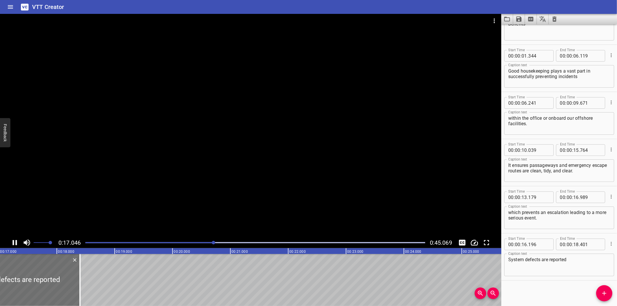
scroll to position [0, 991]
click at [207, 243] on div at bounding box center [255, 243] width 347 height 8
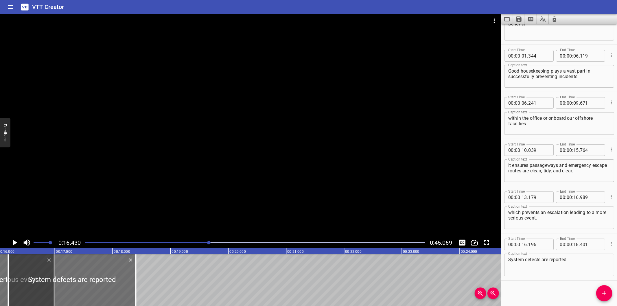
scroll to position [0, 886]
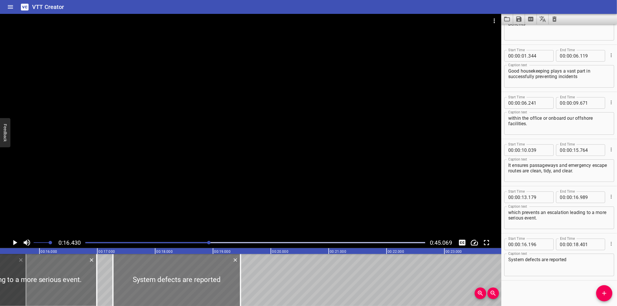
drag, startPoint x: 193, startPoint y: 278, endPoint x: 216, endPoint y: 278, distance: 23.4
click at [216, 278] on div at bounding box center [177, 280] width 128 height 52
type input "17"
type input "391"
type input "19"
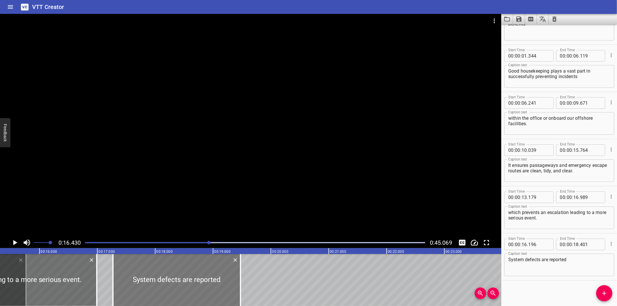
type input "596"
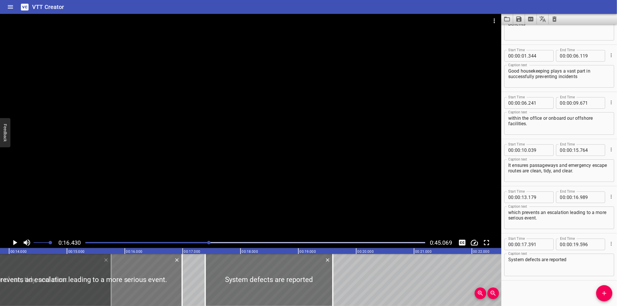
scroll to position [0, 800]
drag, startPoint x: 151, startPoint y: 288, endPoint x: 161, endPoint y: 288, distance: 10.1
click at [161, 288] on div at bounding box center [77, 280] width 220 height 52
type input "399"
type input "17"
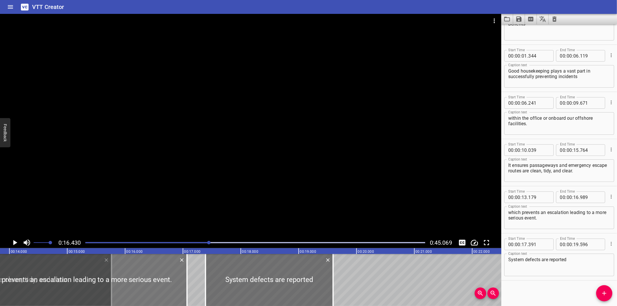
type input "209"
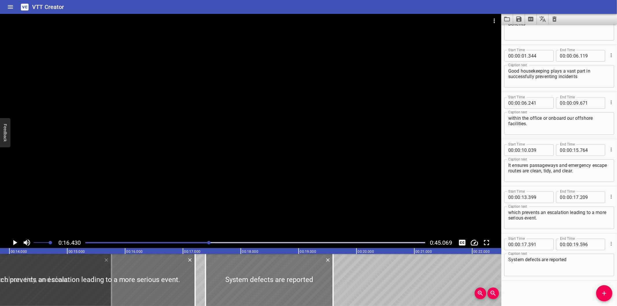
drag, startPoint x: 265, startPoint y: 284, endPoint x: 409, endPoint y: 285, distance: 143.4
click at [333, 285] on div at bounding box center [270, 280] width 128 height 52
type input "20"
type input "101"
type input "22"
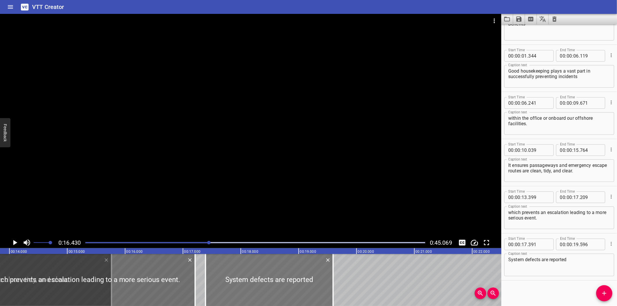
type input "306"
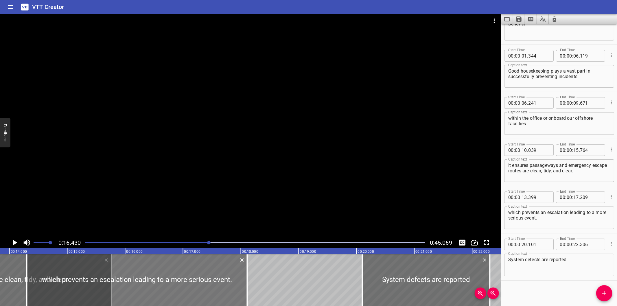
drag, startPoint x: 173, startPoint y: 275, endPoint x: 225, endPoint y: 277, distance: 52.1
click at [225, 277] on div at bounding box center [137, 280] width 220 height 52
type input "14"
type input "299"
type input "18"
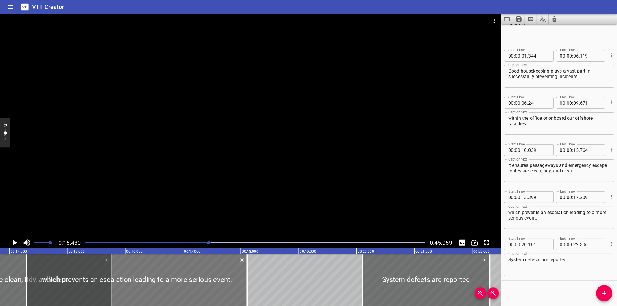
type input "109"
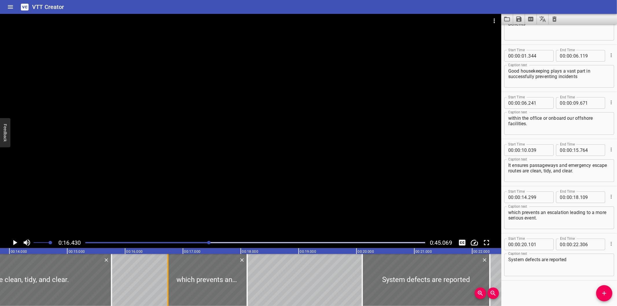
drag, startPoint x: 25, startPoint y: 277, endPoint x: 171, endPoint y: 278, distance: 146.9
click at [171, 278] on div at bounding box center [168, 280] width 6 height 52
type input "16"
type input "839"
click at [157, 240] on div at bounding box center [255, 243] width 347 height 8
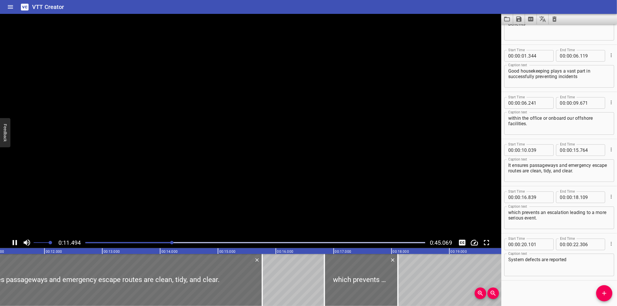
scroll to position [0, 669]
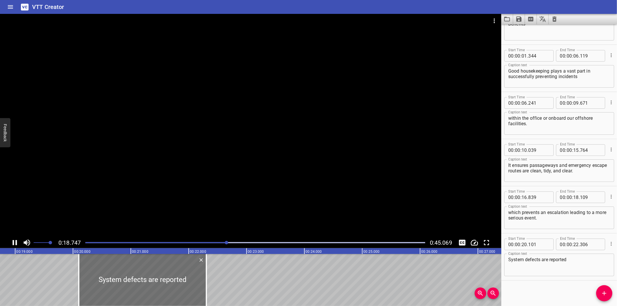
click at [194, 248] on div "0:18.747 0:45.069" at bounding box center [250, 242] width 501 height 11
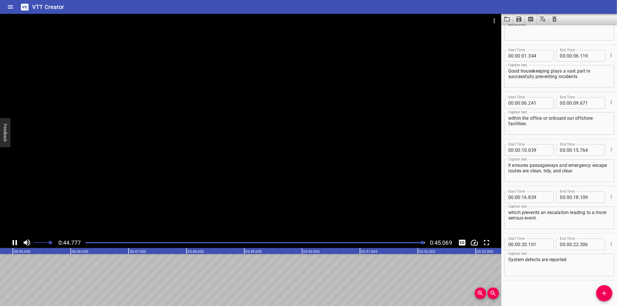
scroll to position [0, 2606]
click at [224, 232] on div at bounding box center [250, 125] width 501 height 223
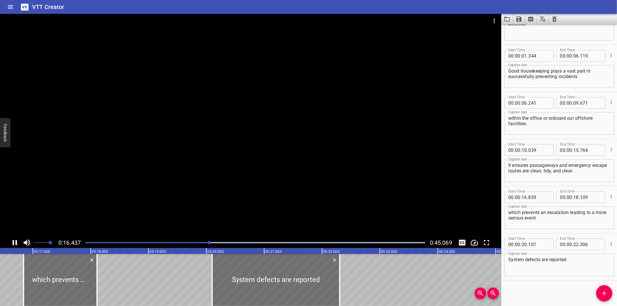
drag, startPoint x: 236, startPoint y: 230, endPoint x: 257, endPoint y: 247, distance: 26.6
click at [236, 232] on div at bounding box center [250, 125] width 501 height 223
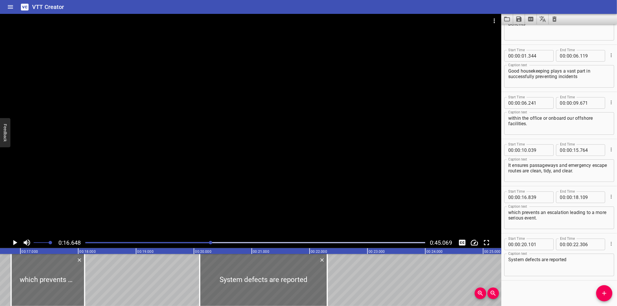
click at [196, 242] on div at bounding box center [255, 243] width 347 height 8
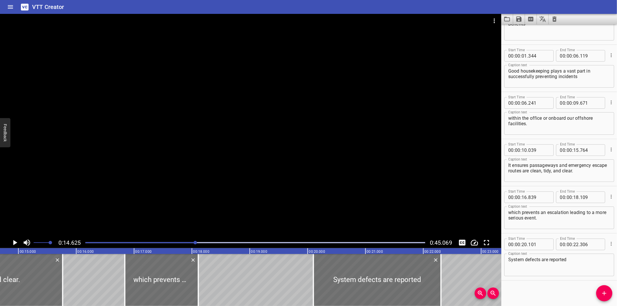
scroll to position [0, 846]
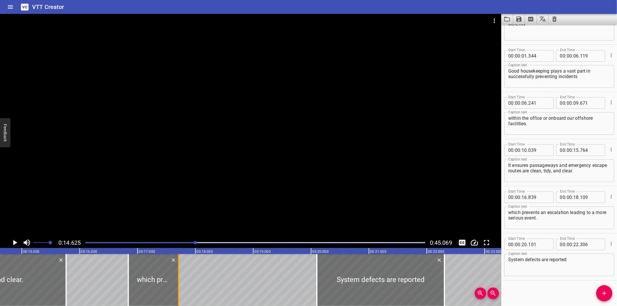
drag, startPoint x: 202, startPoint y: 261, endPoint x: 179, endPoint y: 259, distance: 23.2
click at [179, 259] on div at bounding box center [179, 280] width 6 height 52
type input "17"
type input "709"
drag, startPoint x: 179, startPoint y: 258, endPoint x: 126, endPoint y: 201, distance: 78.3
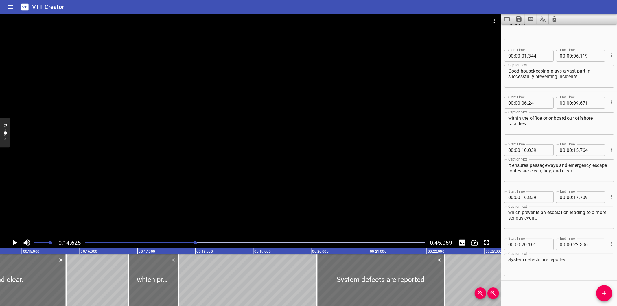
click at [126, 201] on div at bounding box center [250, 125] width 501 height 223
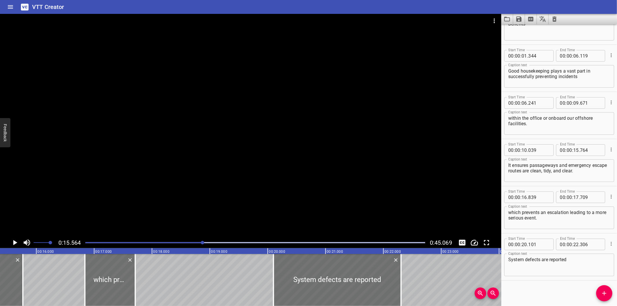
scroll to position [0, 900]
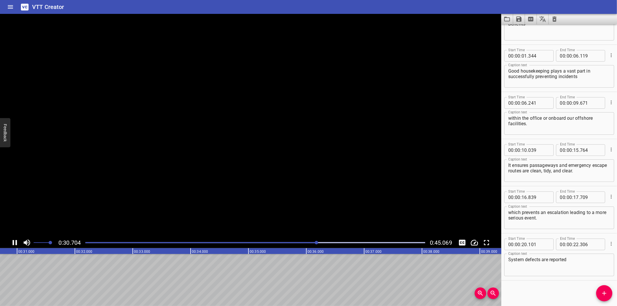
click at [274, 207] on div at bounding box center [250, 125] width 501 height 223
drag, startPoint x: 287, startPoint y: 240, endPoint x: 281, endPoint y: 241, distance: 5.9
click at [281, 241] on div at bounding box center [255, 243] width 347 height 8
click at [271, 242] on div "Play progress" at bounding box center [115, 242] width 340 height 1
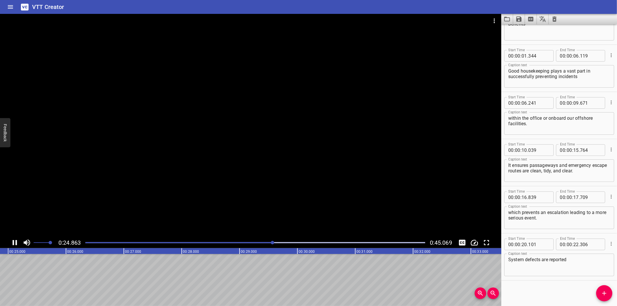
click at [257, 243] on div at bounding box center [255, 243] width 347 height 8
drag, startPoint x: 249, startPoint y: 243, endPoint x: 241, endPoint y: 242, distance: 7.6
click at [248, 243] on div at bounding box center [255, 243] width 347 height 8
click at [254, 243] on div at bounding box center [255, 242] width 3 height 3
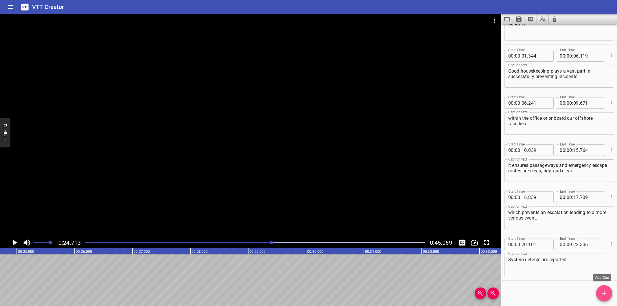
click at [606, 291] on icon "Add Cue" at bounding box center [604, 293] width 7 height 7
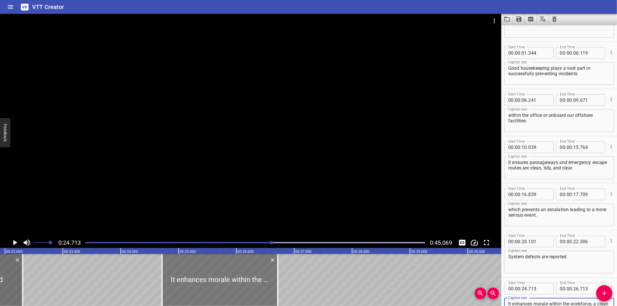
scroll to position [0, 1215]
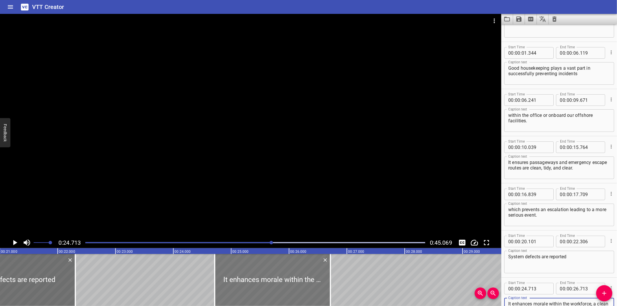
type textarea "It enhances morale within the workforce, a clean and tidy place is a good place…"
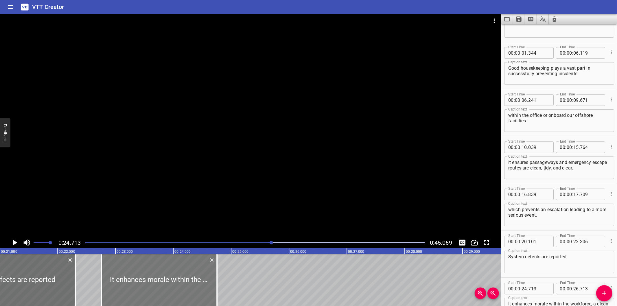
drag, startPoint x: 232, startPoint y: 283, endPoint x: 119, endPoint y: 275, distance: 113.6
click at [119, 275] on div at bounding box center [159, 280] width 116 height 52
type input "22"
type input "753"
type input "24"
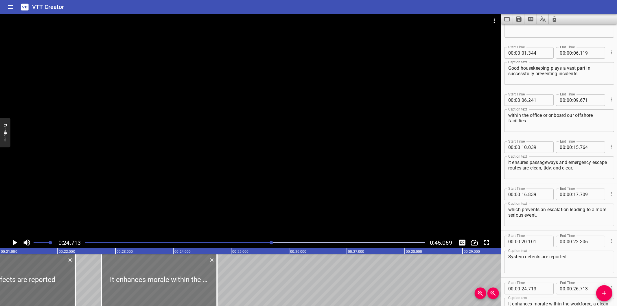
type input "753"
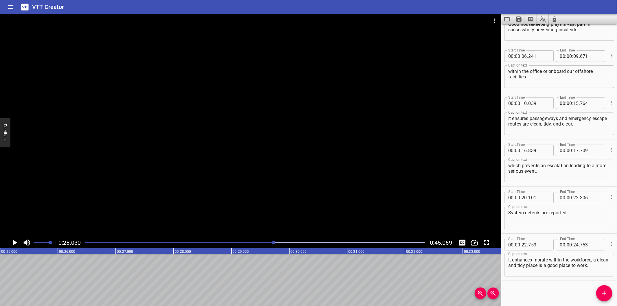
scroll to position [0, 1447]
click at [190, 202] on div at bounding box center [250, 125] width 501 height 223
click at [258, 241] on div at bounding box center [255, 243] width 347 height 8
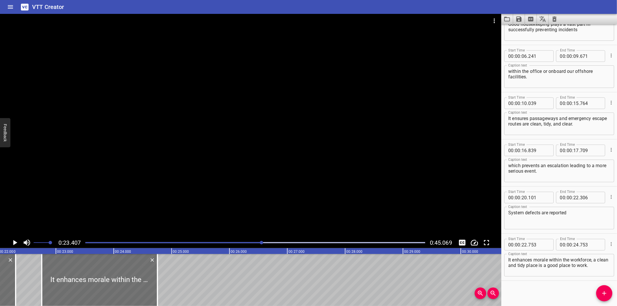
scroll to position [0, 1268]
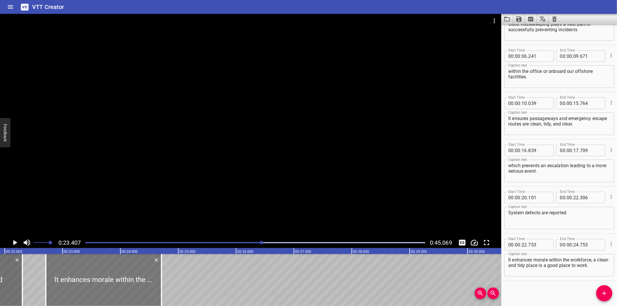
drag, startPoint x: 146, startPoint y: 274, endPoint x: 143, endPoint y: 276, distance: 3.3
click at [143, 276] on div at bounding box center [104, 280] width 116 height 52
type input "708"
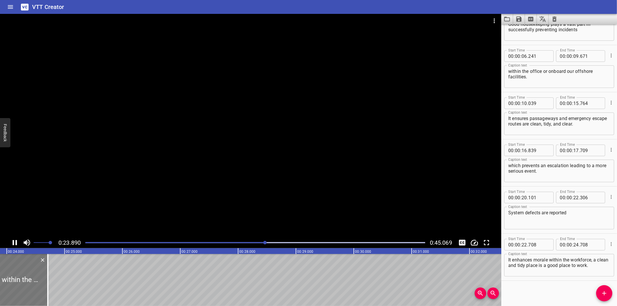
scroll to position [0, 1398]
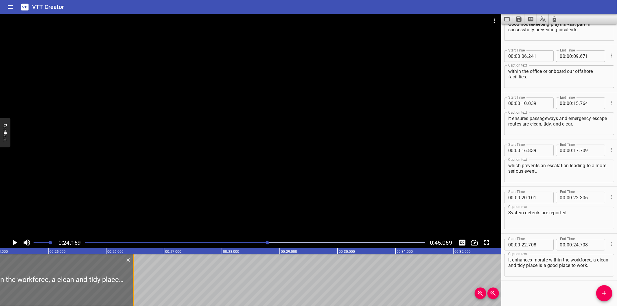
drag, startPoint x: 32, startPoint y: 284, endPoint x: 146, endPoint y: 279, distance: 114.3
click at [136, 279] on div at bounding box center [133, 280] width 6 height 52
type input "26"
type input "678"
click at [169, 219] on div at bounding box center [250, 125] width 501 height 223
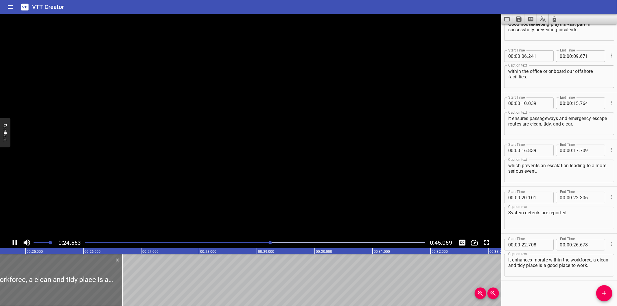
scroll to position [0, 1436]
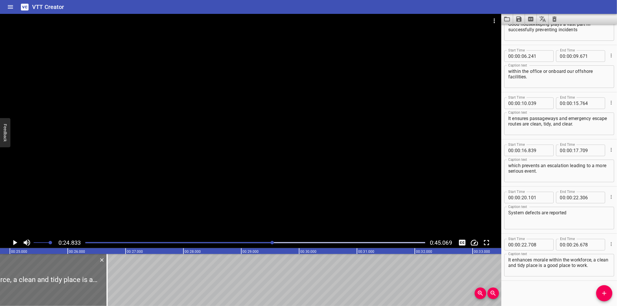
click at [218, 242] on div "Play progress" at bounding box center [103, 242] width 340 height 1
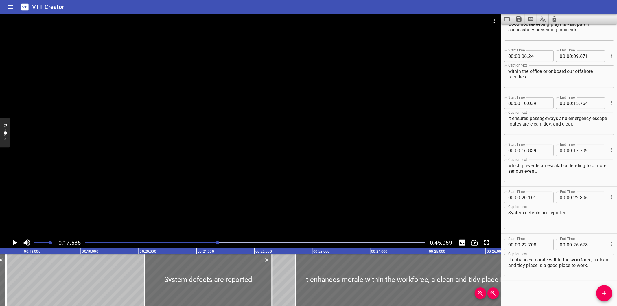
scroll to position [0, 1017]
click at [269, 200] on div at bounding box center [250, 125] width 501 height 223
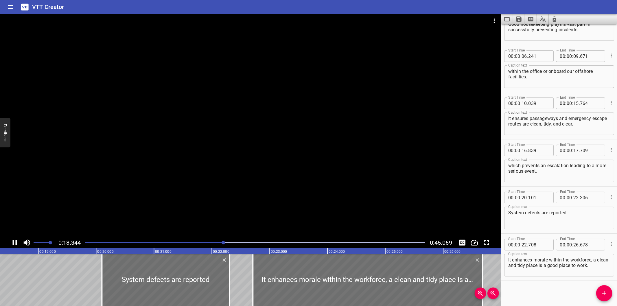
click at [237, 197] on div at bounding box center [250, 125] width 501 height 223
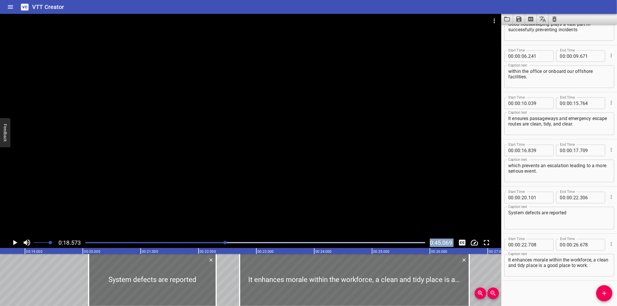
click at [209, 248] on div "0:18.573 0:45.069 00:00.000 00:01.000 00:02.000 00:03.000 00:04.000 00:05.000 0…" at bounding box center [250, 160] width 501 height 292
drag, startPoint x: 209, startPoint y: 248, endPoint x: 204, endPoint y: 243, distance: 6.8
click at [204, 243] on div "Play progress" at bounding box center [56, 242] width 340 height 1
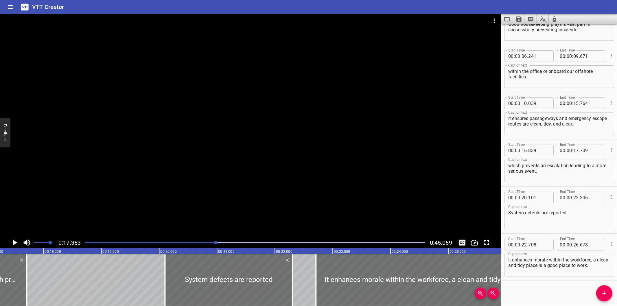
scroll to position [0, 1004]
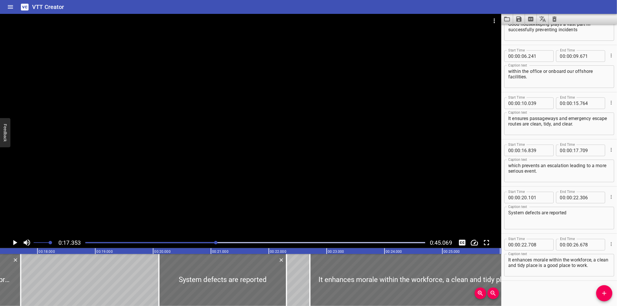
drag, startPoint x: 188, startPoint y: 242, endPoint x: 200, endPoint y: 240, distance: 11.9
click at [200, 240] on div at bounding box center [255, 243] width 347 height 8
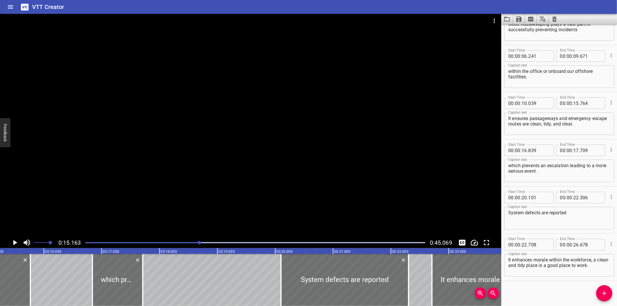
scroll to position [0, 877]
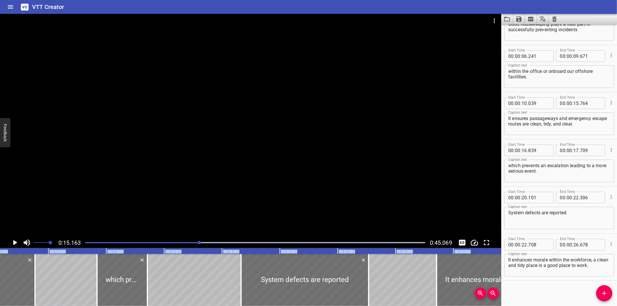
drag, startPoint x: 196, startPoint y: 242, endPoint x: 271, endPoint y: 252, distance: 75.3
type input "19"
type input "326"
type input "21"
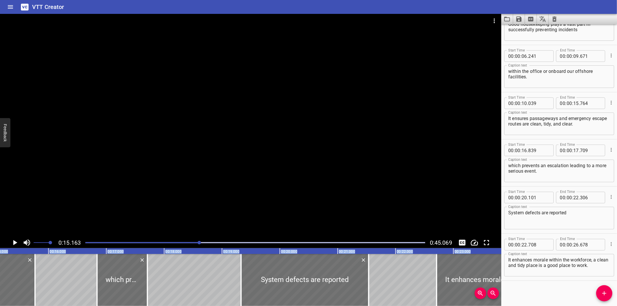
type input "531"
click at [181, 237] on div at bounding box center [250, 125] width 501 height 223
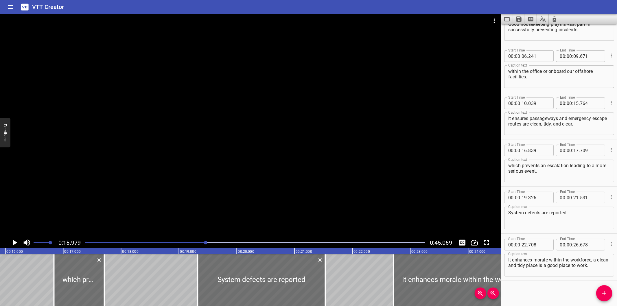
scroll to position [0, 924]
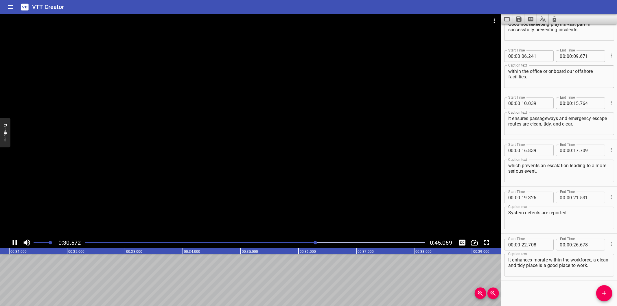
click at [166, 206] on div at bounding box center [250, 125] width 501 height 223
drag, startPoint x: 173, startPoint y: 217, endPoint x: 188, endPoint y: 224, distance: 17.1
click at [173, 217] on div at bounding box center [250, 125] width 501 height 223
drag, startPoint x: 267, startPoint y: 237, endPoint x: 213, endPoint y: 235, distance: 54.1
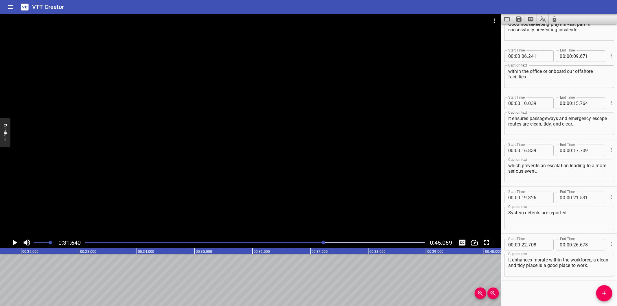
drag, startPoint x: 213, startPoint y: 235, endPoint x: 145, endPoint y: 188, distance: 82.9
click at [145, 187] on div at bounding box center [250, 125] width 501 height 223
click at [287, 245] on div at bounding box center [255, 243] width 347 height 8
click at [257, 237] on div at bounding box center [250, 125] width 501 height 223
click at [257, 239] on div at bounding box center [255, 243] width 347 height 8
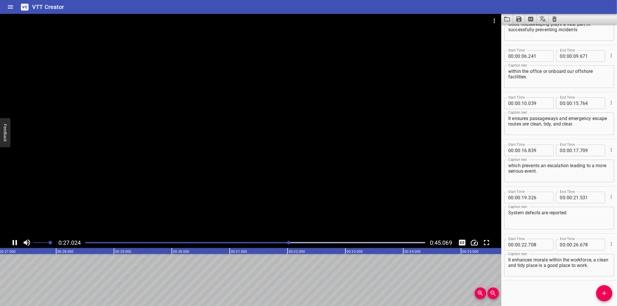
scroll to position [0, 1568]
click at [239, 237] on div at bounding box center [250, 125] width 501 height 223
drag, startPoint x: 239, startPoint y: 237, endPoint x: 229, endPoint y: 199, distance: 39.8
click at [229, 199] on div at bounding box center [250, 125] width 501 height 223
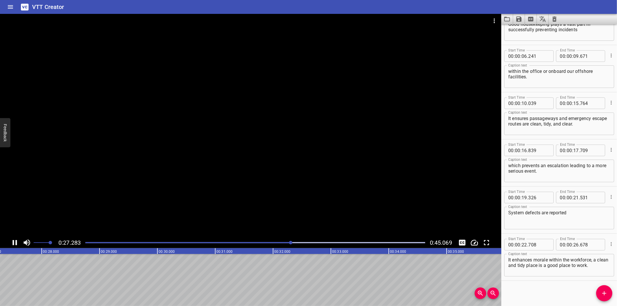
scroll to position [0, 1586]
click at [209, 199] on div at bounding box center [250, 125] width 501 height 223
click at [256, 239] on div at bounding box center [255, 243] width 347 height 8
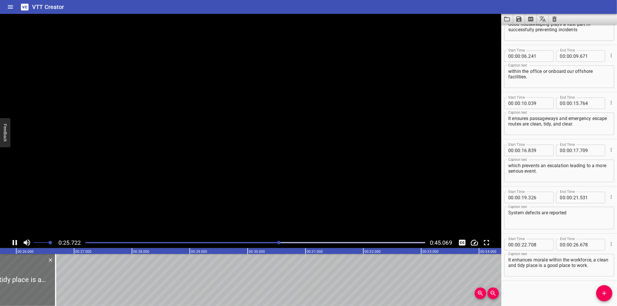
scroll to position [0, 1502]
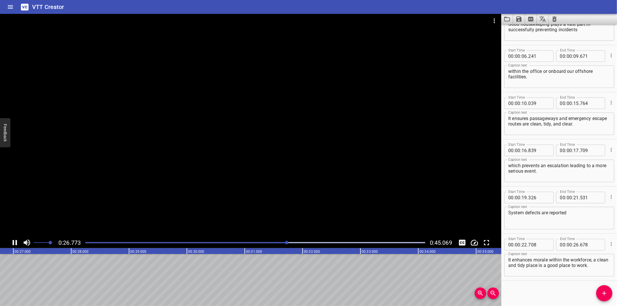
click at [262, 244] on div at bounding box center [255, 243] width 347 height 8
click at [262, 244] on div at bounding box center [260, 242] width 3 height 3
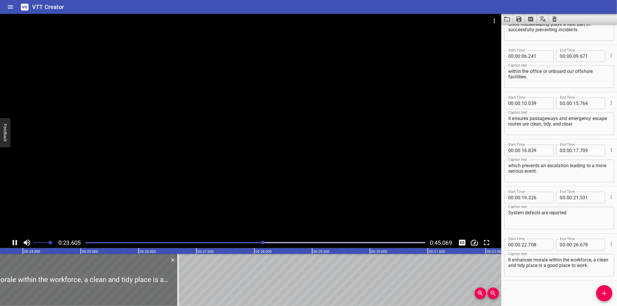
click at [245, 243] on div "Play progress" at bounding box center [94, 242] width 340 height 1
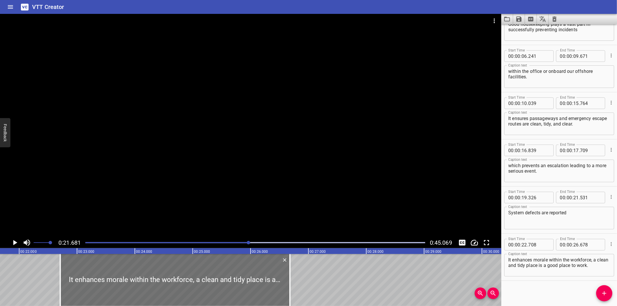
scroll to position [0, 1254]
click at [183, 239] on div at bounding box center [255, 243] width 347 height 8
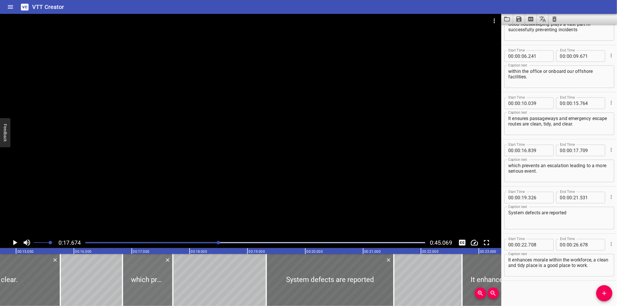
scroll to position [0, 851]
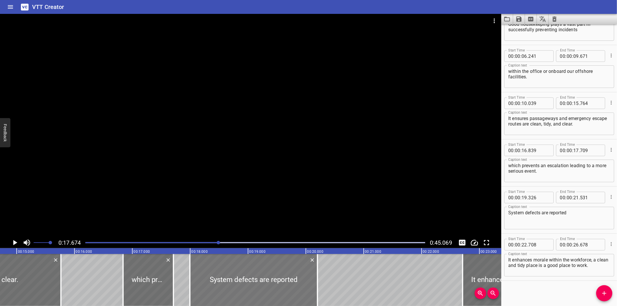
drag, startPoint x: 332, startPoint y: 275, endPoint x: 255, endPoint y: 277, distance: 77.2
click at [255, 277] on div at bounding box center [254, 280] width 128 height 52
type input "17"
type input "991"
type input "20"
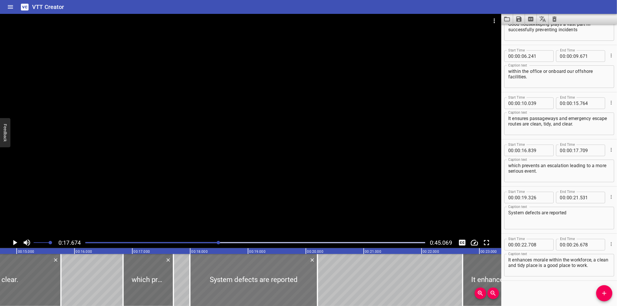
type input "196"
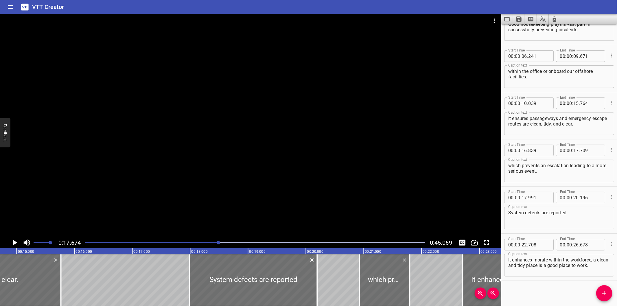
drag, startPoint x: 143, startPoint y: 272, endPoint x: 380, endPoint y: 302, distance: 238.2
type input "20"
type input "924"
type input "21"
type input "794"
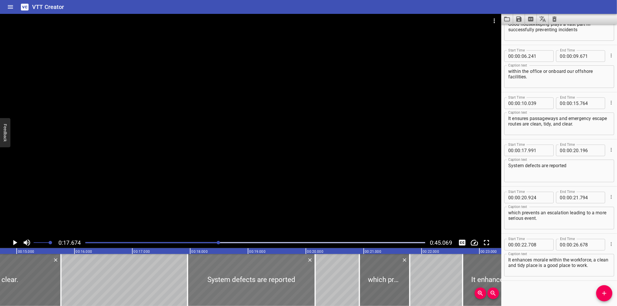
click at [188, 276] on div at bounding box center [252, 280] width 128 height 52
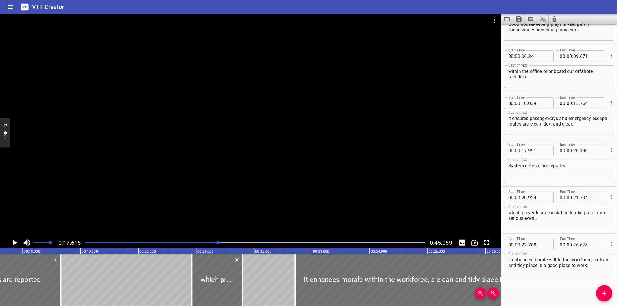
scroll to position [0, 1019]
click at [199, 243] on div "Play progress" at bounding box center [49, 242] width 340 height 1
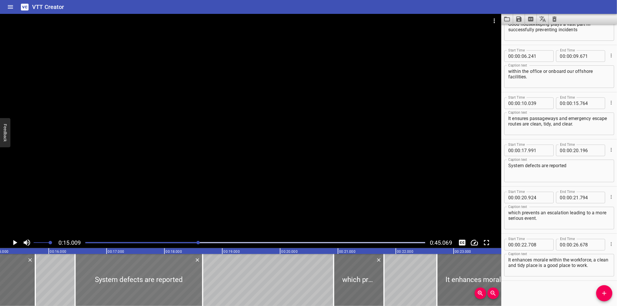
scroll to position [0, 868]
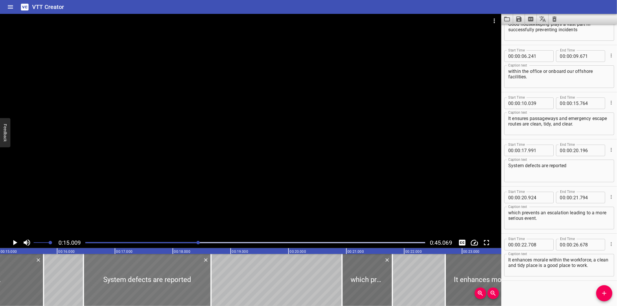
drag, startPoint x: 181, startPoint y: 274, endPoint x: 178, endPoint y: 276, distance: 3.8
click at [178, 276] on div at bounding box center [148, 280] width 128 height 52
type input "911"
type input "116"
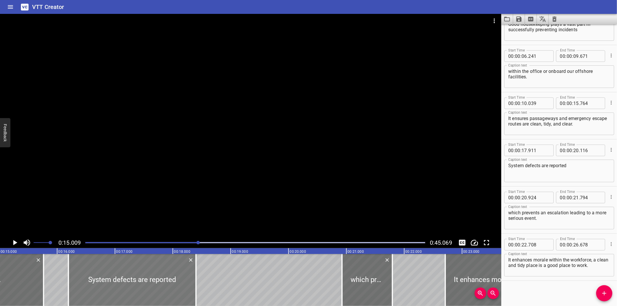
drag, startPoint x: 247, startPoint y: 285, endPoint x: 154, endPoint y: 285, distance: 92.5
click at [147, 287] on div at bounding box center [133, 280] width 128 height 52
type input "16"
type input "191"
type input "18"
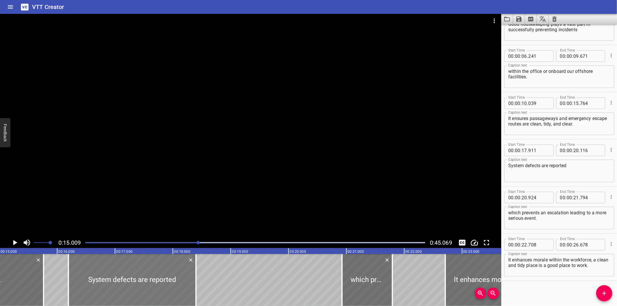
type input "396"
drag, startPoint x: 176, startPoint y: 277, endPoint x: 172, endPoint y: 278, distance: 3.4
click at [172, 278] on div at bounding box center [129, 280] width 128 height 52
type input "136"
type input "341"
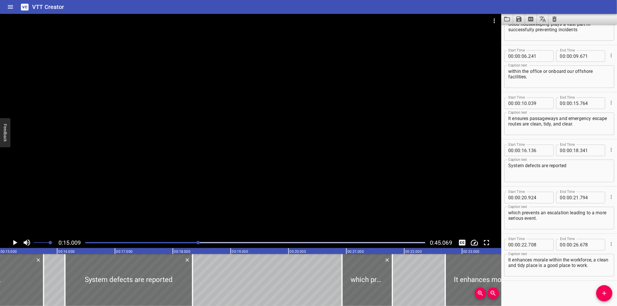
click at [210, 206] on div at bounding box center [250, 125] width 501 height 223
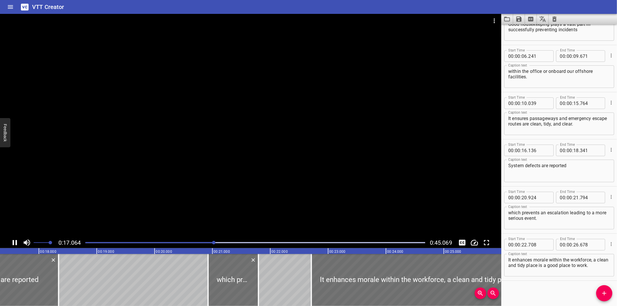
click at [202, 204] on div at bounding box center [250, 125] width 501 height 223
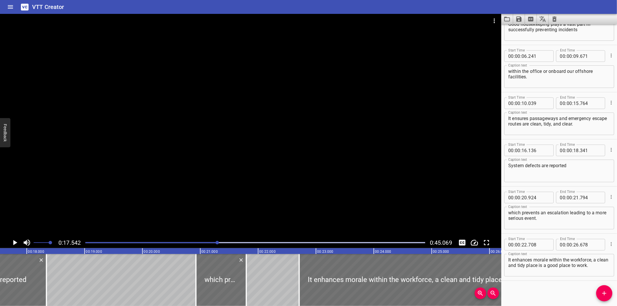
click at [198, 241] on div at bounding box center [255, 243] width 347 height 8
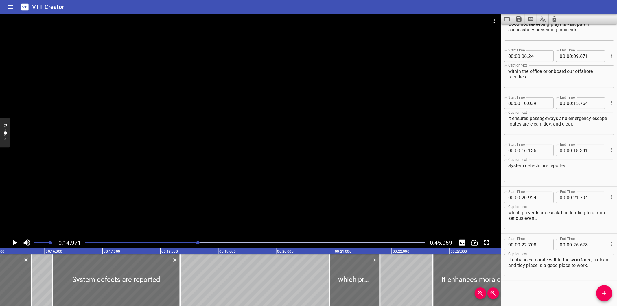
click at [200, 178] on div at bounding box center [250, 125] width 501 height 223
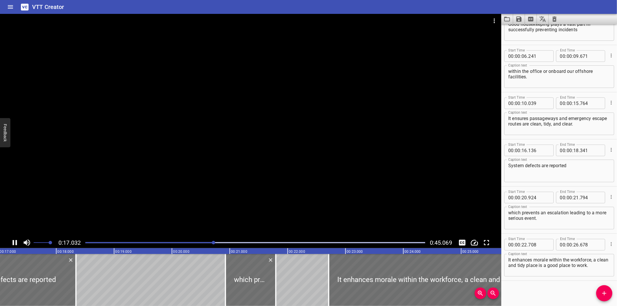
click at [195, 186] on div at bounding box center [250, 125] width 501 height 223
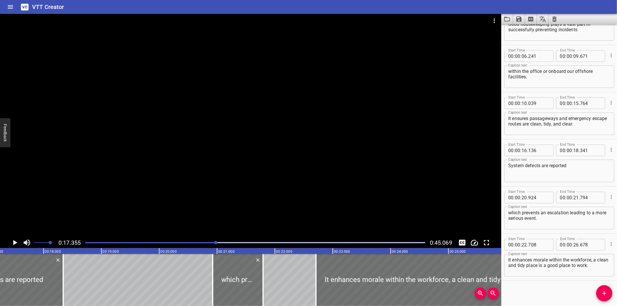
scroll to position [0, 1004]
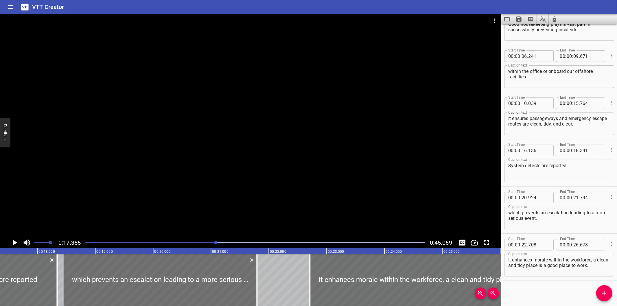
drag, startPoint x: 209, startPoint y: 293, endPoint x: 66, endPoint y: 289, distance: 143.2
click at [66, 289] on div "which prevents an escalation leading to a more serious event." at bounding box center [159, 280] width 193 height 52
type input "18"
type input "449"
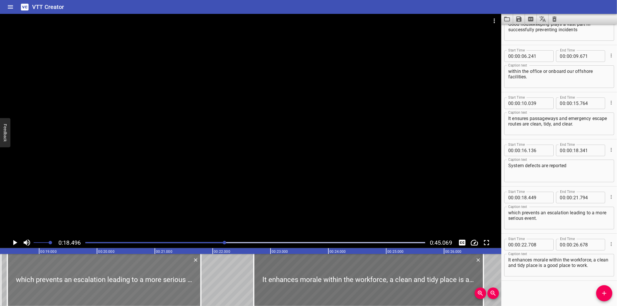
scroll to position [0, 1069]
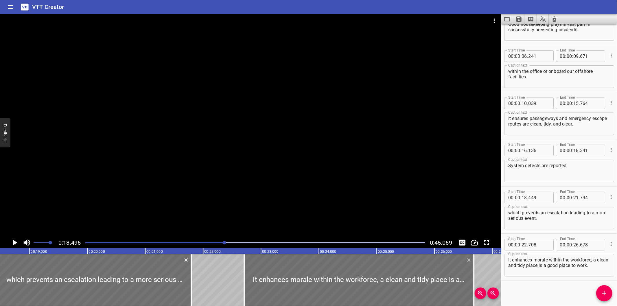
click at [206, 243] on div "Play progress" at bounding box center [55, 242] width 340 height 1
click at [223, 243] on div at bounding box center [224, 242] width 3 height 3
click at [250, 199] on div at bounding box center [250, 125] width 501 height 223
click at [184, 242] on div "Play progress" at bounding box center [36, 242] width 340 height 1
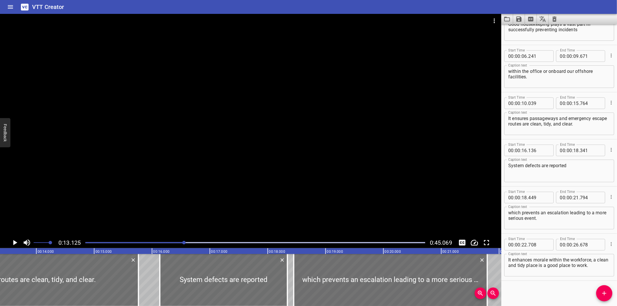
scroll to position [0, 759]
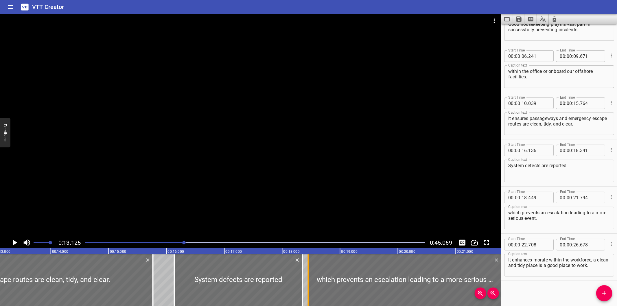
type input "351"
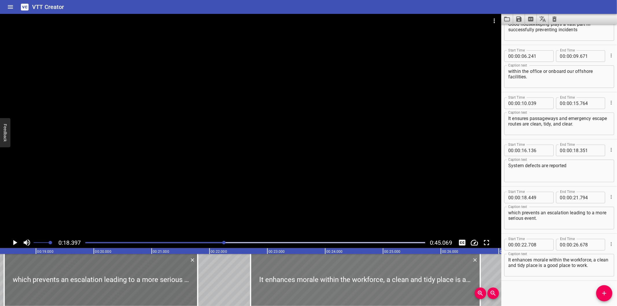
scroll to position [0, 1064]
click at [204, 241] on div at bounding box center [255, 243] width 347 height 8
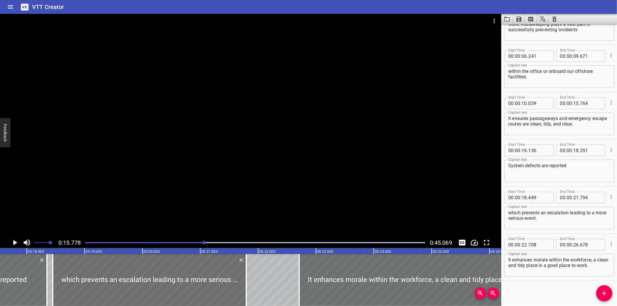
click at [257, 177] on div at bounding box center [250, 125] width 501 height 223
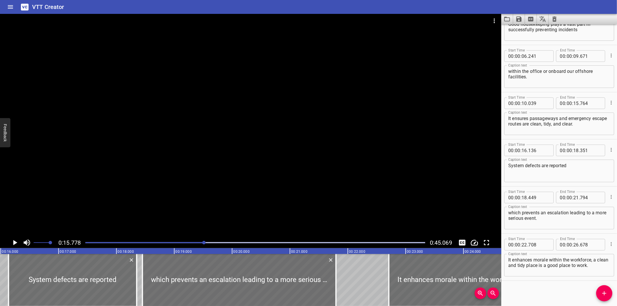
click at [257, 177] on div at bounding box center [250, 125] width 501 height 223
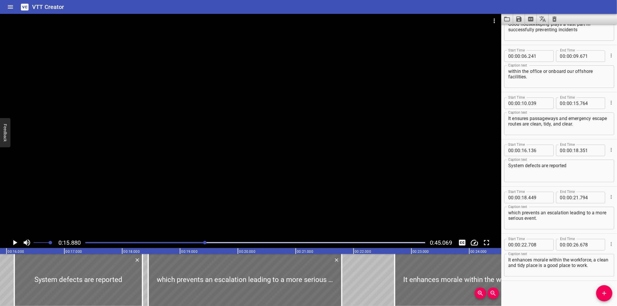
scroll to position [0, 918]
click at [257, 178] on div at bounding box center [250, 125] width 501 height 223
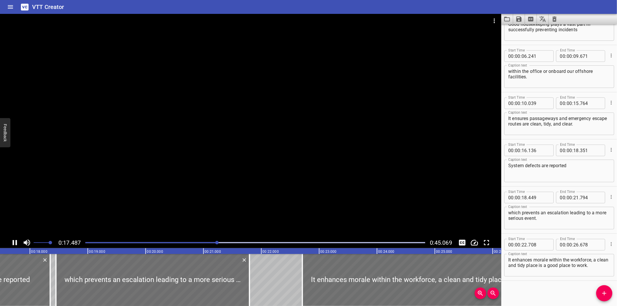
click at [250, 180] on div at bounding box center [250, 125] width 501 height 223
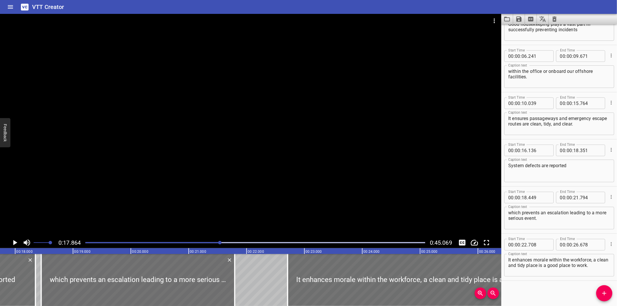
scroll to position [0, 1033]
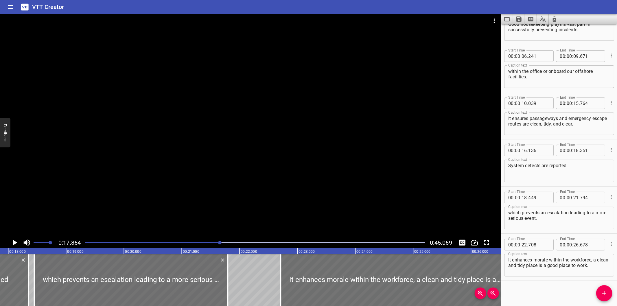
click at [250, 180] on div at bounding box center [250, 125] width 501 height 223
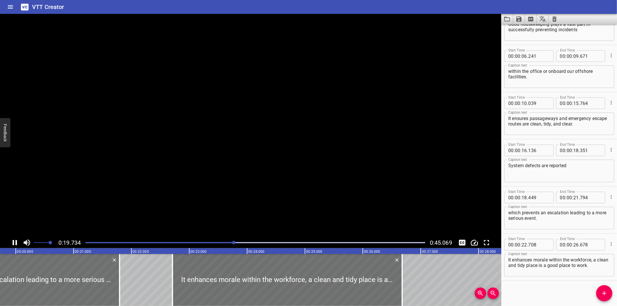
click at [250, 180] on video at bounding box center [250, 125] width 501 height 223
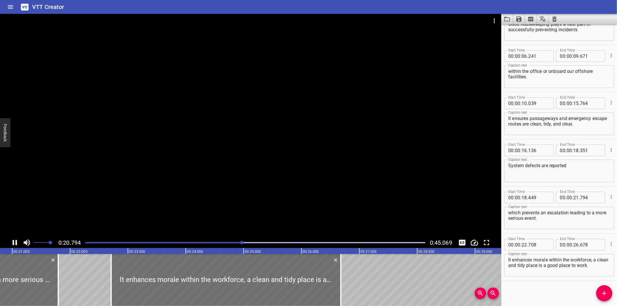
click at [158, 188] on div at bounding box center [250, 125] width 501 height 223
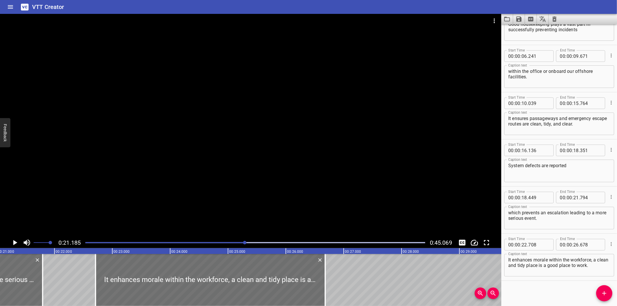
scroll to position [0, 1225]
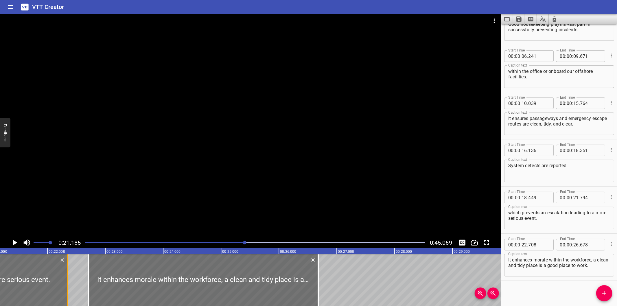
drag, startPoint x: 33, startPoint y: 280, endPoint x: 67, endPoint y: 281, distance: 34.4
click at [64, 284] on div at bounding box center [67, 280] width 6 height 52
type input "22"
type input "344"
click at [200, 196] on div at bounding box center [250, 125] width 501 height 223
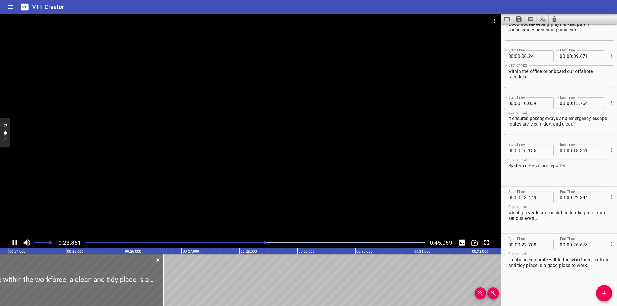
click at [253, 243] on div at bounding box center [255, 243] width 347 height 8
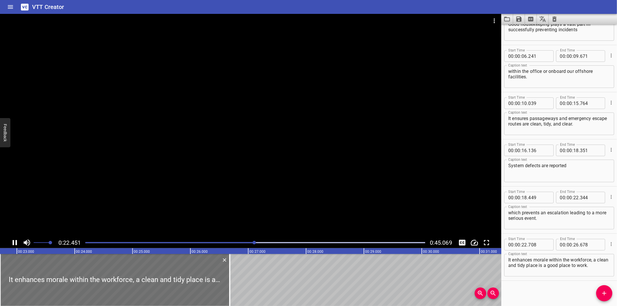
click at [243, 243] on div "Play progress" at bounding box center [85, 242] width 340 height 1
click at [252, 243] on div at bounding box center [253, 242] width 3 height 3
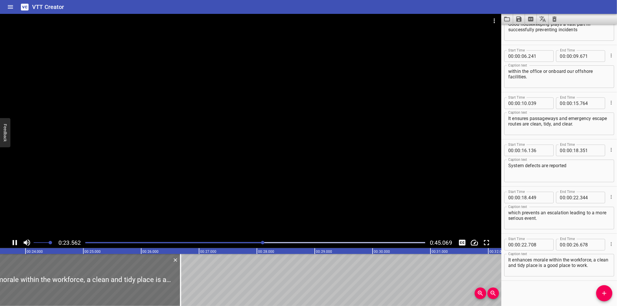
click at [239, 239] on div at bounding box center [255, 243] width 347 height 8
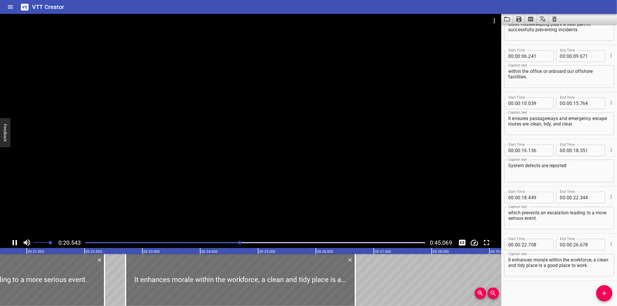
click at [265, 187] on div at bounding box center [250, 125] width 501 height 223
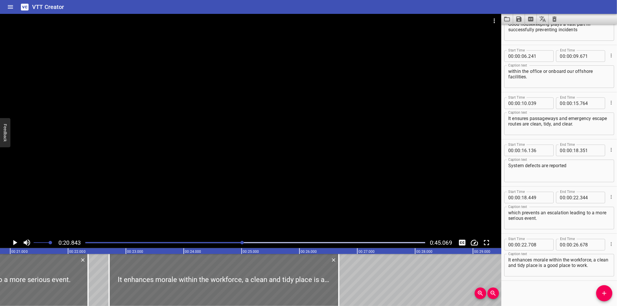
scroll to position [0, 1205]
click at [158, 274] on div at bounding box center [223, 280] width 230 height 52
type input "713"
type input "683"
click at [162, 273] on div at bounding box center [227, 280] width 230 height 52
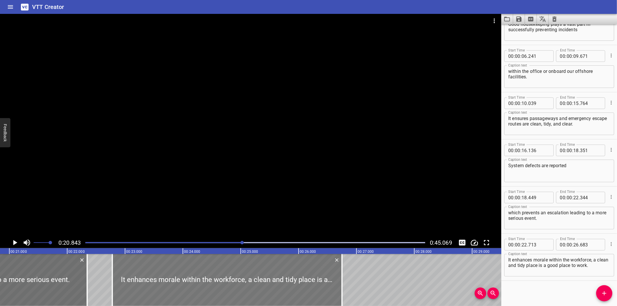
type input "778"
type input "748"
click at [161, 273] on div at bounding box center [226, 280] width 230 height 52
type input "758"
type input "728"
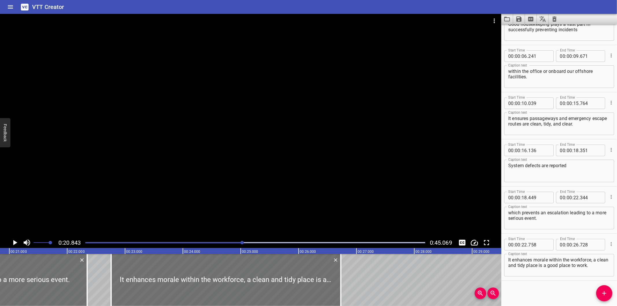
click at [225, 164] on div at bounding box center [250, 125] width 501 height 223
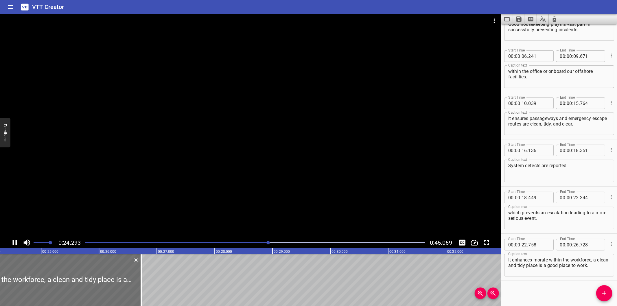
click at [263, 137] on div at bounding box center [250, 125] width 501 height 223
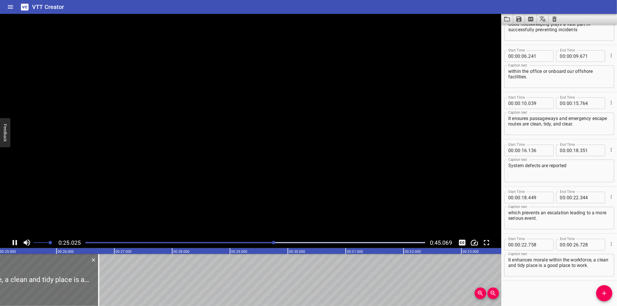
click at [263, 137] on video at bounding box center [250, 125] width 501 height 223
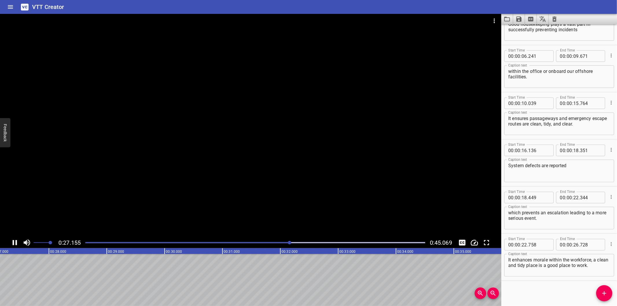
click at [265, 244] on div at bounding box center [255, 243] width 347 height 8
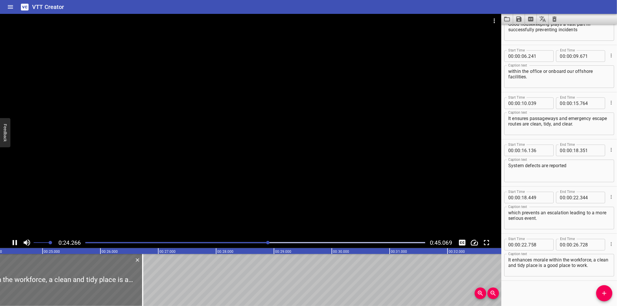
click at [280, 206] on div at bounding box center [250, 125] width 501 height 223
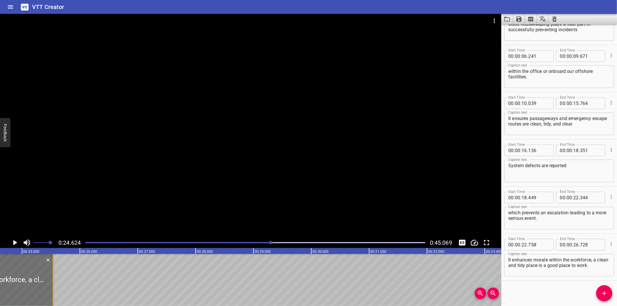
drag, startPoint x: 123, startPoint y: 273, endPoint x: 54, endPoint y: 262, distance: 69.7
click at [54, 262] on div at bounding box center [53, 280] width 6 height 52
type input "25"
type input "538"
drag, startPoint x: 595, startPoint y: 261, endPoint x: 625, endPoint y: 302, distance: 50.9
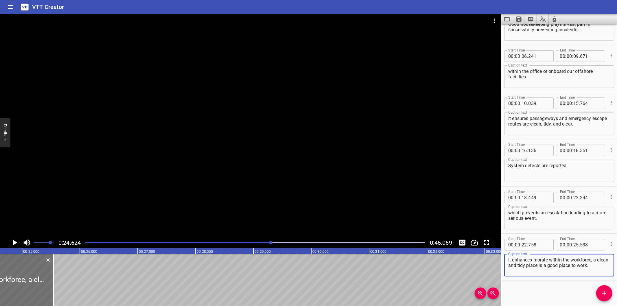
click at [617, 302] on html "VTT Creator Caption Editor Batch Transcribe Login Sign Up Privacy Contact 0:24.…" at bounding box center [308, 153] width 617 height 306
type textarea "It enhances morale within the workforce,"
drag, startPoint x: 606, startPoint y: 296, endPoint x: 600, endPoint y: 296, distance: 5.5
click at [604, 296] on icon "Add Cue" at bounding box center [604, 293] width 7 height 7
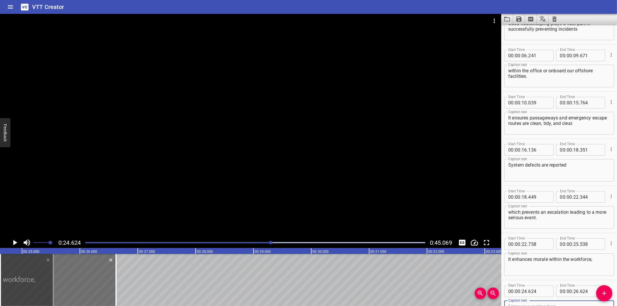
scroll to position [78, 0]
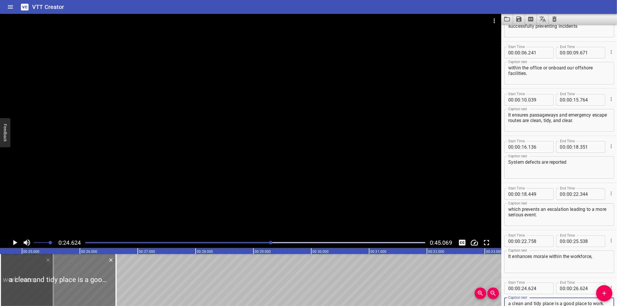
type textarea "a clean and tidy place is a good place to work."
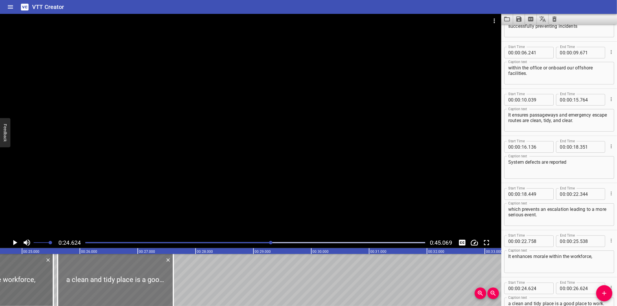
drag, startPoint x: 73, startPoint y: 286, endPoint x: 131, endPoint y: 295, distance: 58.0
click at [131, 295] on div at bounding box center [116, 280] width 116 height 52
type input "25"
type input "614"
type input "27"
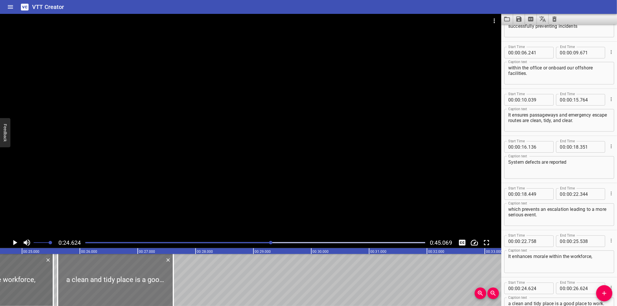
type input "614"
click at [131, 295] on div at bounding box center [116, 280] width 116 height 52
click at [173, 285] on div at bounding box center [173, 280] width 1 height 52
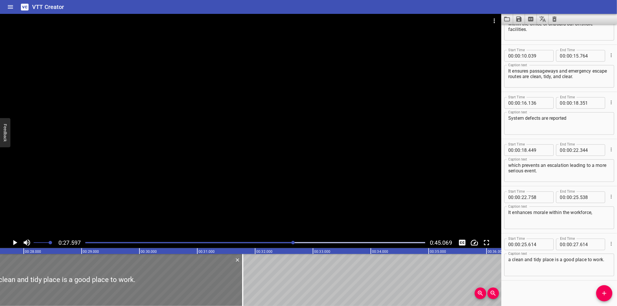
scroll to position [0, 1596]
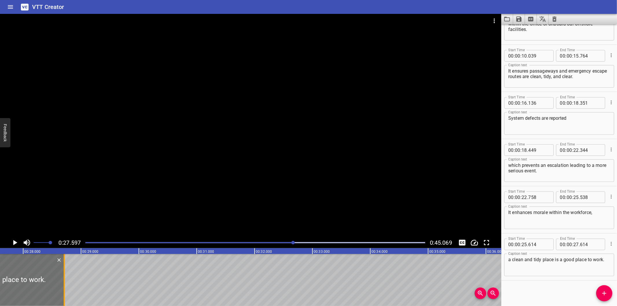
drag, startPoint x: 172, startPoint y: 285, endPoint x: 63, endPoint y: 281, distance: 109.1
click at [64, 281] on div at bounding box center [64, 280] width 1 height 52
type input "28"
click at [318, 183] on div at bounding box center [250, 125] width 501 height 223
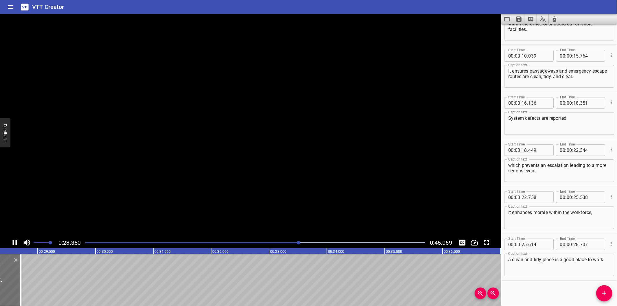
click at [318, 183] on video at bounding box center [250, 125] width 501 height 223
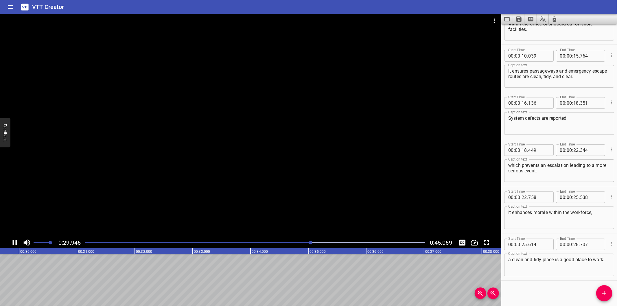
drag, startPoint x: 293, startPoint y: 238, endPoint x: 289, endPoint y: 240, distance: 4.7
click at [289, 240] on div "0:29.946 0:45.069" at bounding box center [250, 242] width 501 height 11
click at [285, 242] on div at bounding box center [255, 243] width 347 height 8
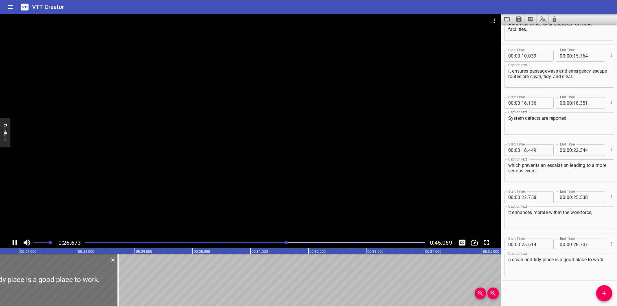
click at [285, 243] on div at bounding box center [285, 242] width 3 height 3
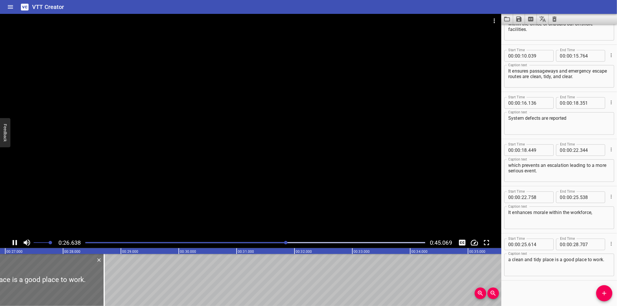
click at [291, 172] on div at bounding box center [250, 125] width 501 height 223
click at [93, 290] on div at bounding box center [93, 280] width 6 height 52
type input "717"
click at [209, 191] on div at bounding box center [250, 125] width 501 height 223
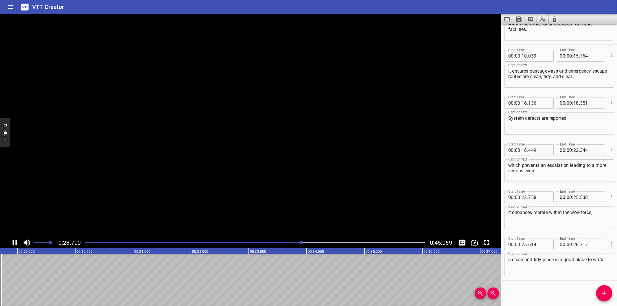
click at [209, 191] on video at bounding box center [250, 125] width 501 height 223
click at [255, 181] on div at bounding box center [250, 125] width 501 height 223
click at [605, 300] on button "Add Cue" at bounding box center [604, 293] width 16 height 16
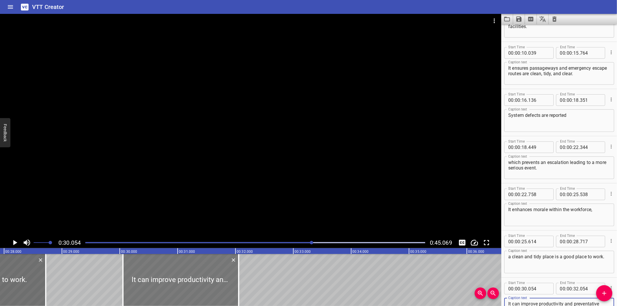
scroll to position [0, 1610]
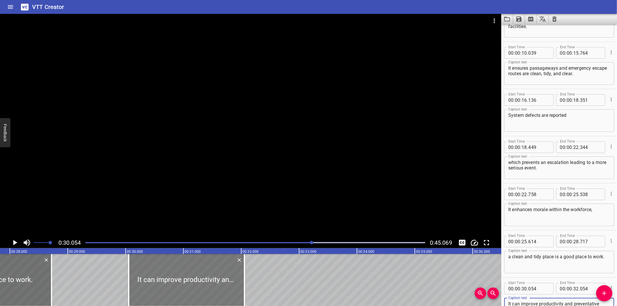
type textarea "It can improve productivity and preventative maintenance."
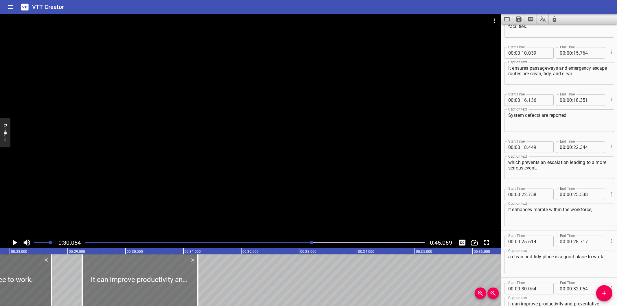
drag, startPoint x: 161, startPoint y: 276, endPoint x: 115, endPoint y: 275, distance: 46.0
click at [115, 275] on div at bounding box center [140, 280] width 116 height 52
type input "29"
click at [115, 275] on div at bounding box center [140, 280] width 116 height 52
click at [154, 275] on div at bounding box center [141, 280] width 116 height 52
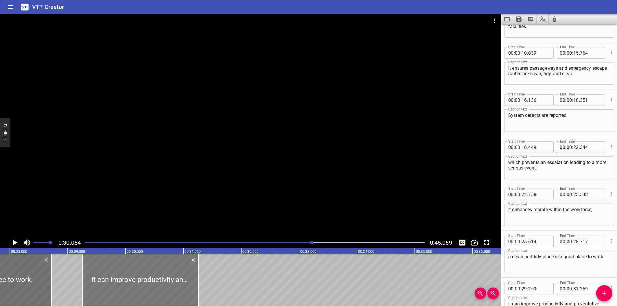
click at [153, 275] on div at bounding box center [141, 280] width 116 height 52
click at [152, 275] on div at bounding box center [139, 280] width 116 height 52
click at [278, 176] on div at bounding box center [250, 125] width 501 height 223
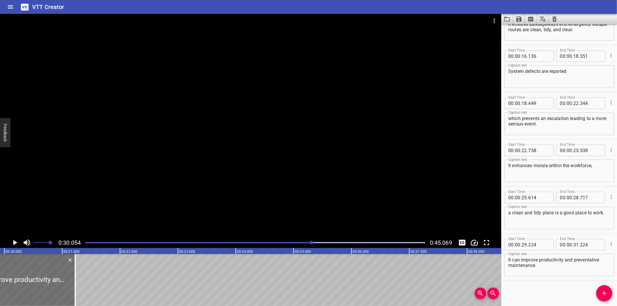
scroll to position [0, 1738]
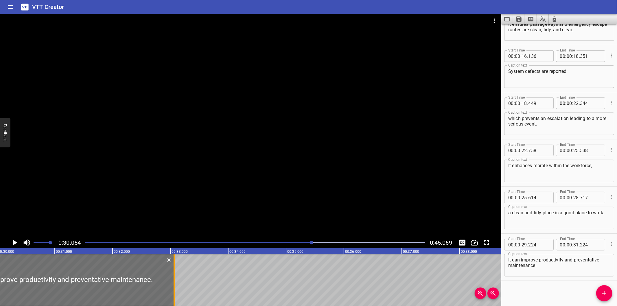
drag, startPoint x: 67, startPoint y: 285, endPoint x: 174, endPoint y: 299, distance: 107.4
click at [174, 299] on div at bounding box center [174, 280] width 1 height 52
click at [285, 240] on div at bounding box center [255, 243] width 347 height 8
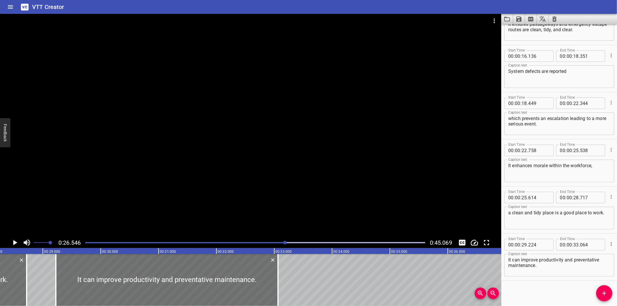
click at [314, 180] on div at bounding box center [250, 125] width 501 height 223
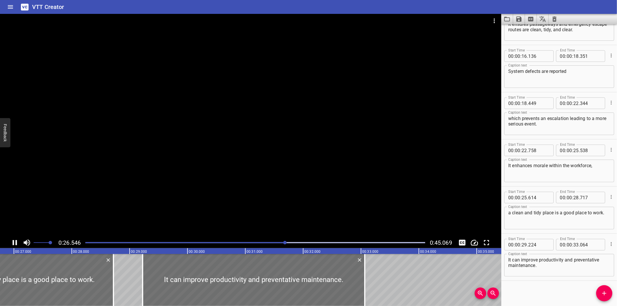
scroll to position [0, 1540]
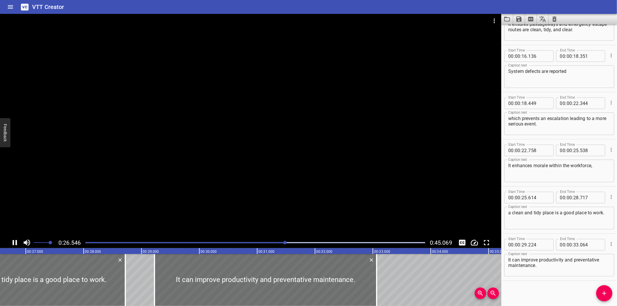
click at [314, 180] on div at bounding box center [250, 125] width 501 height 223
click at [300, 190] on div at bounding box center [250, 125] width 501 height 223
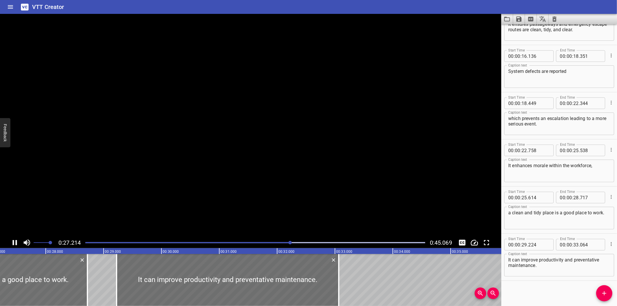
click at [300, 190] on video at bounding box center [250, 125] width 501 height 223
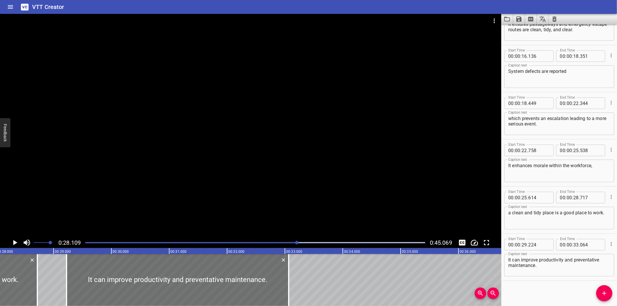
click at [266, 172] on div at bounding box center [250, 125] width 501 height 223
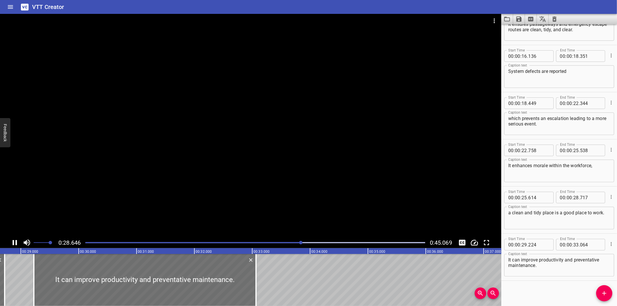
click at [265, 180] on div at bounding box center [250, 125] width 501 height 223
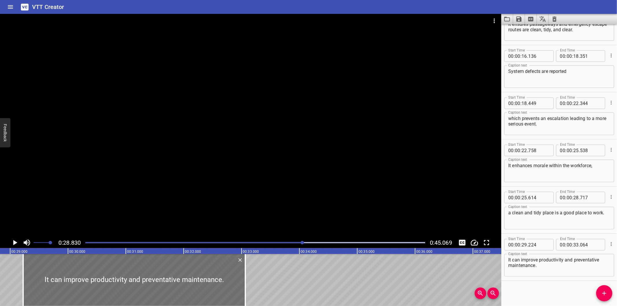
click at [267, 169] on div at bounding box center [250, 125] width 501 height 223
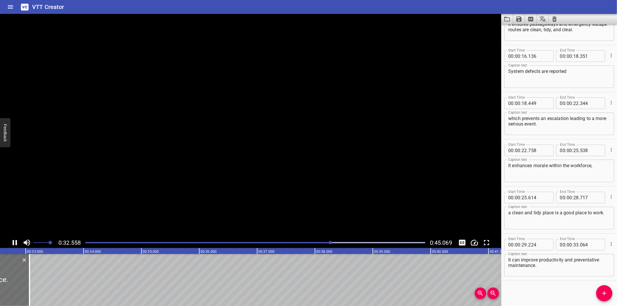
click at [267, 169] on video at bounding box center [250, 125] width 501 height 223
click at [267, 169] on div at bounding box center [250, 125] width 501 height 223
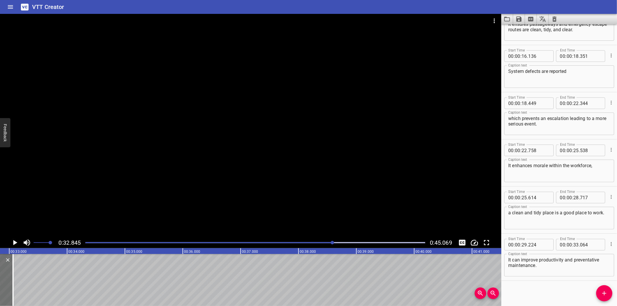
click at [609, 291] on span "Add Cue" at bounding box center [604, 293] width 16 height 7
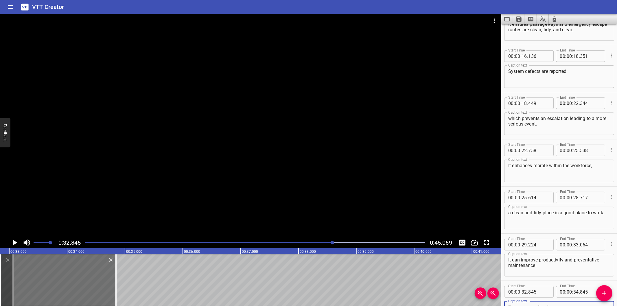
scroll to position [172, 0]
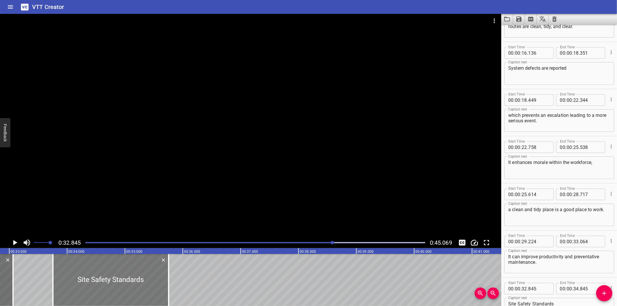
drag, startPoint x: 83, startPoint y: 268, endPoint x: 139, endPoint y: 278, distance: 57.2
click at [135, 277] on div at bounding box center [111, 280] width 116 height 52
click at [149, 288] on div at bounding box center [113, 280] width 116 height 52
click at [214, 179] on div at bounding box center [250, 125] width 501 height 223
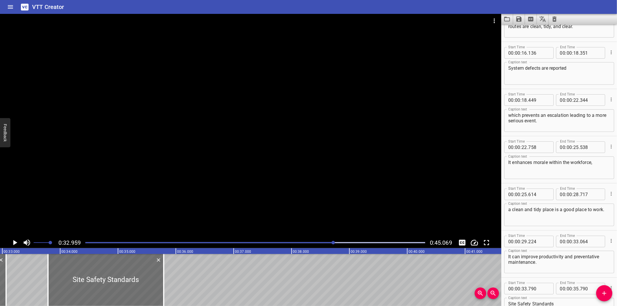
click at [214, 179] on div at bounding box center [250, 125] width 501 height 223
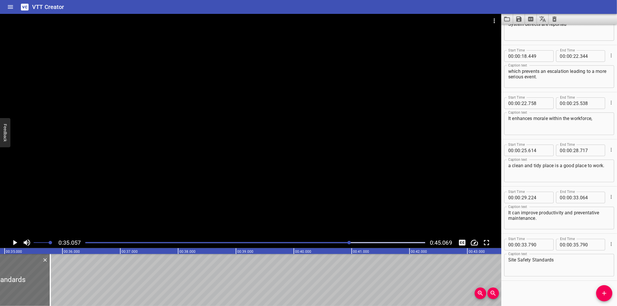
scroll to position [0, 2027]
click at [573, 259] on textarea "Site Safety Standards" at bounding box center [559, 265] width 102 height 16
click at [184, 146] on div at bounding box center [250, 125] width 501 height 223
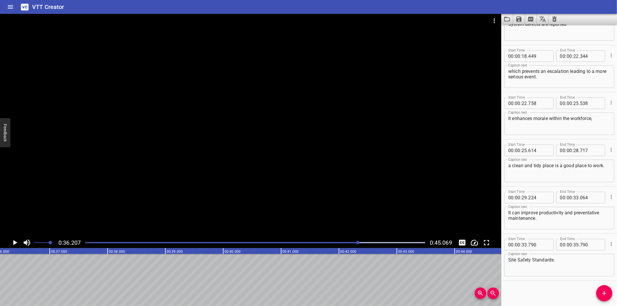
scroll to position [0, 2094]
click at [602, 292] on icon "Add Cue" at bounding box center [604, 293] width 7 height 7
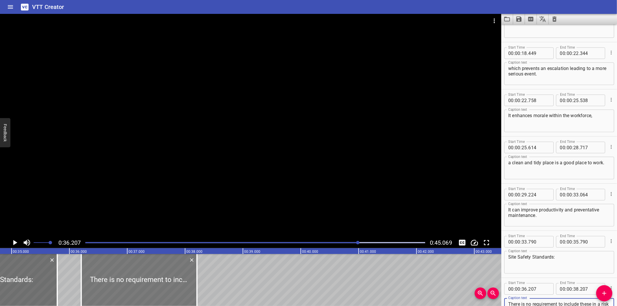
scroll to position [0, 2008]
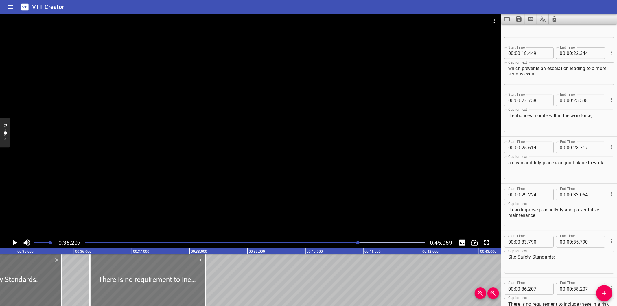
drag, startPoint x: 133, startPoint y: 287, endPoint x: 137, endPoint y: 288, distance: 4.1
click at [137, 288] on div at bounding box center [148, 280] width 116 height 52
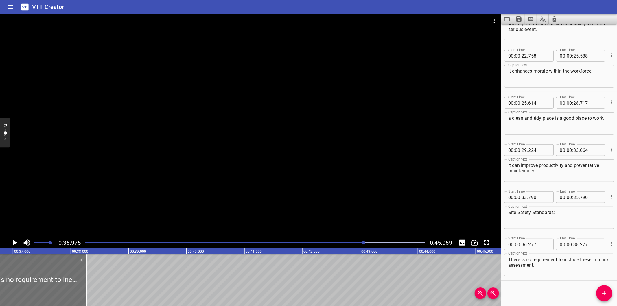
scroll to position [0, 2139]
click at [73, 283] on div at bounding box center [75, 280] width 6 height 52
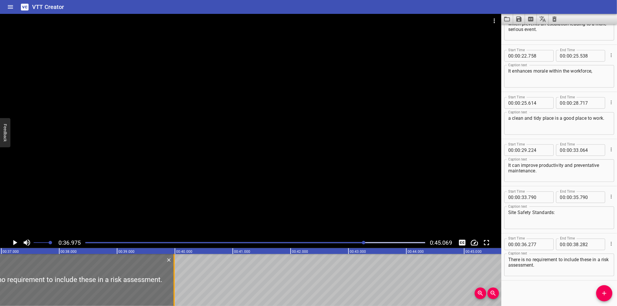
drag, startPoint x: 83, startPoint y: 282, endPoint x: 172, endPoint y: 287, distance: 88.6
click at [172, 287] on div at bounding box center [174, 280] width 6 height 52
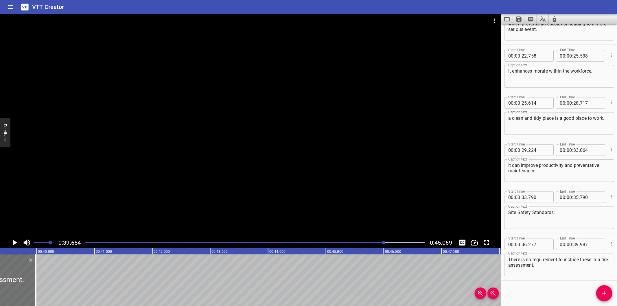
scroll to position [0, 2294]
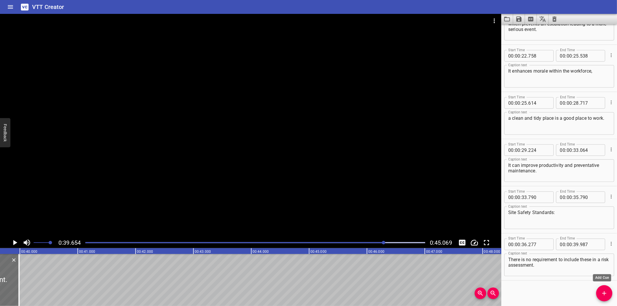
click at [606, 297] on icon "Add Cue" at bounding box center [604, 293] width 7 height 7
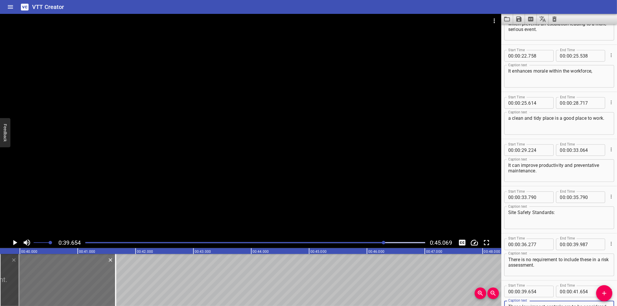
scroll to position [266, 0]
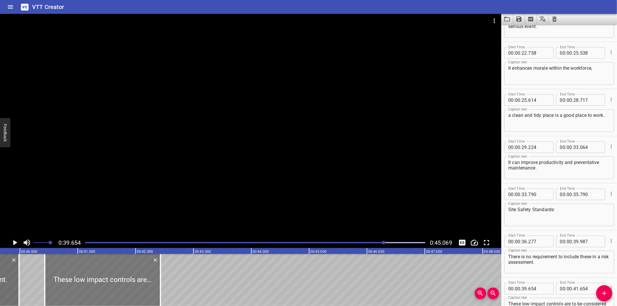
drag, startPoint x: 69, startPoint y: 276, endPoint x: 114, endPoint y: 273, distance: 44.9
click at [114, 273] on div at bounding box center [103, 280] width 116 height 52
click at [136, 276] on div at bounding box center [105, 280] width 116 height 52
click at [201, 185] on div at bounding box center [250, 125] width 501 height 223
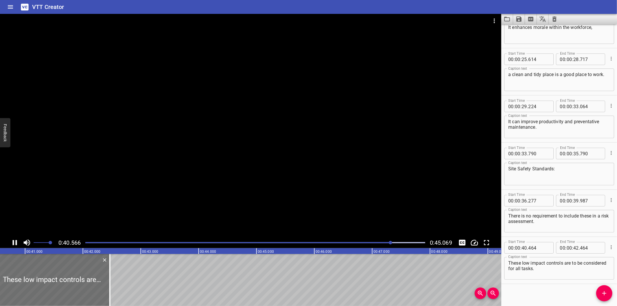
scroll to position [310, 0]
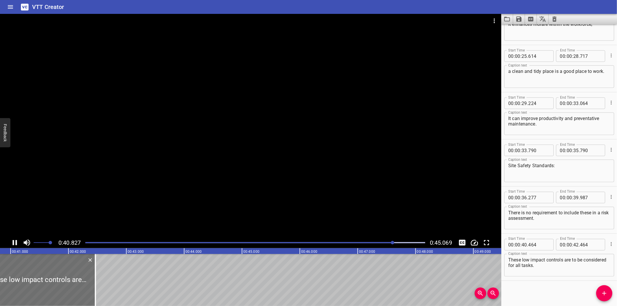
click at [203, 174] on div at bounding box center [250, 125] width 501 height 223
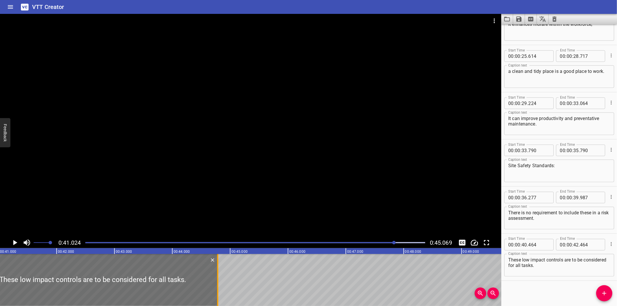
drag, startPoint x: 82, startPoint y: 281, endPoint x: 216, endPoint y: 291, distance: 134.6
click at [216, 291] on div at bounding box center [218, 280] width 6 height 52
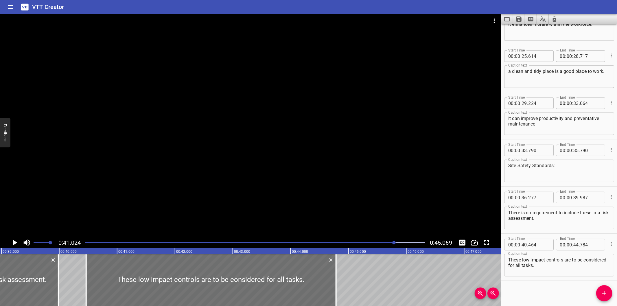
scroll to position [0, 2168]
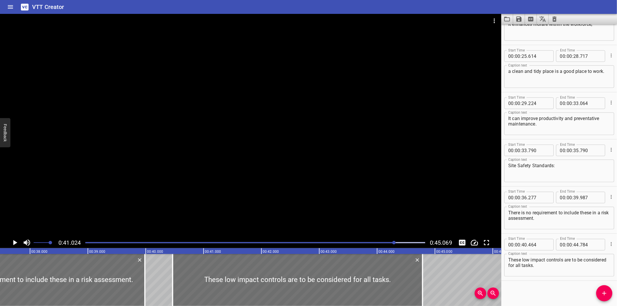
click at [377, 180] on div at bounding box center [250, 125] width 501 height 223
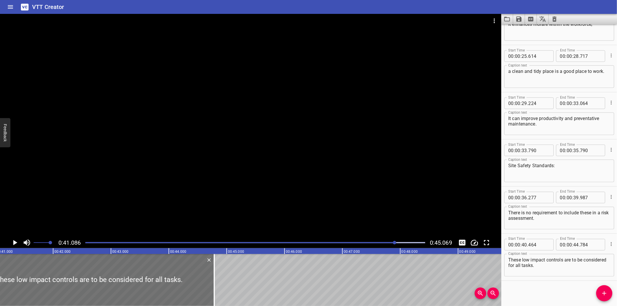
click at [376, 180] on div at bounding box center [250, 125] width 501 height 223
click at [377, 181] on div at bounding box center [250, 125] width 501 height 223
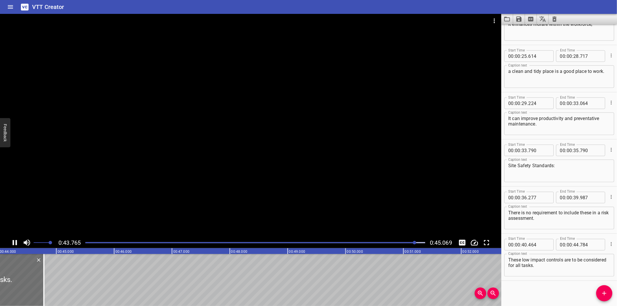
click at [357, 188] on div at bounding box center [250, 125] width 501 height 223
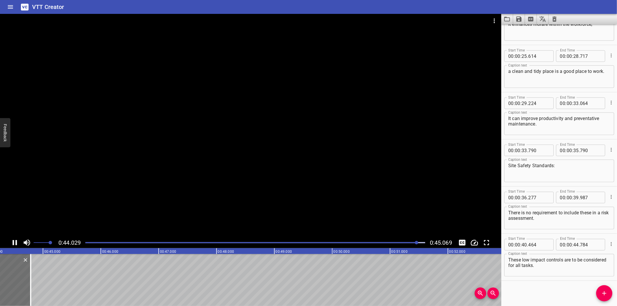
click at [357, 188] on div at bounding box center [250, 125] width 501 height 223
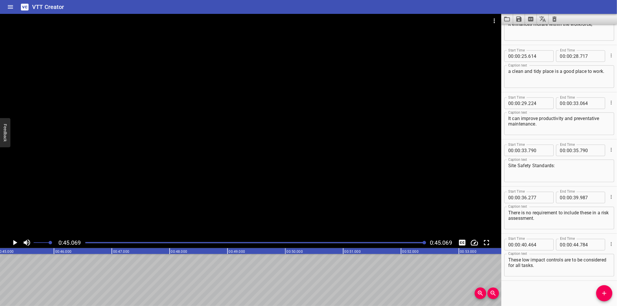
click at [357, 188] on div at bounding box center [250, 125] width 501 height 223
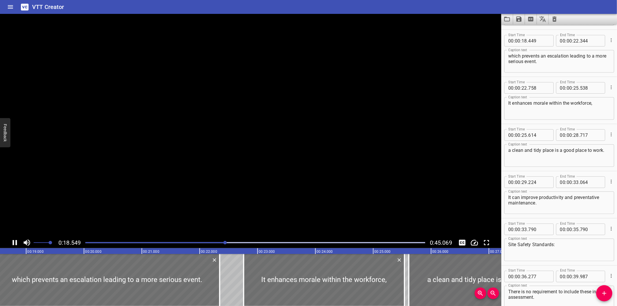
scroll to position [0, 0]
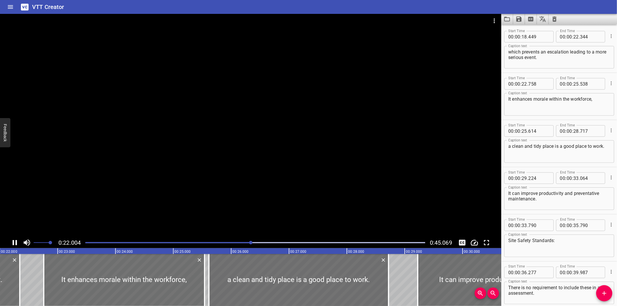
click at [242, 117] on div at bounding box center [250, 125] width 501 height 223
click at [243, 117] on div at bounding box center [250, 125] width 501 height 223
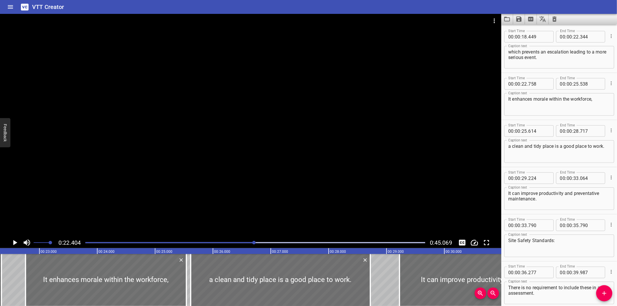
scroll to position [0, 1296]
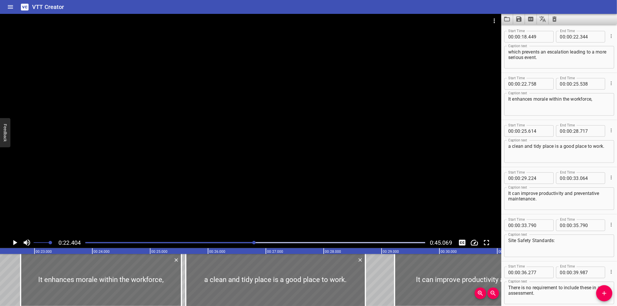
click at [252, 53] on div at bounding box center [250, 125] width 501 height 223
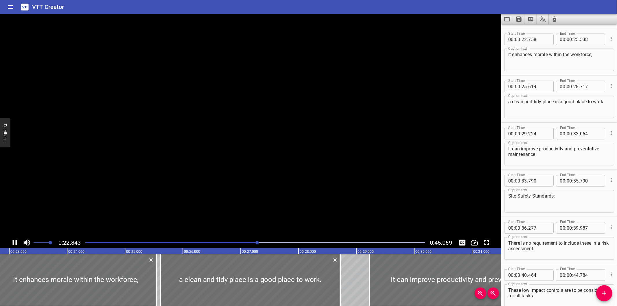
scroll to position [282, 0]
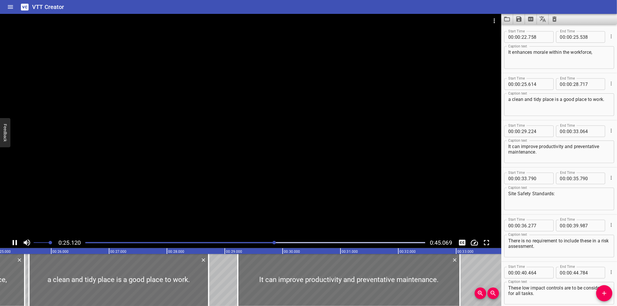
click at [412, 172] on div at bounding box center [250, 125] width 501 height 223
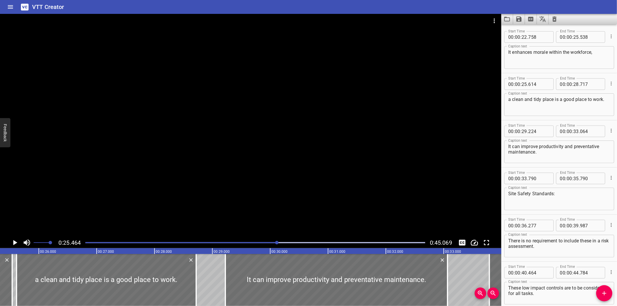
scroll to position [0, 1473]
